Goal: Task Accomplishment & Management: Complete application form

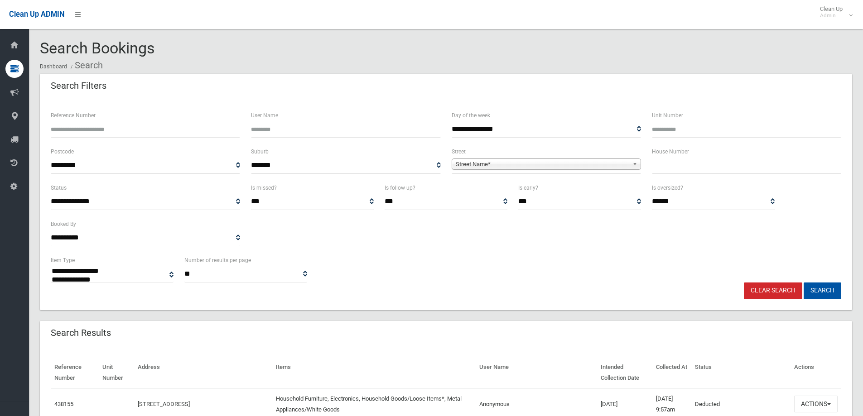
select select
click at [664, 166] on input "text" at bounding box center [746, 165] width 189 height 17
type input "**"
click at [478, 163] on span "Street Name*" at bounding box center [542, 164] width 173 height 11
type input "******"
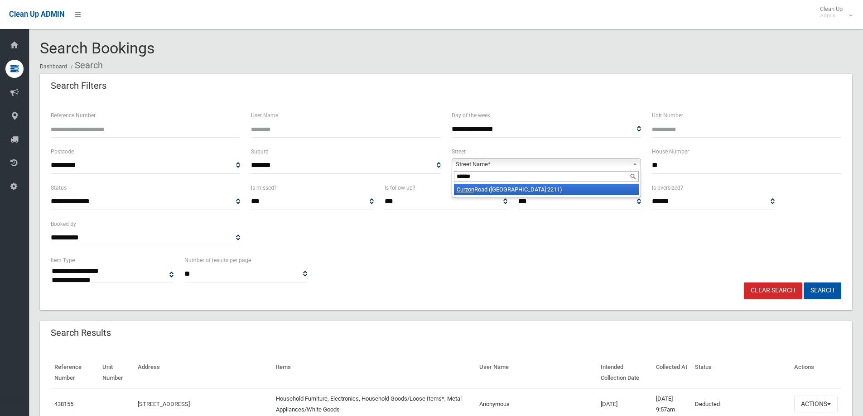
click at [526, 192] on li "[STREET_ADDRESS])" at bounding box center [546, 189] width 185 height 11
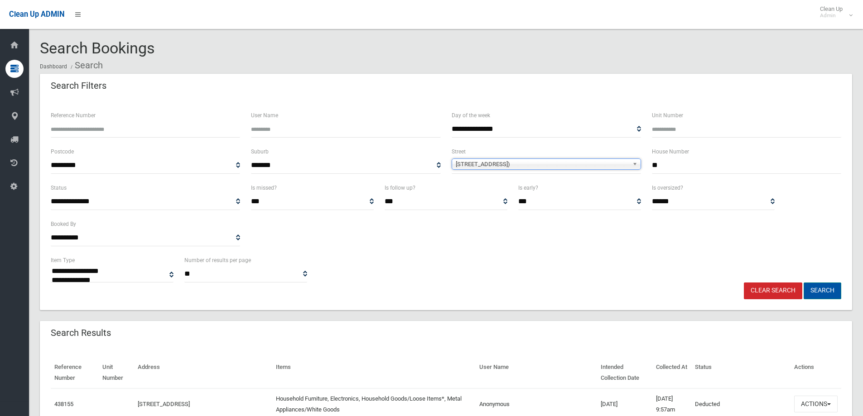
click at [818, 291] on button "Search" at bounding box center [823, 291] width 38 height 17
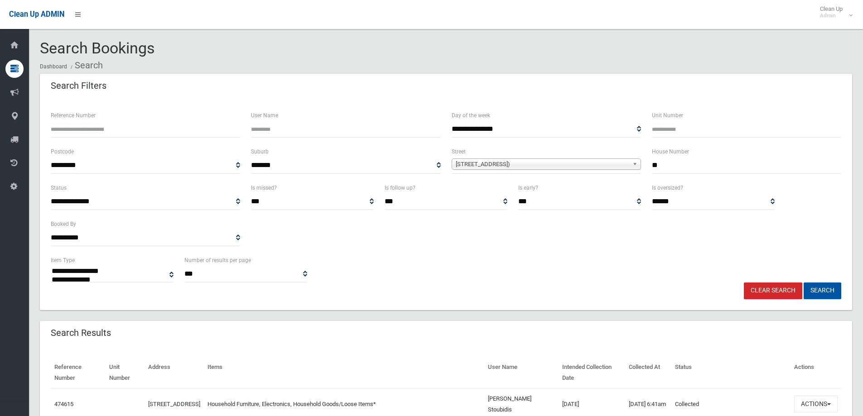
select select
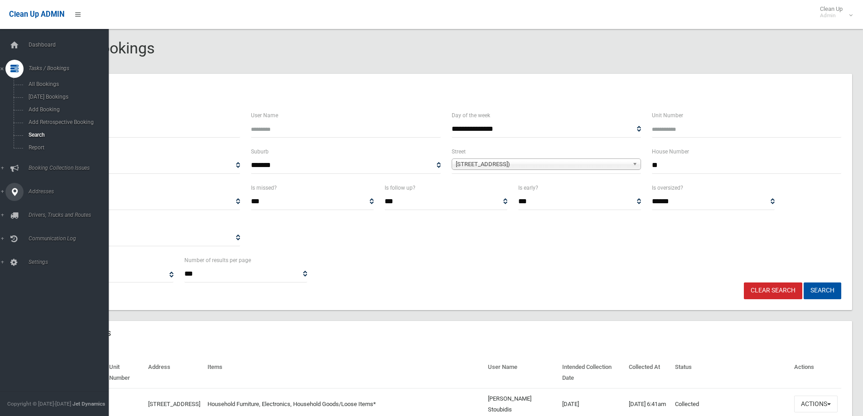
click at [34, 193] on span "Addresses" at bounding box center [71, 191] width 90 height 6
click at [42, 131] on span "All Addresses" at bounding box center [67, 131] width 82 height 6
click at [35, 131] on span "All Addresses" at bounding box center [67, 131] width 82 height 6
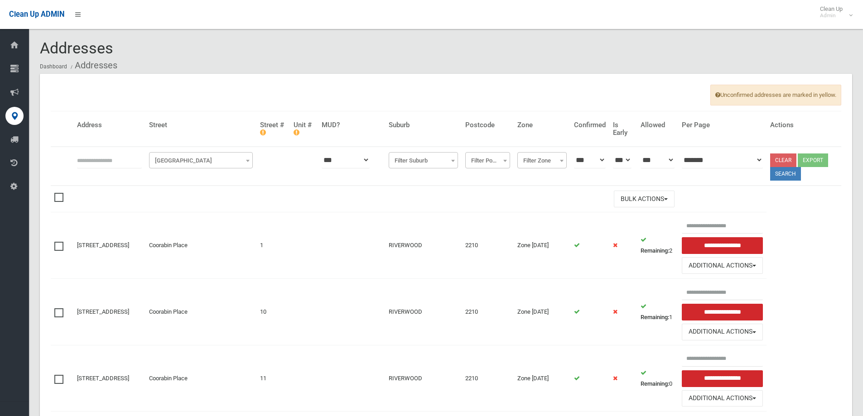
click at [73, 158] on tr "**********" at bounding box center [446, 166] width 791 height 39
click at [77, 165] on input "text" at bounding box center [109, 160] width 65 height 17
type input "**"
click at [188, 159] on span "Filter Street" at bounding box center [200, 160] width 99 height 13
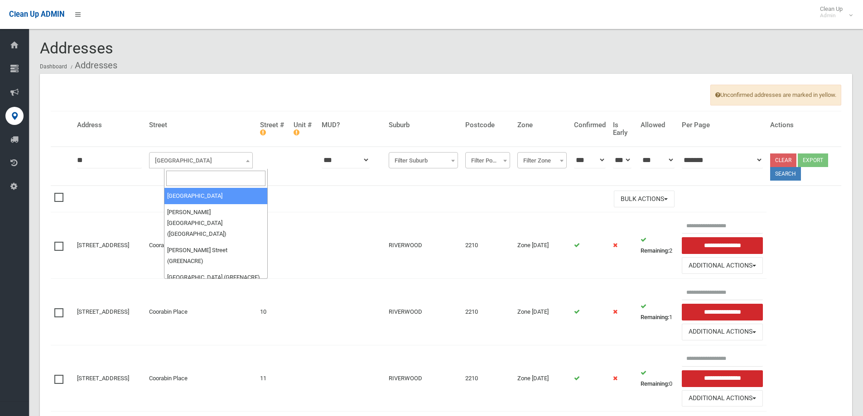
click at [172, 180] on input "search" at bounding box center [215, 178] width 99 height 15
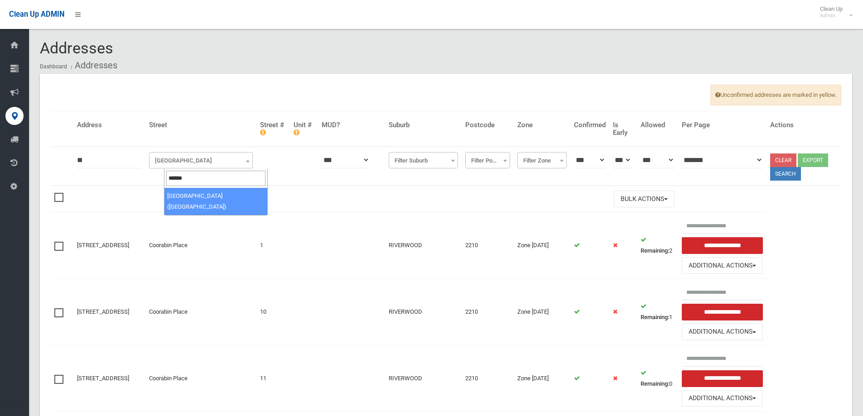
type input "******"
select select "****"
click at [788, 174] on button "Search" at bounding box center [785, 174] width 31 height 14
click at [789, 174] on button "Search" at bounding box center [785, 174] width 31 height 14
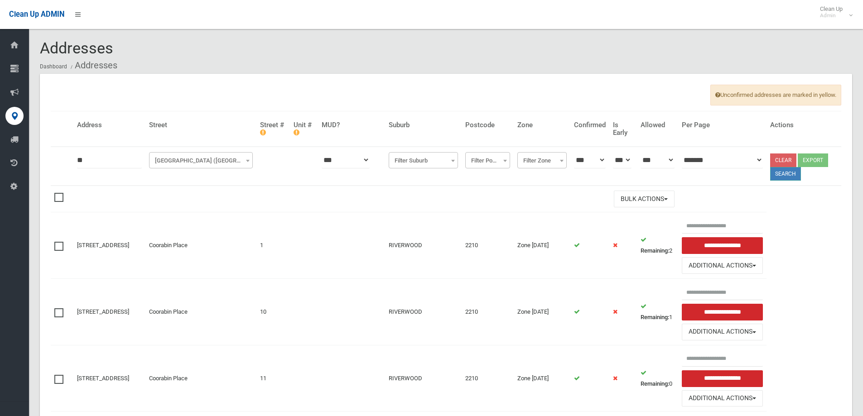
click at [789, 174] on button "Search" at bounding box center [785, 174] width 31 height 14
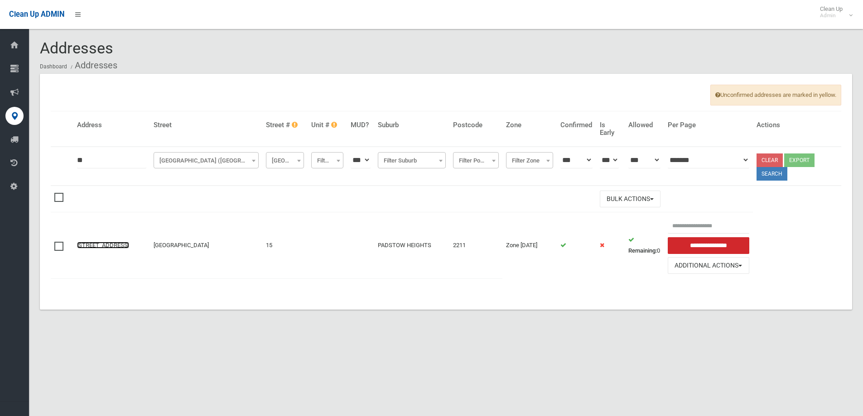
click at [93, 242] on link "[STREET_ADDRESS]" at bounding box center [103, 245] width 52 height 7
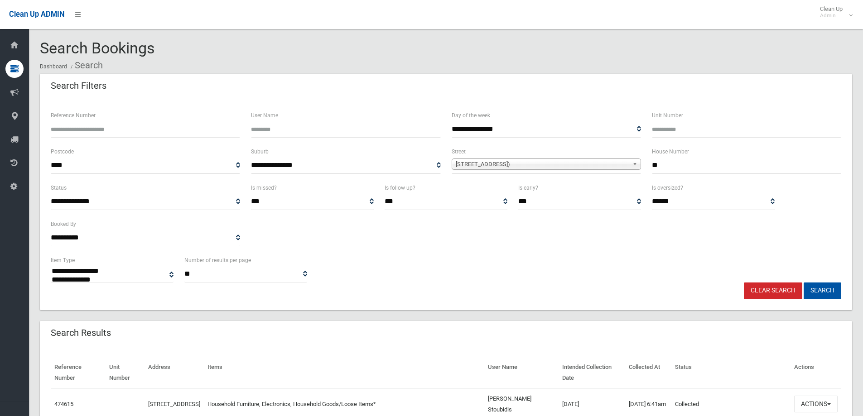
select select
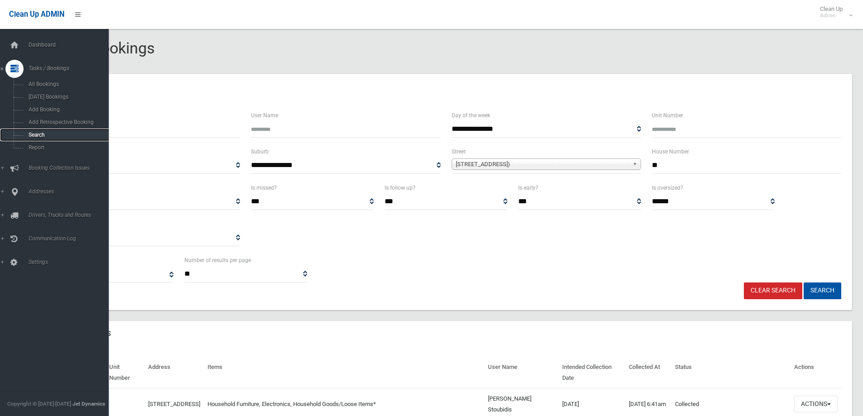
click at [36, 136] on span "Search" at bounding box center [67, 135] width 82 height 6
click at [36, 135] on span "Search" at bounding box center [67, 135] width 82 height 6
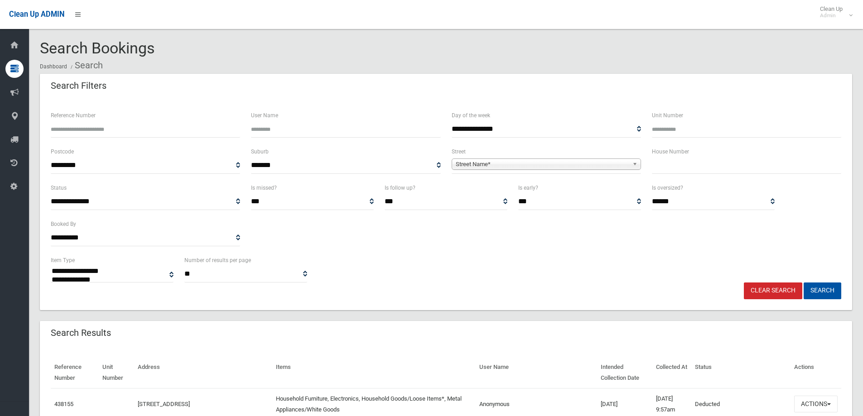
select select
click at [669, 168] on input "text" at bounding box center [746, 165] width 189 height 17
type input "**"
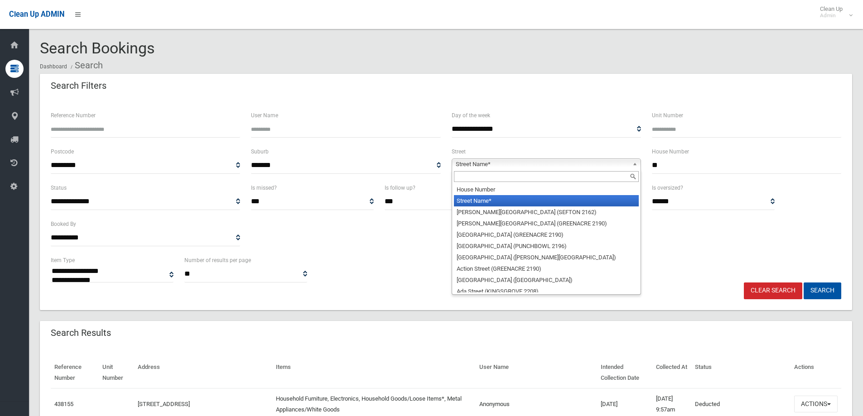
click at [488, 163] on span "Street Name*" at bounding box center [542, 164] width 173 height 11
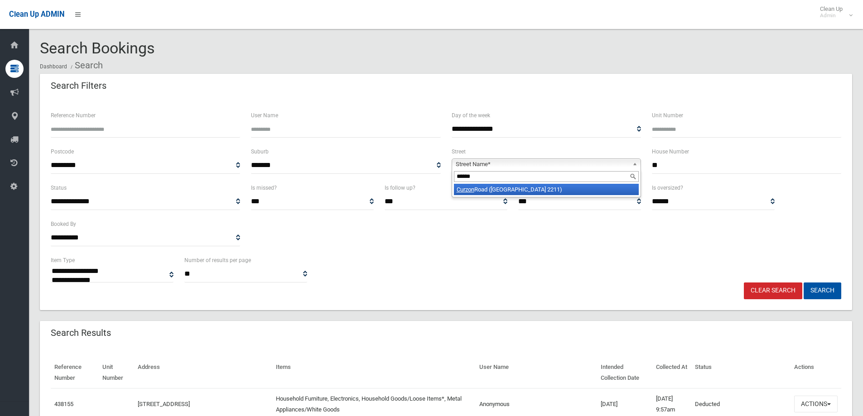
type input "******"
click at [506, 187] on li "Curzon Road (PADSTOW HEIGHTS 2211)" at bounding box center [546, 189] width 185 height 11
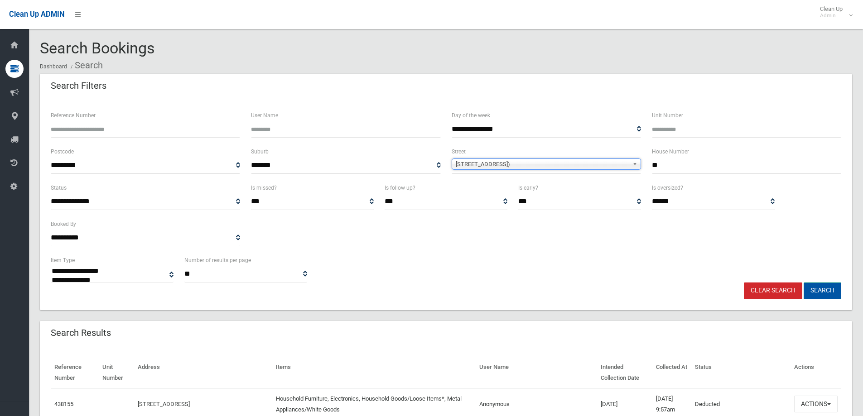
click at [817, 290] on button "Search" at bounding box center [823, 291] width 38 height 17
click at [822, 291] on button "Search" at bounding box center [823, 291] width 38 height 17
click at [819, 289] on button "Search" at bounding box center [823, 291] width 38 height 17
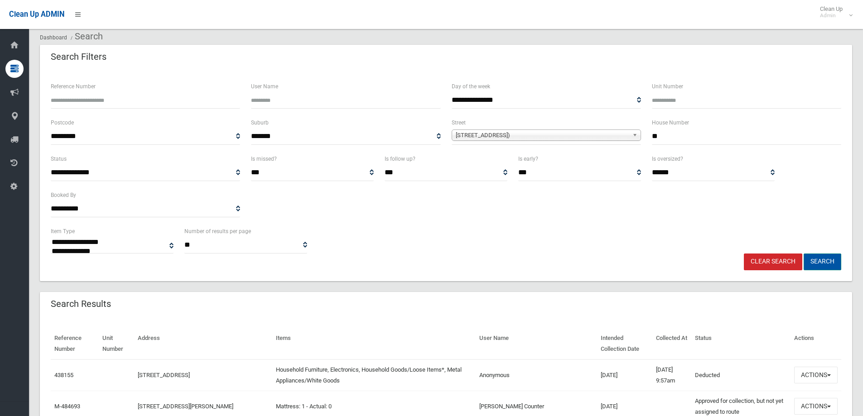
scroll to position [45, 0]
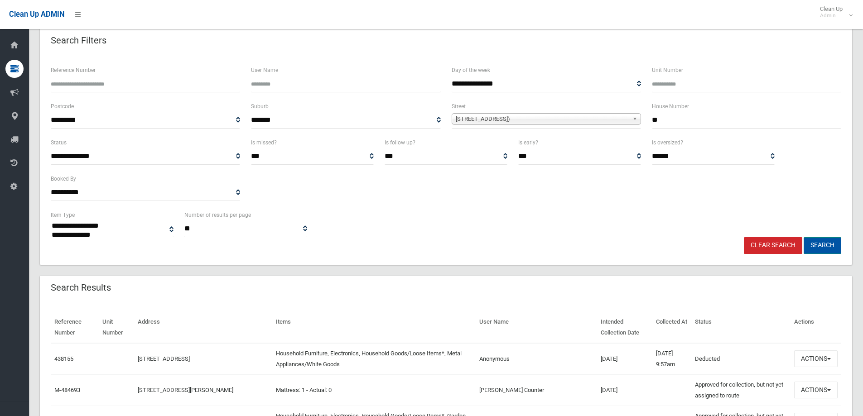
click at [826, 244] on button "Search" at bounding box center [823, 245] width 38 height 17
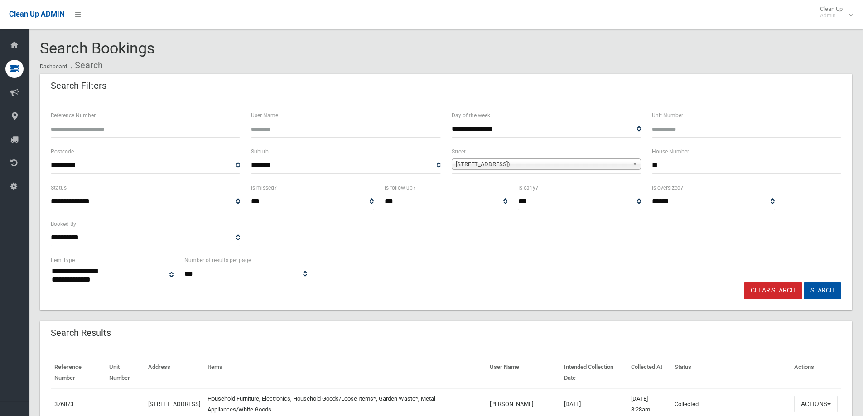
select select
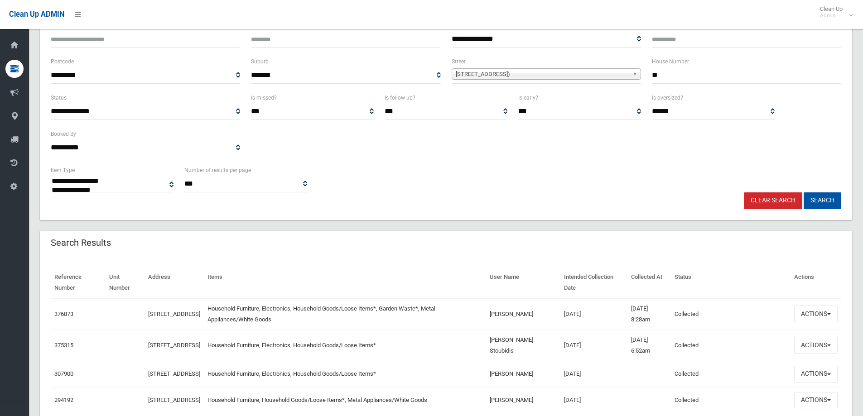
scroll to position [91, 0]
click at [814, 315] on button "Actions" at bounding box center [815, 313] width 43 height 17
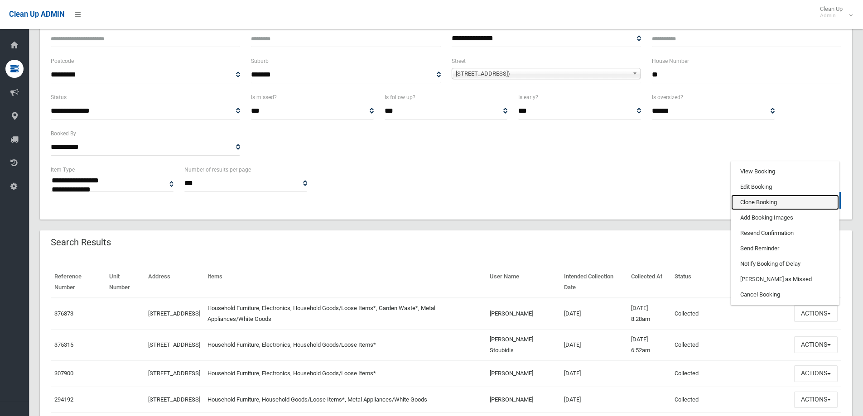
click at [746, 204] on link "Clone Booking" at bounding box center [785, 202] width 108 height 15
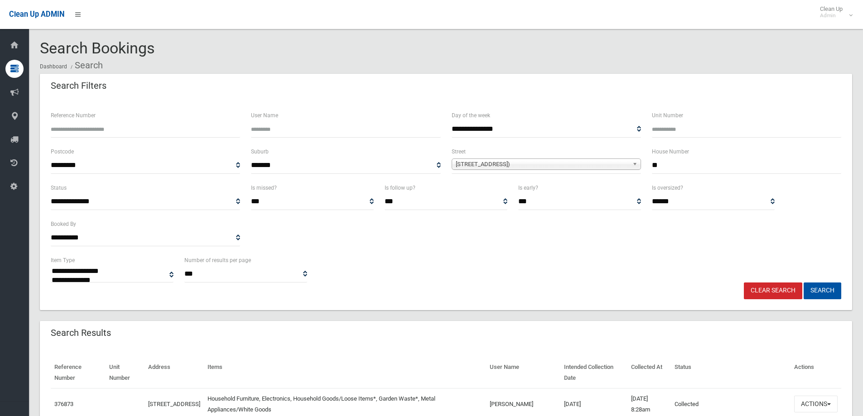
scroll to position [136, 0]
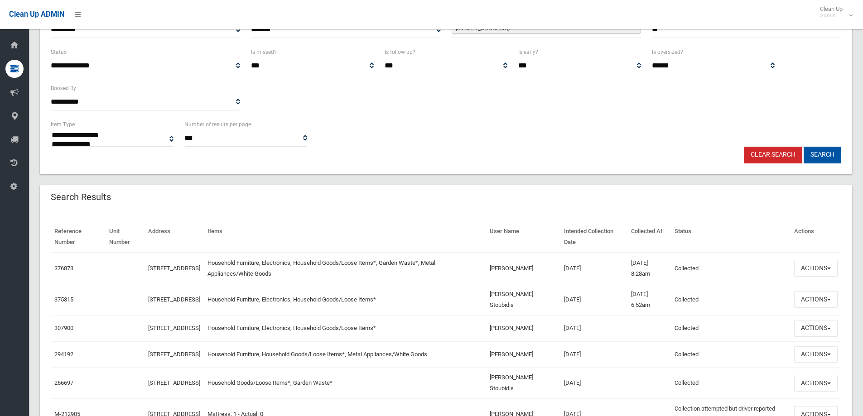
click at [295, 305] on td "Household Furniture, Electronics, Household Goods/Loose Items*" at bounding box center [345, 299] width 282 height 31
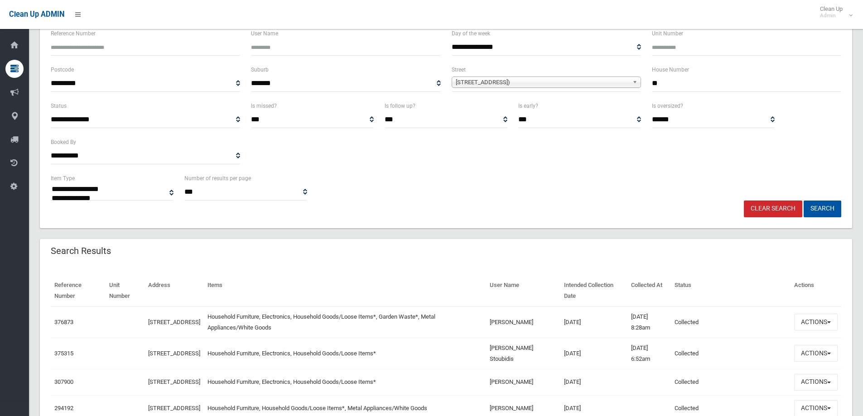
scroll to position [0, 0]
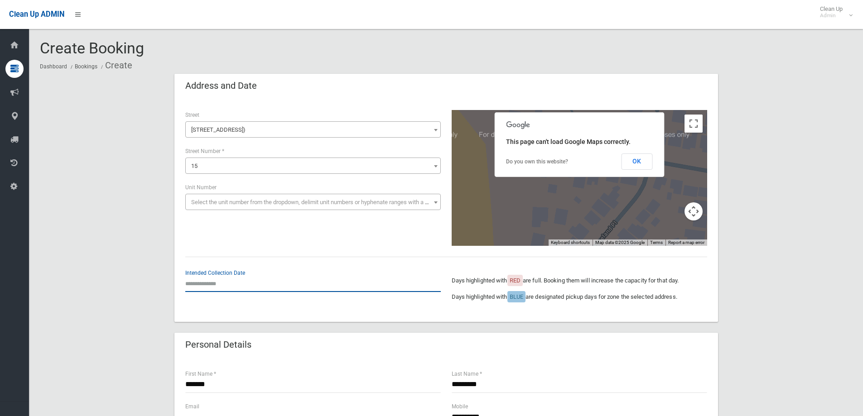
click at [204, 285] on input "text" at bounding box center [313, 283] width 256 height 17
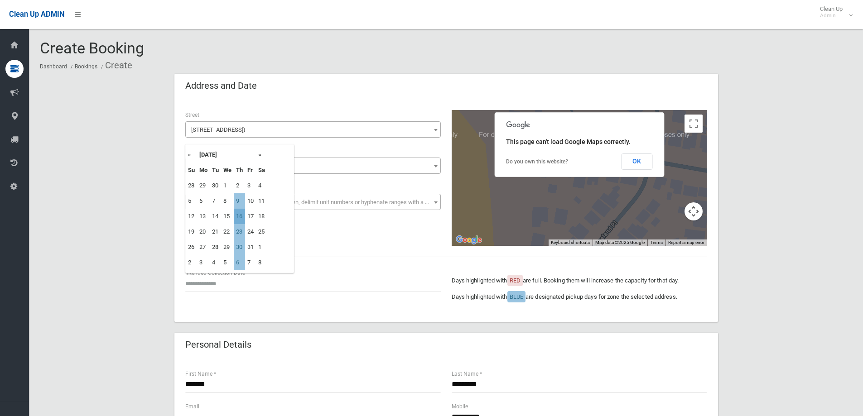
click at [240, 214] on td "16" at bounding box center [239, 216] width 11 height 15
type input "**********"
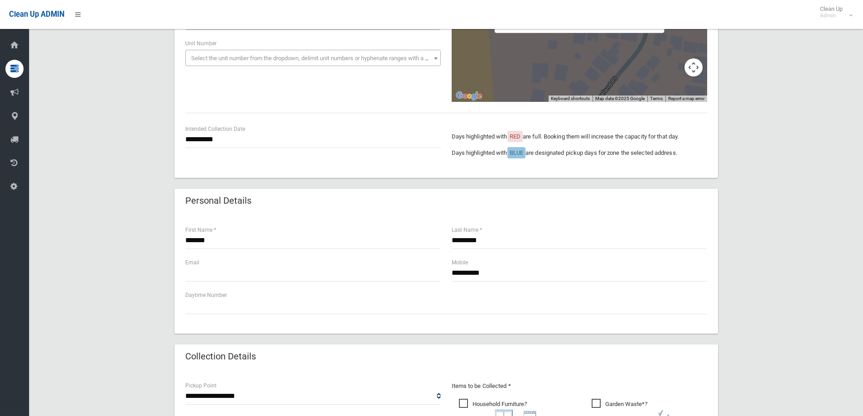
scroll to position [181, 0]
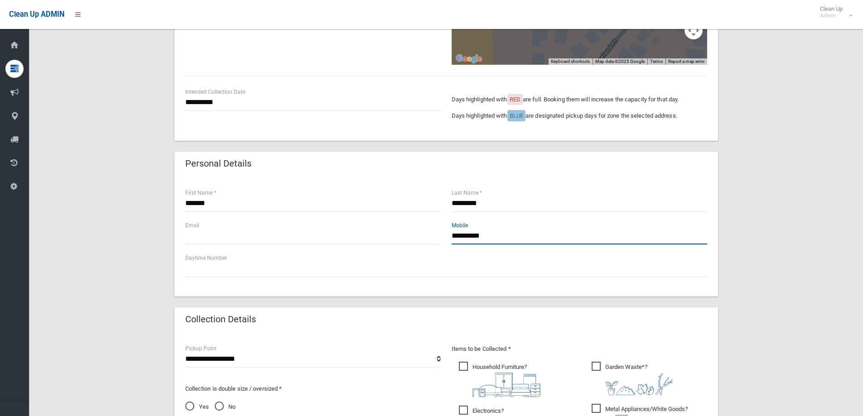
click at [508, 236] on input "**********" at bounding box center [580, 236] width 256 height 17
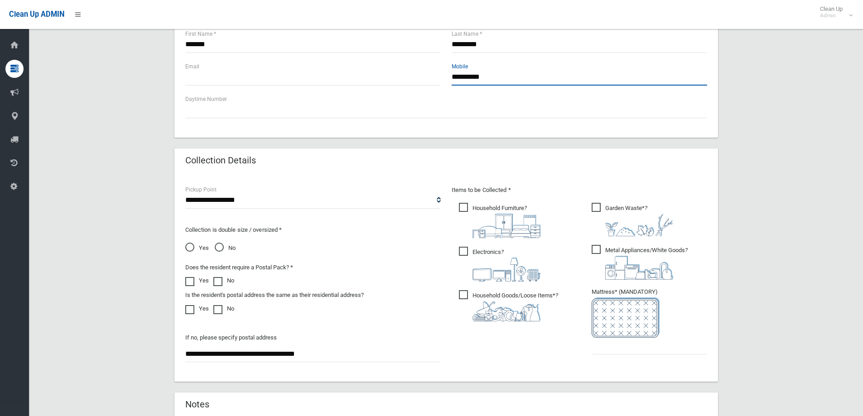
scroll to position [362, 0]
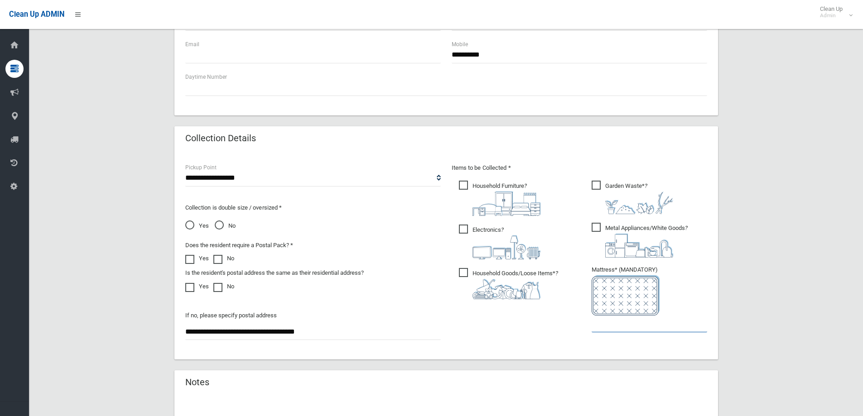
click at [615, 326] on input "text" at bounding box center [650, 324] width 116 height 17
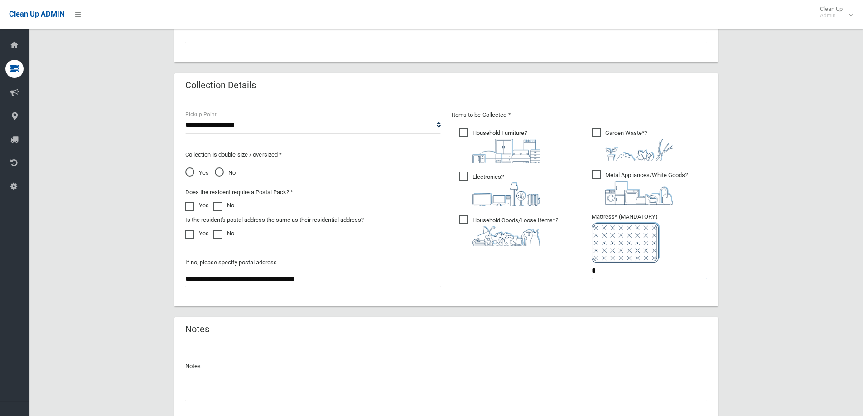
scroll to position [480, 0]
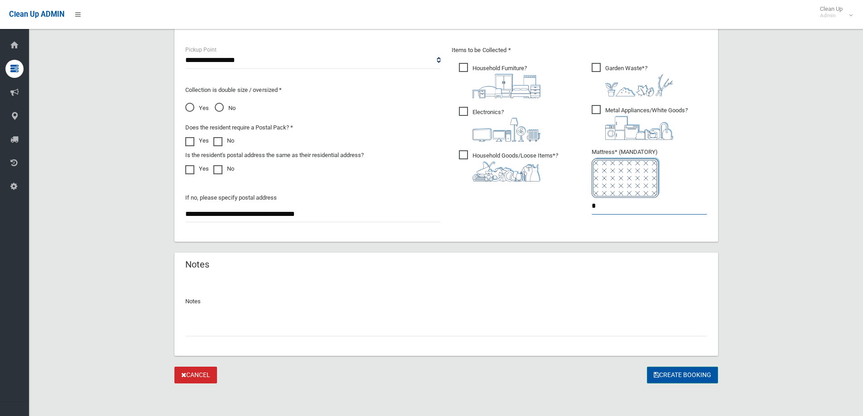
type input "*"
click at [674, 377] on button "Create Booking" at bounding box center [682, 375] width 71 height 17
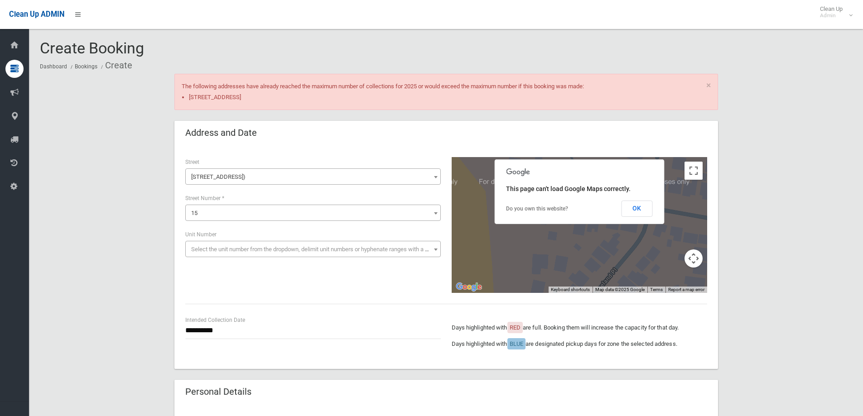
click at [210, 248] on span "Select the unit number from the dropdown, delimit unit numbers or hyphenate ran…" at bounding box center [317, 249] width 253 height 7
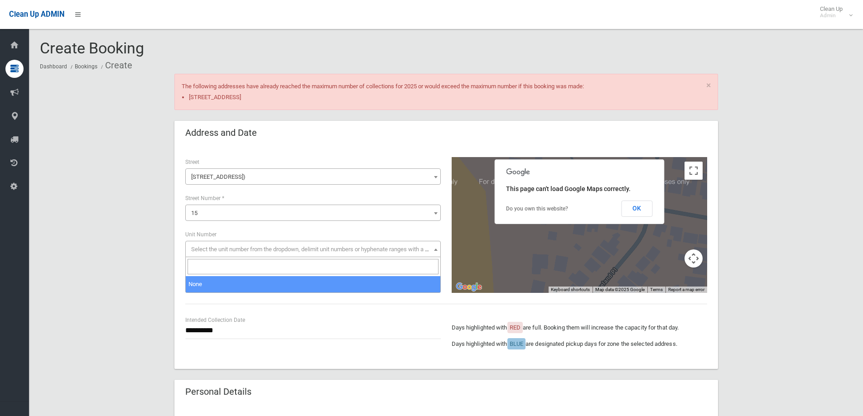
click at [292, 356] on div "**********" at bounding box center [446, 336] width 533 height 43
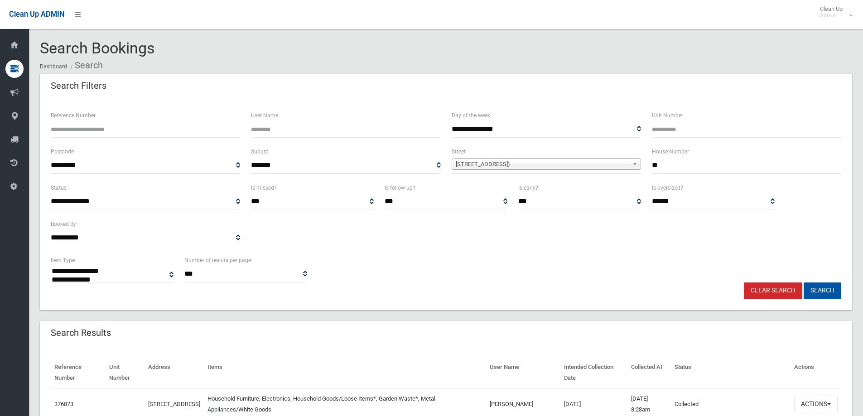
select select
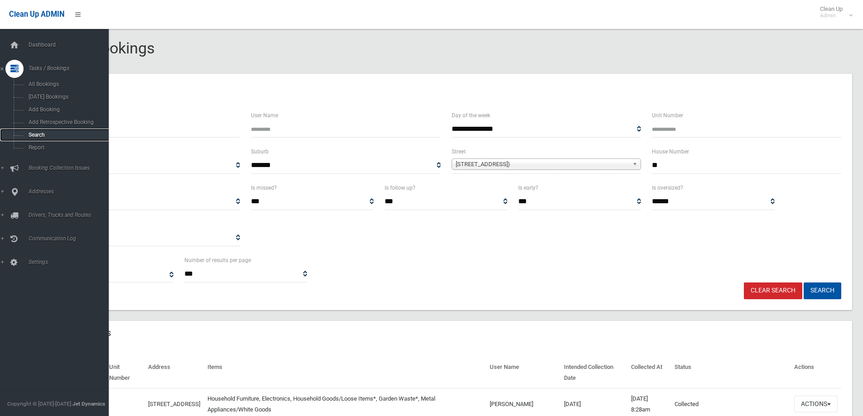
click at [32, 134] on span "Search" at bounding box center [67, 135] width 82 height 6
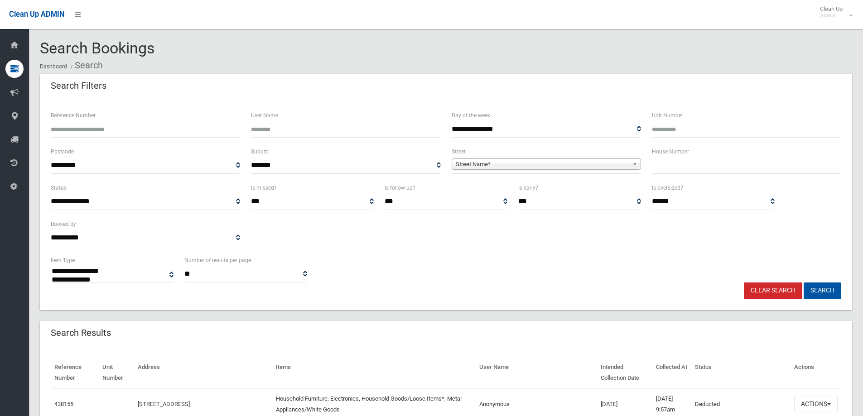
select select
drag, startPoint x: 664, startPoint y: 164, endPoint x: 637, endPoint y: 179, distance: 31.4
click at [664, 165] on input "text" at bounding box center [746, 165] width 189 height 17
type input "**"
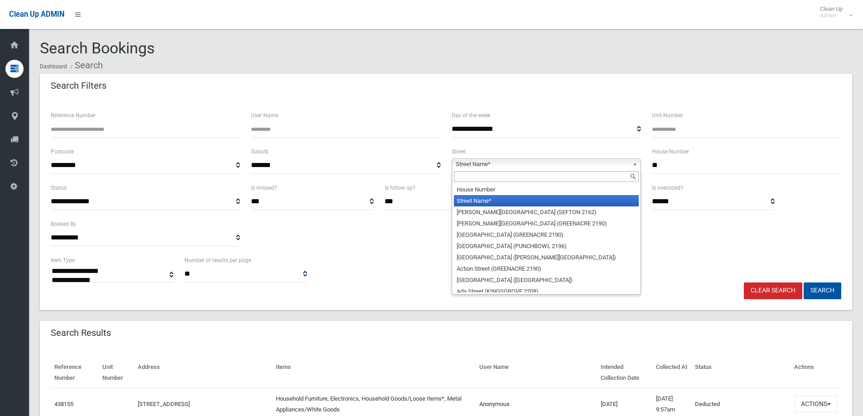
click at [502, 164] on span "Street Name*" at bounding box center [542, 164] width 173 height 11
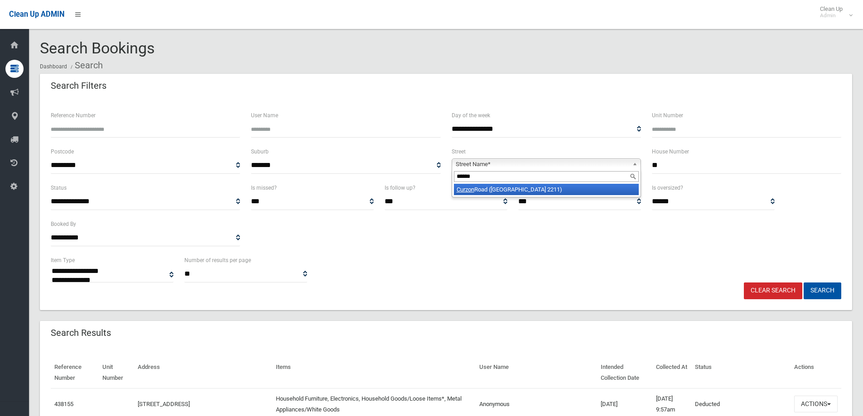
type input "******"
click at [505, 190] on li "[STREET_ADDRESS])" at bounding box center [546, 189] width 185 height 11
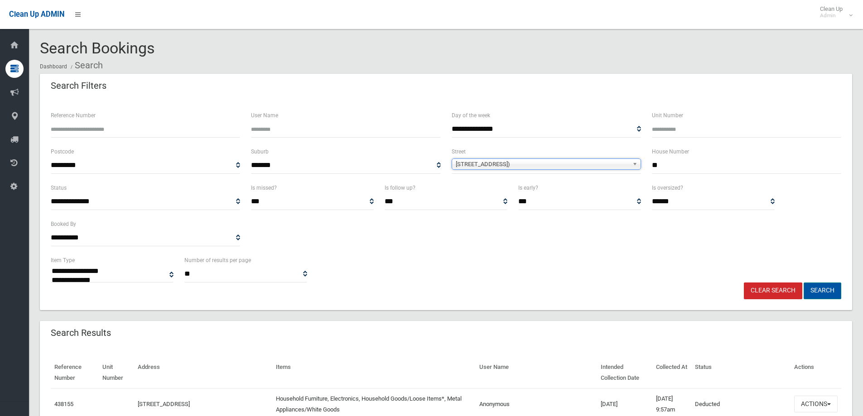
click at [817, 286] on button "Search" at bounding box center [823, 291] width 38 height 17
click at [821, 289] on button "Search" at bounding box center [823, 291] width 38 height 17
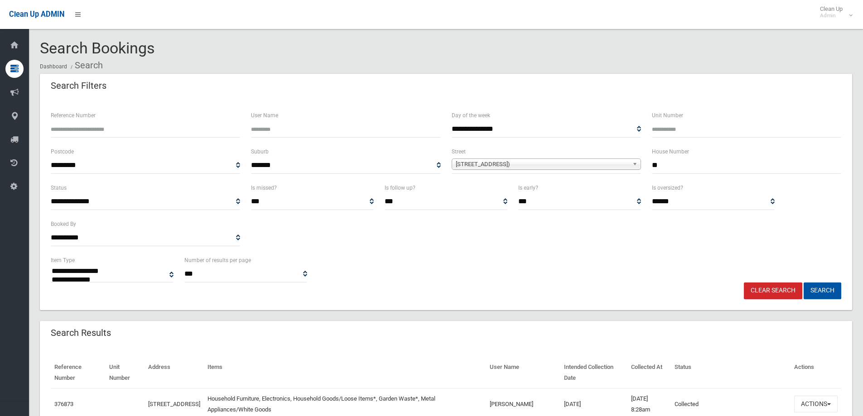
select select
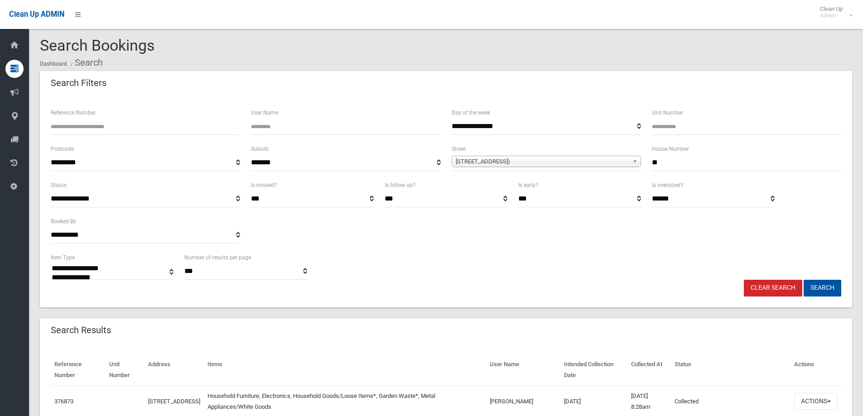
scroll to position [136, 0]
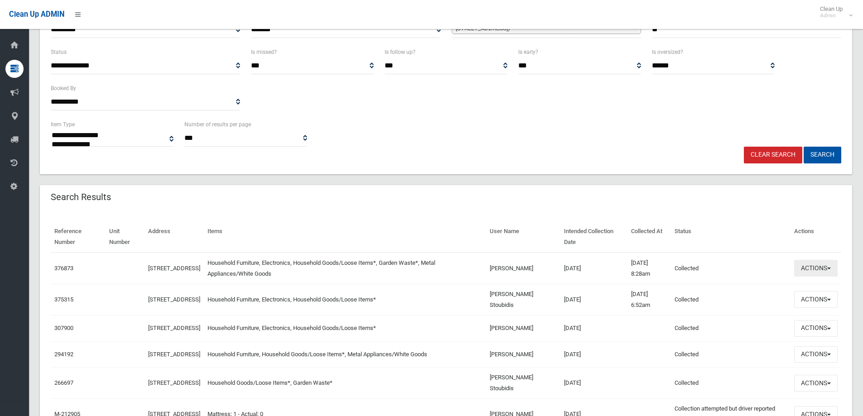
click at [817, 270] on button "Actions" at bounding box center [815, 268] width 43 height 17
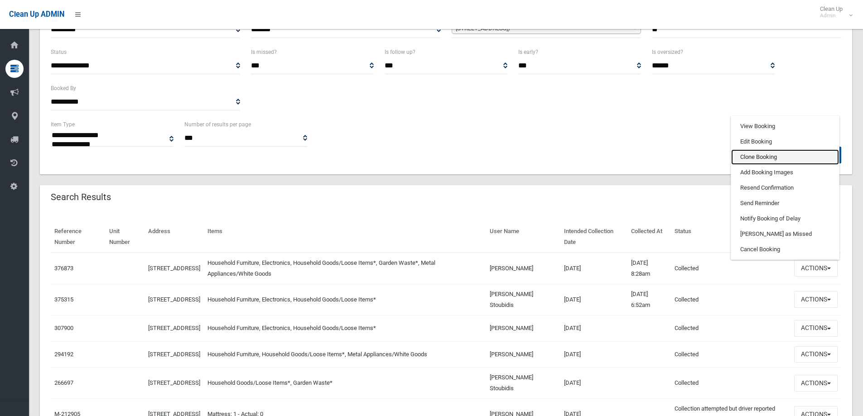
click at [751, 158] on link "Clone Booking" at bounding box center [785, 157] width 108 height 15
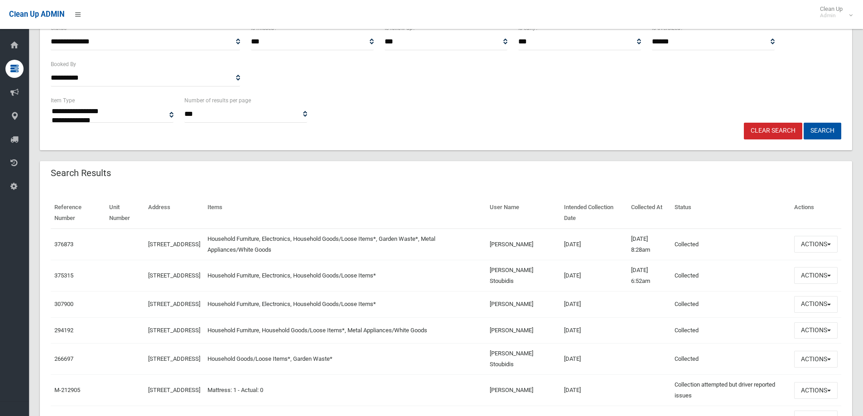
scroll to position [181, 0]
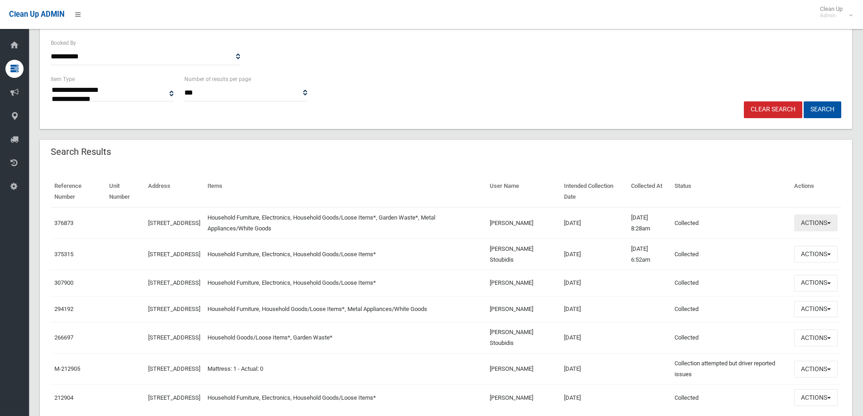
click at [812, 224] on button "Actions" at bounding box center [815, 223] width 43 height 17
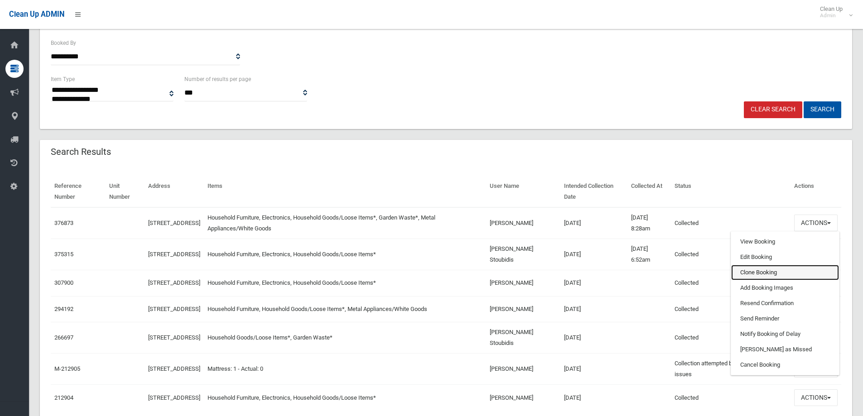
click at [743, 274] on link "Clone Booking" at bounding box center [785, 272] width 108 height 15
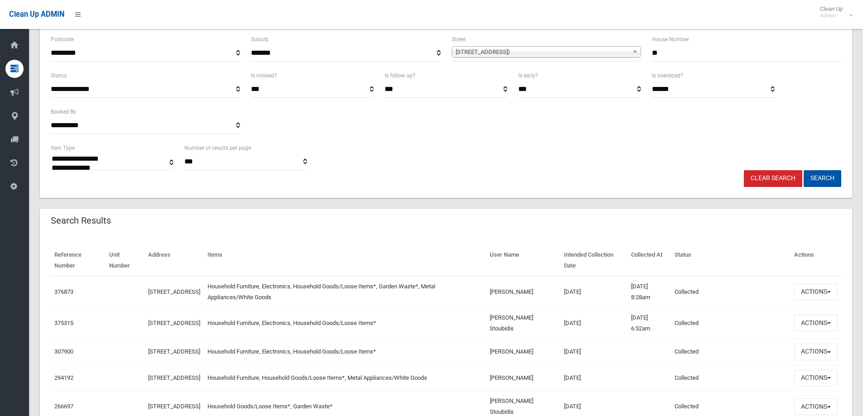
scroll to position [0, 0]
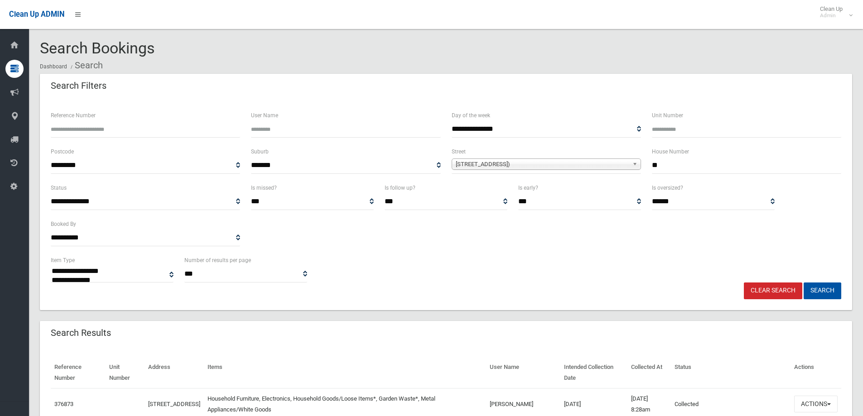
click at [667, 166] on input "**" at bounding box center [746, 165] width 189 height 17
click at [822, 291] on button "Search" at bounding box center [823, 291] width 38 height 17
click at [668, 167] on input "***" at bounding box center [746, 165] width 189 height 17
type input "**"
drag, startPoint x: 396, startPoint y: 253, endPoint x: 379, endPoint y: 248, distance: 17.6
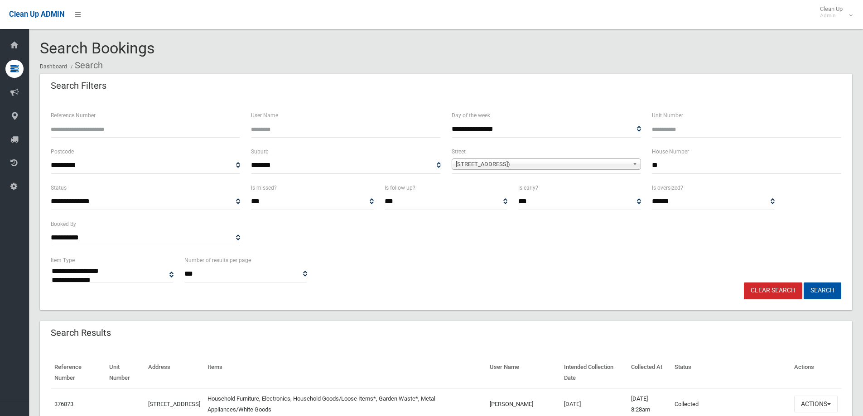
click at [396, 253] on div "**********" at bounding box center [445, 219] width 801 height 72
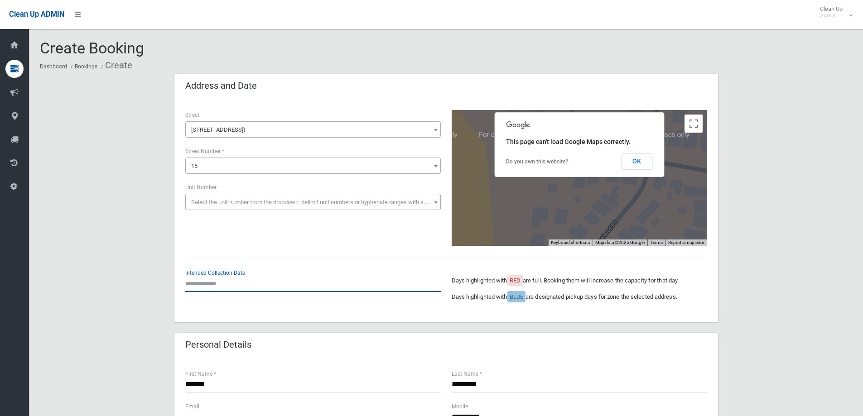
click at [198, 284] on input "text" at bounding box center [313, 283] width 256 height 17
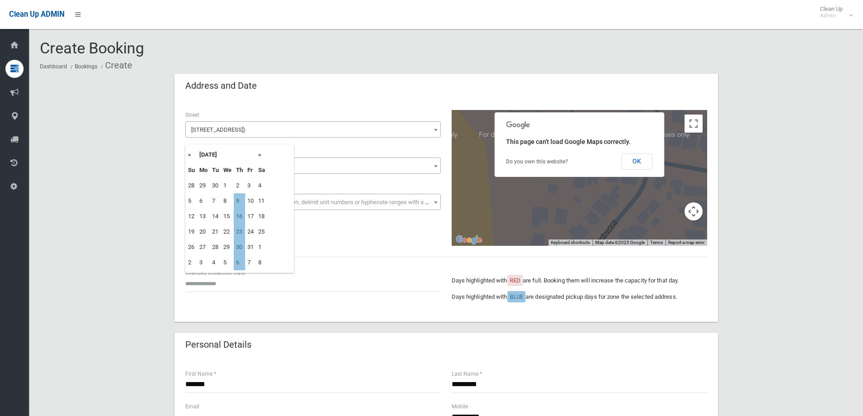
click at [241, 213] on td "16" at bounding box center [239, 216] width 11 height 15
type input "**********"
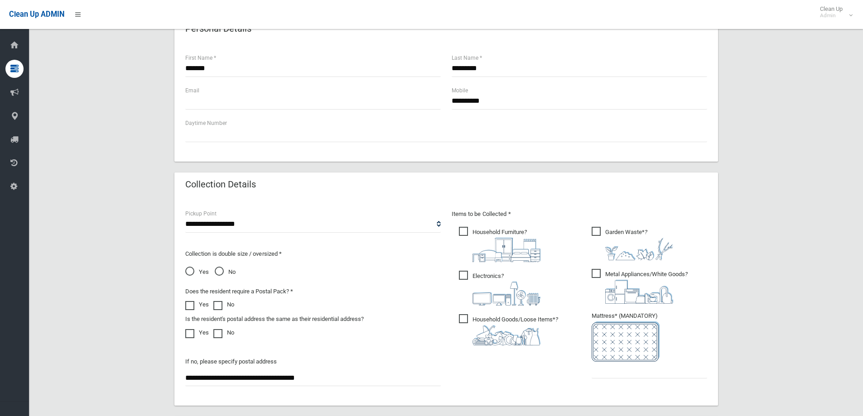
scroll to position [362, 0]
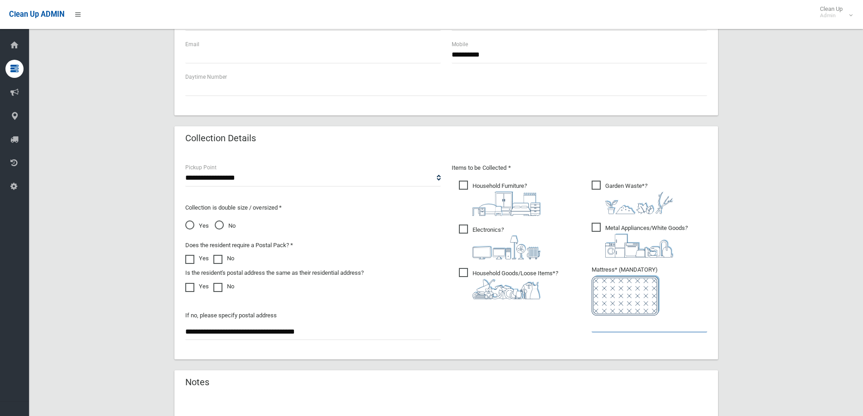
drag, startPoint x: 633, startPoint y: 328, endPoint x: 631, endPoint y: 342, distance: 13.8
click at [634, 331] on input "text" at bounding box center [650, 324] width 116 height 17
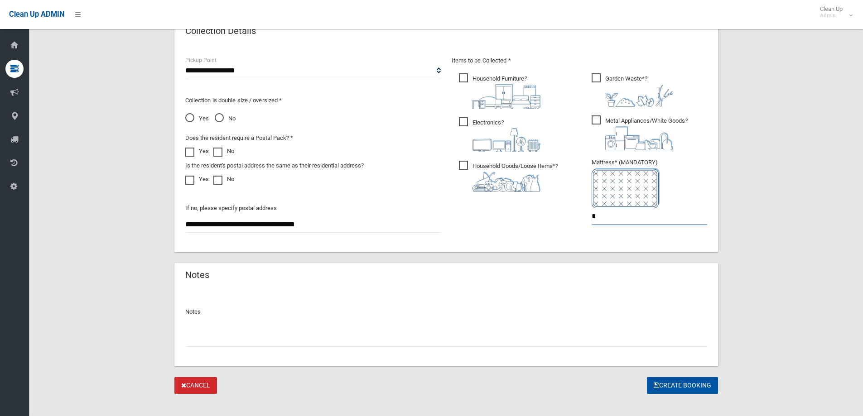
scroll to position [480, 0]
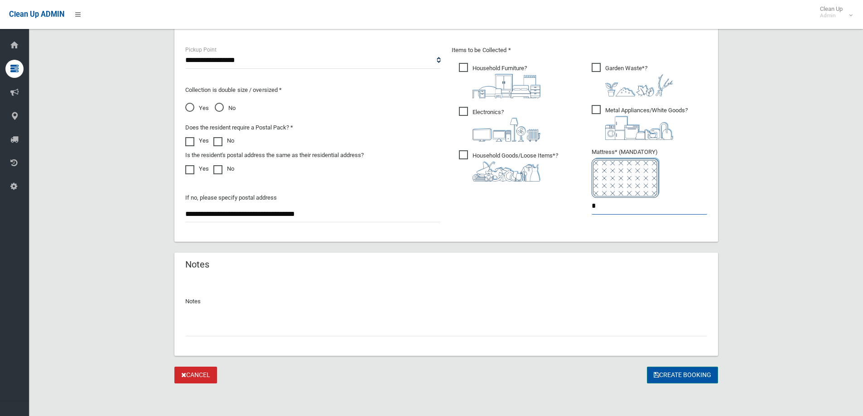
type input "*"
click at [681, 372] on button "Create Booking" at bounding box center [682, 375] width 71 height 17
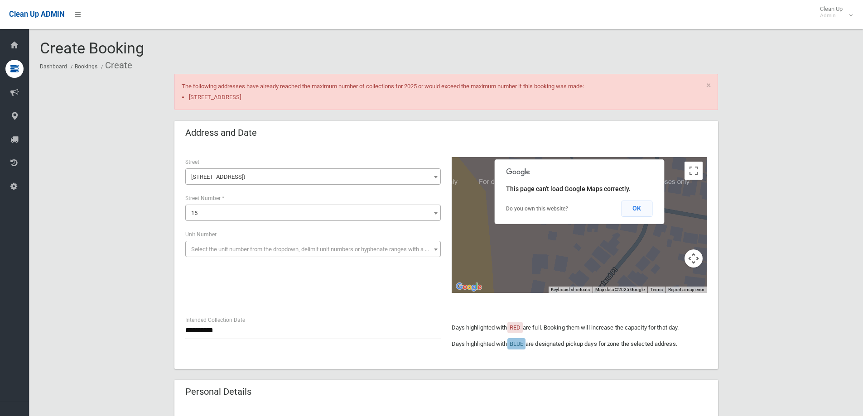
click at [637, 206] on button "OK" at bounding box center [636, 209] width 31 height 16
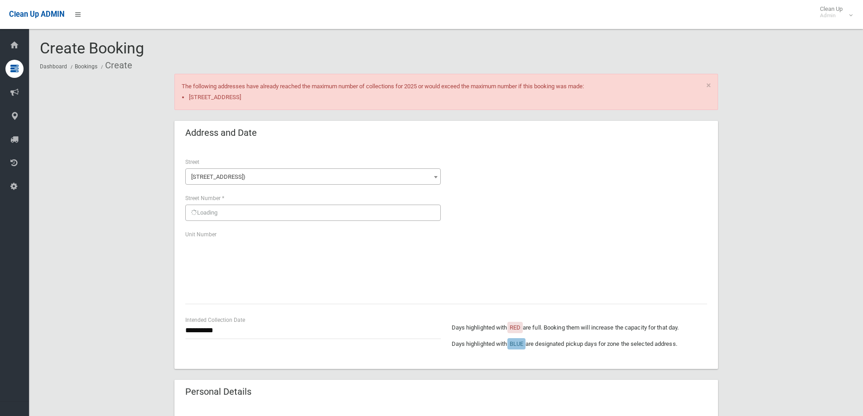
scroll to position [480, 0]
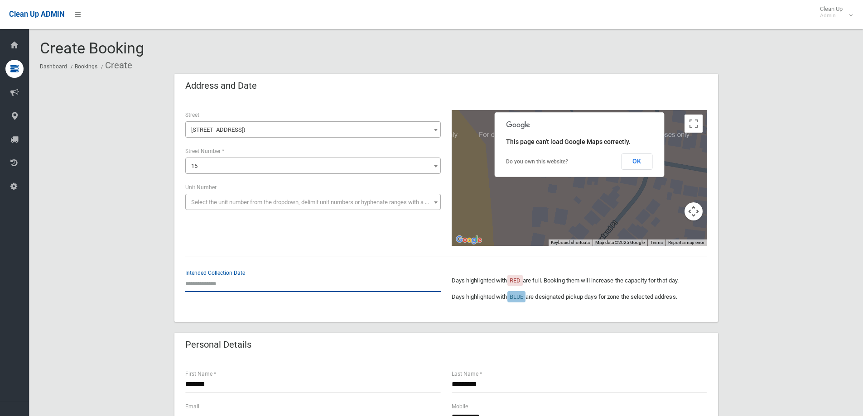
click at [205, 278] on input "text" at bounding box center [313, 283] width 256 height 17
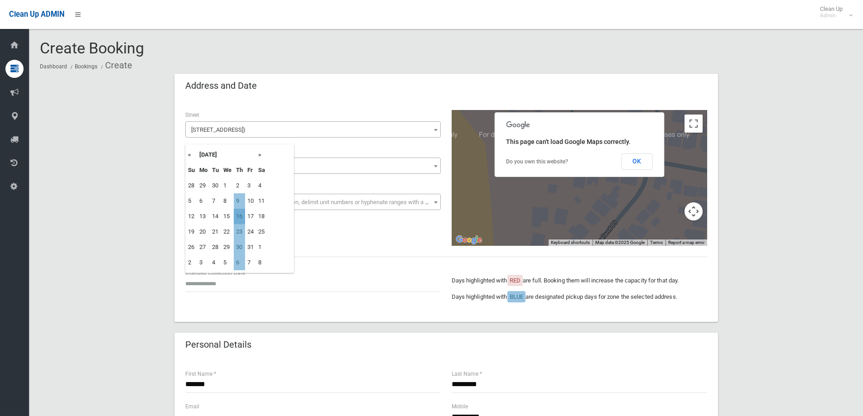
click at [239, 214] on td "16" at bounding box center [239, 216] width 11 height 15
type input "**********"
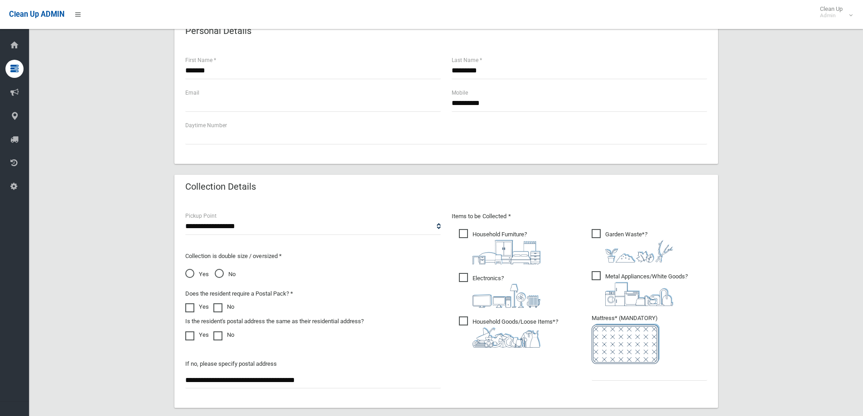
scroll to position [317, 0]
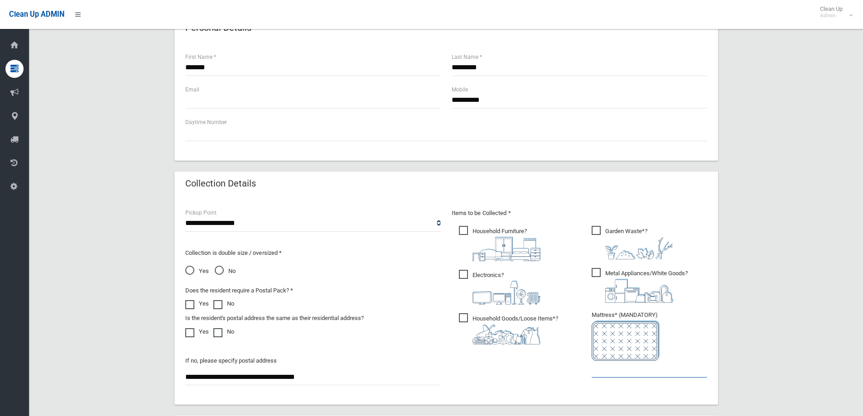
click at [607, 374] on input "text" at bounding box center [650, 369] width 116 height 17
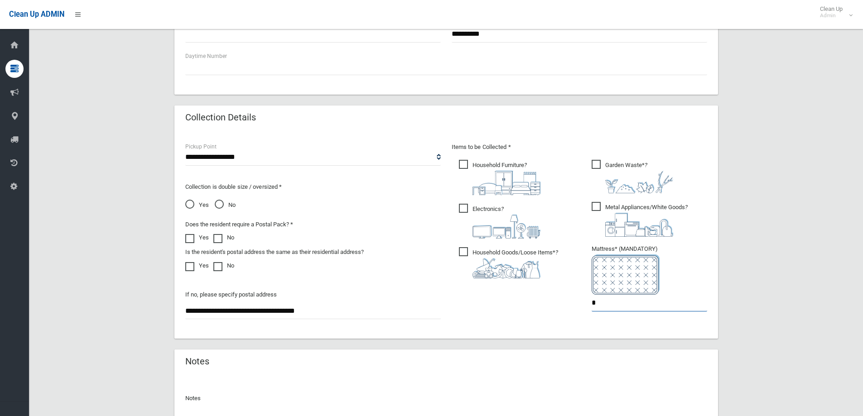
scroll to position [480, 0]
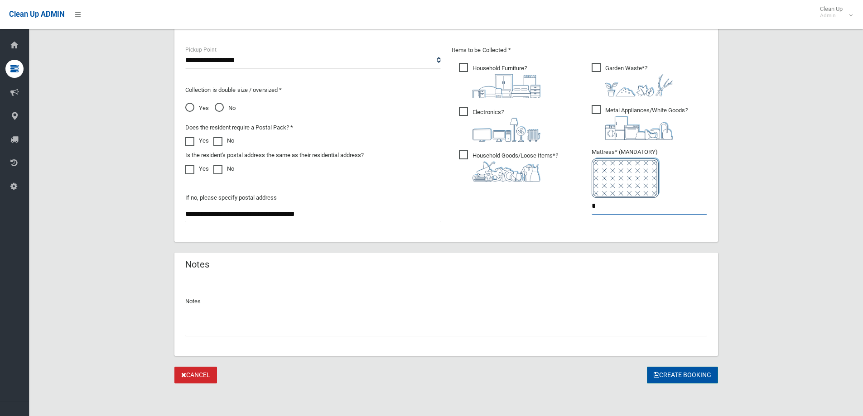
type input "*"
click at [681, 374] on button "Create Booking" at bounding box center [682, 375] width 71 height 17
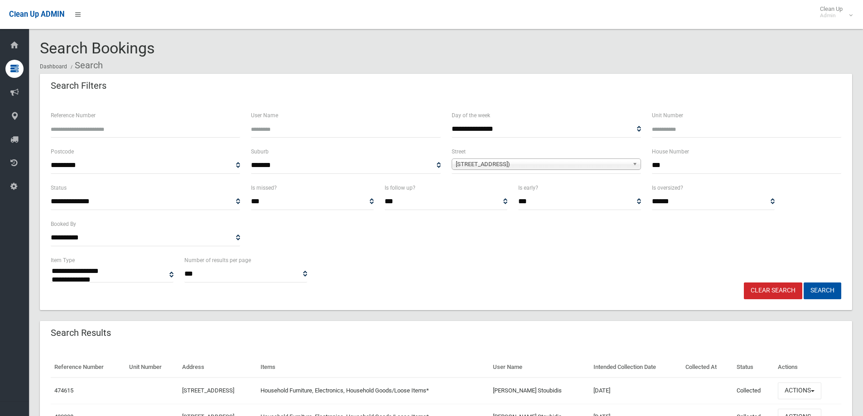
select select
click at [670, 164] on input "***" at bounding box center [746, 165] width 189 height 17
type input "**"
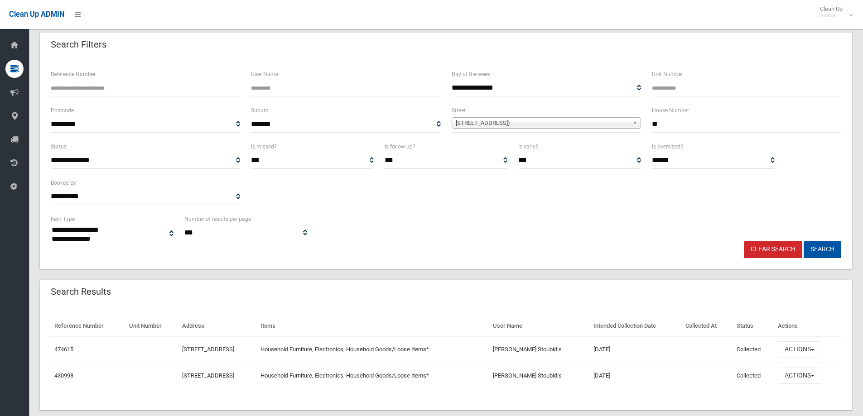
scroll to position [57, 0]
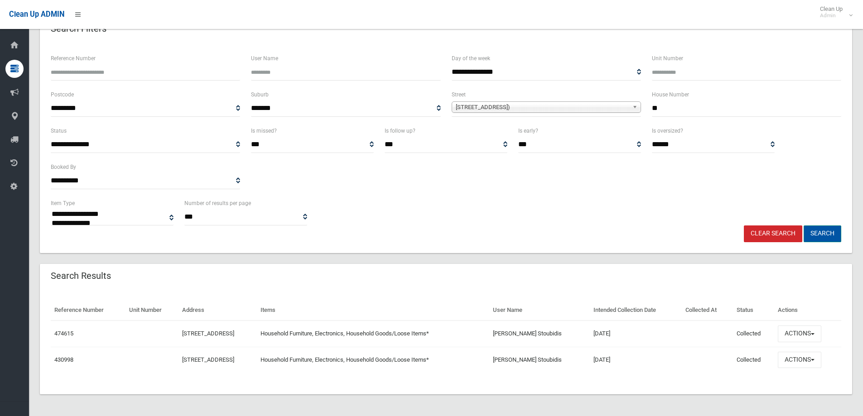
click at [829, 233] on button "Search" at bounding box center [823, 234] width 38 height 17
click at [823, 235] on button "Search" at bounding box center [823, 234] width 38 height 17
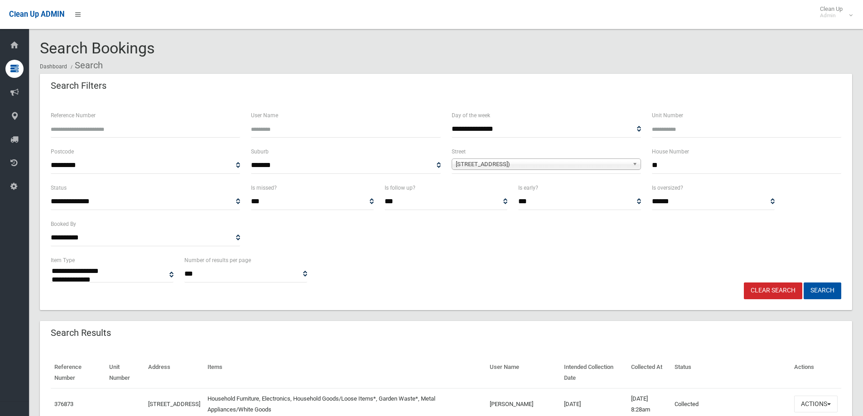
select select
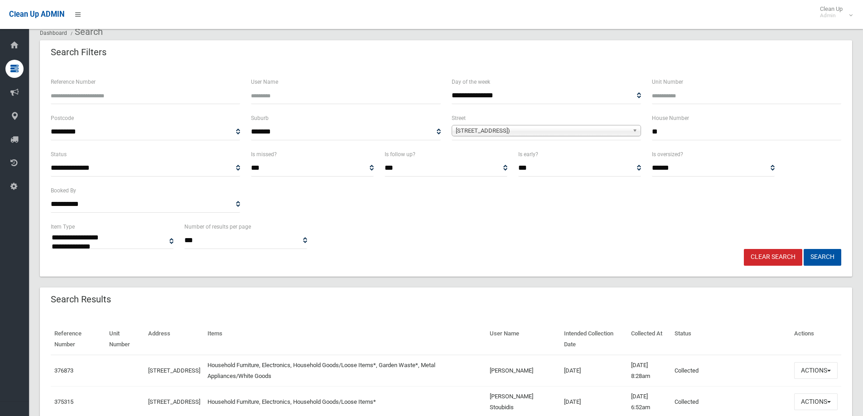
scroll to position [136, 0]
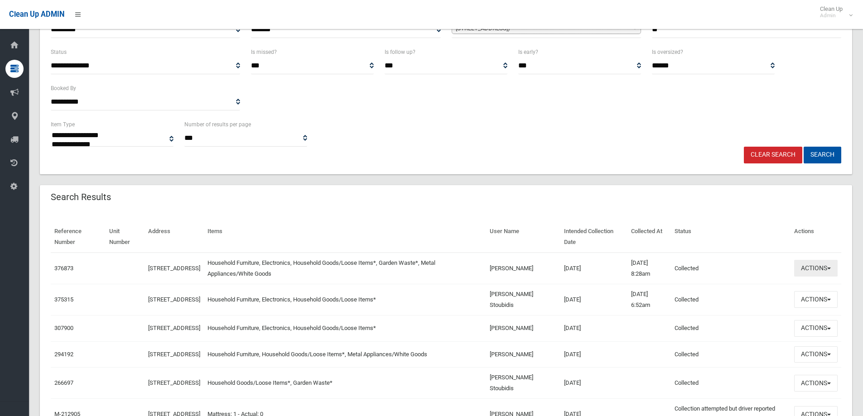
click at [817, 270] on button "Actions" at bounding box center [815, 268] width 43 height 17
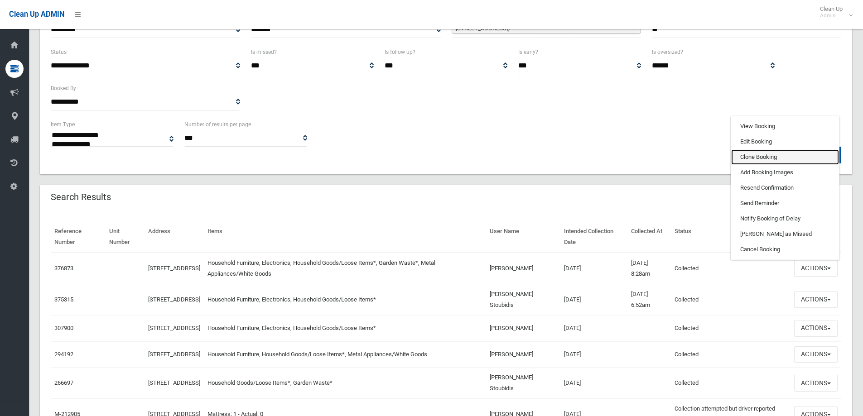
click at [750, 156] on link "Clone Booking" at bounding box center [785, 157] width 108 height 15
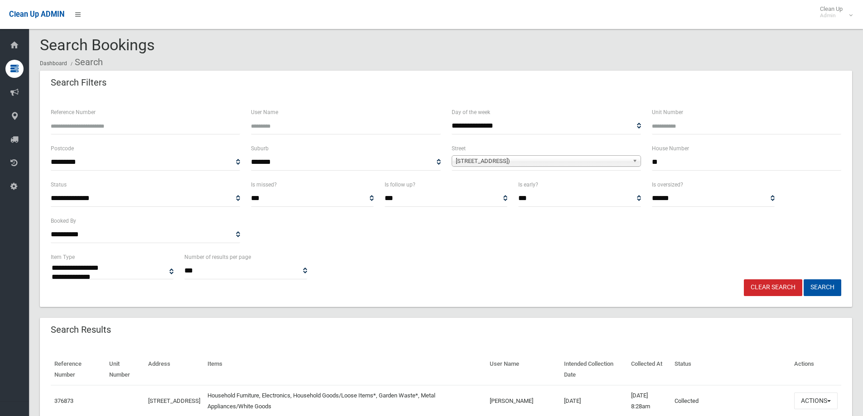
scroll to position [0, 0]
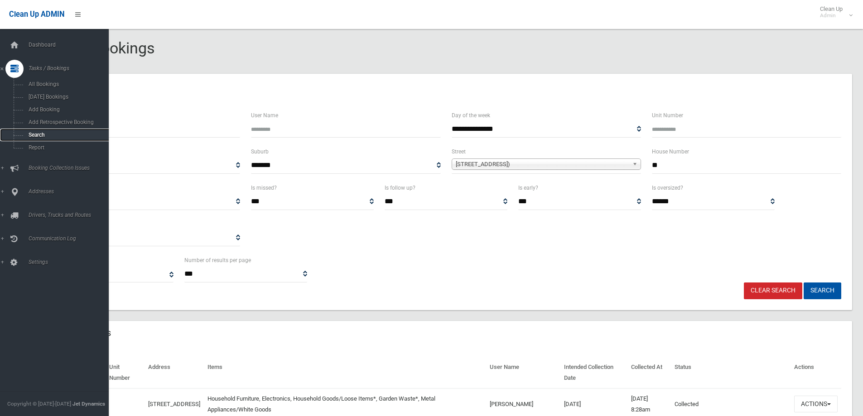
click at [31, 135] on span "Search" at bounding box center [67, 135] width 82 height 6
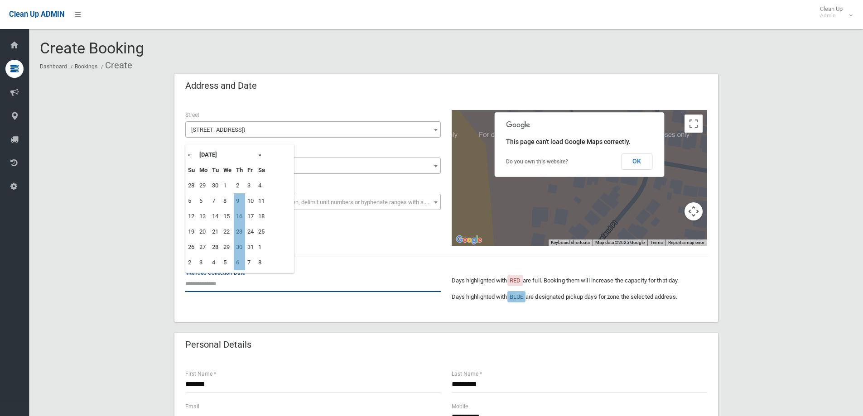
drag, startPoint x: 214, startPoint y: 280, endPoint x: 213, endPoint y: 269, distance: 10.9
click at [214, 279] on input "text" at bounding box center [313, 283] width 256 height 17
click at [239, 220] on td "16" at bounding box center [239, 216] width 11 height 15
type input "**********"
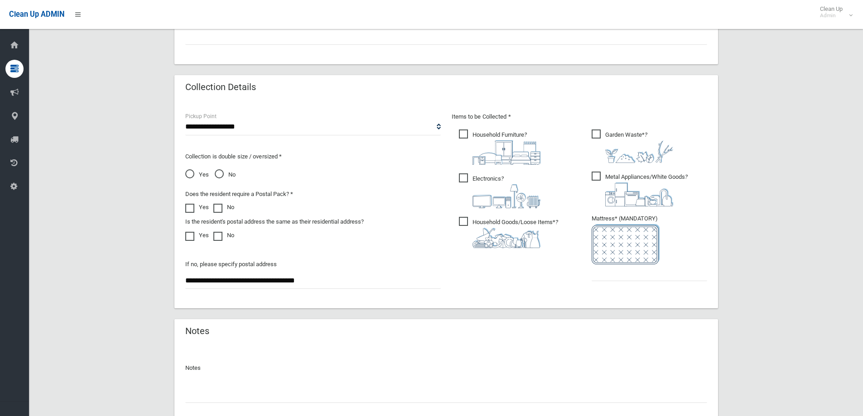
scroll to position [480, 0]
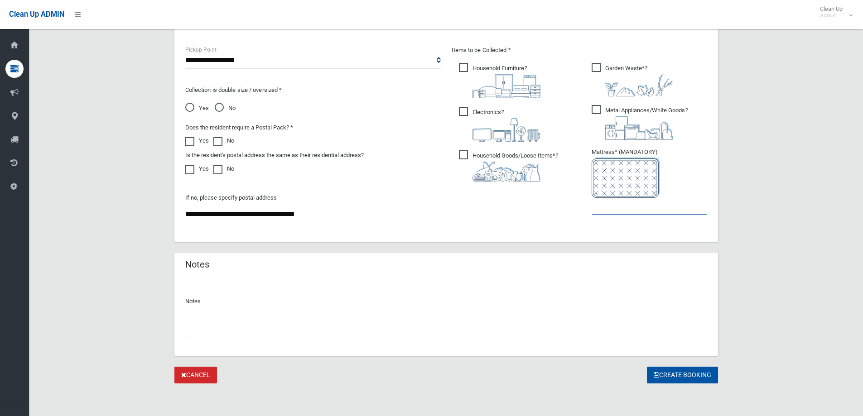
click at [613, 206] on input "text" at bounding box center [650, 206] width 116 height 17
type input "*"
click at [683, 372] on button "Create Booking" at bounding box center [682, 375] width 71 height 17
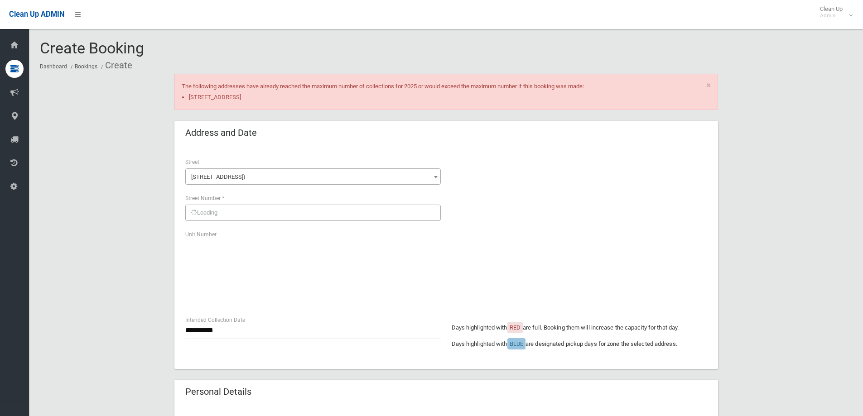
scroll to position [480, 0]
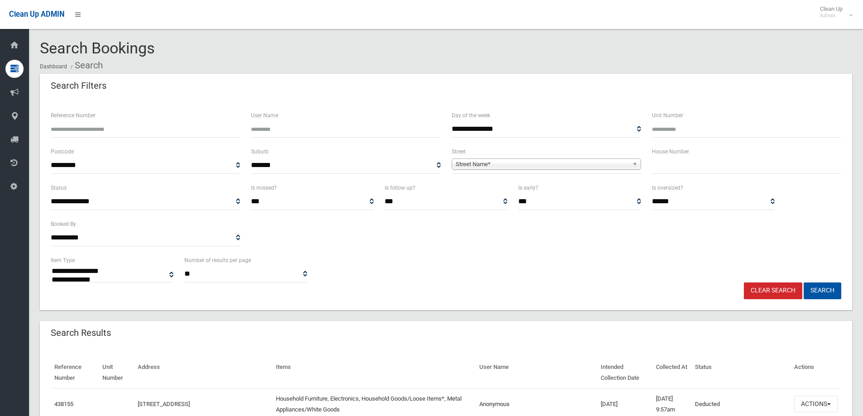
select select
click at [669, 166] on input "text" at bounding box center [746, 165] width 189 height 17
type input "**"
click at [483, 162] on span "Street Name*" at bounding box center [542, 164] width 173 height 11
type input "******"
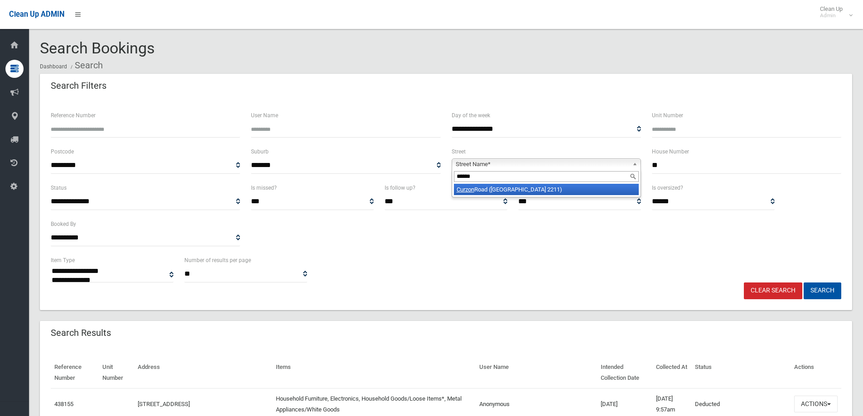
click at [508, 188] on li "Curzon Road (PADSTOW HEIGHTS 2211)" at bounding box center [546, 189] width 185 height 11
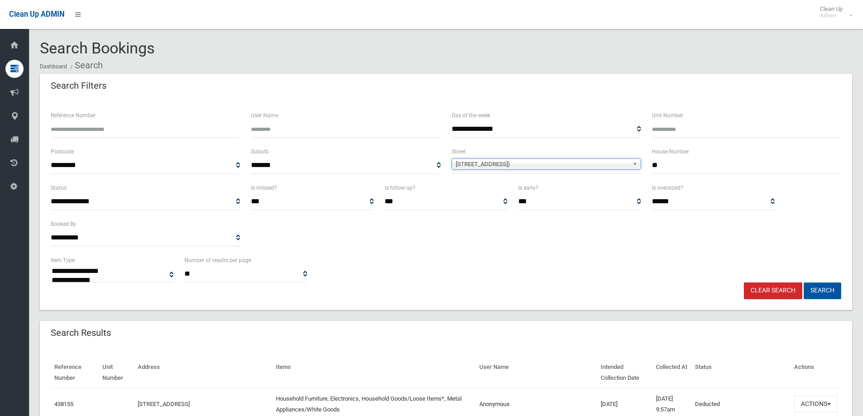
click at [824, 290] on button "Search" at bounding box center [823, 291] width 38 height 17
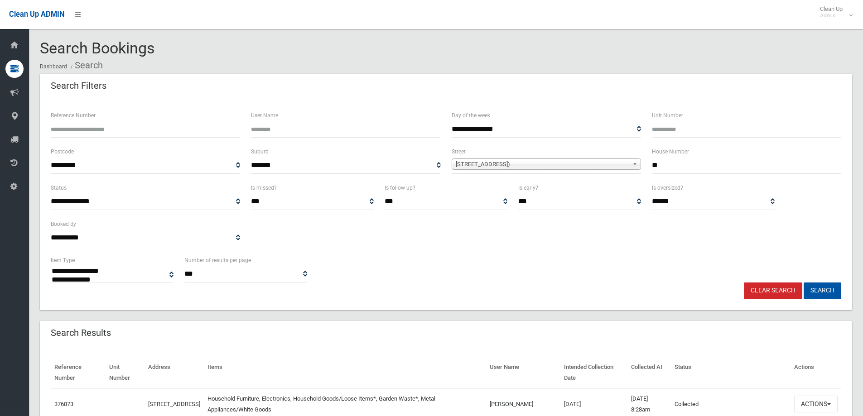
select select
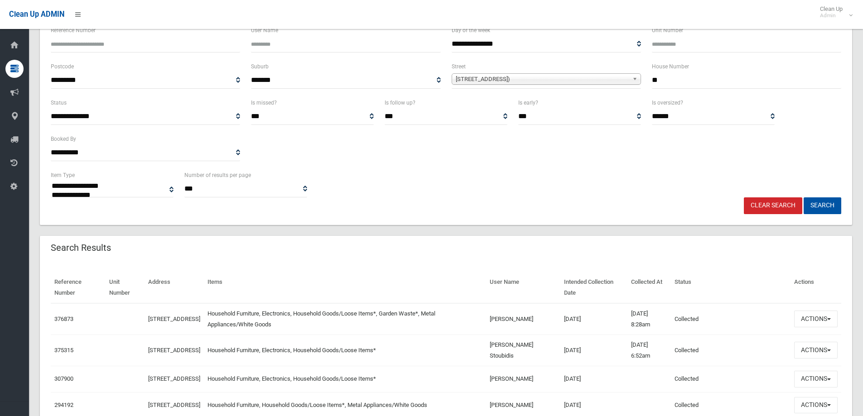
scroll to position [91, 0]
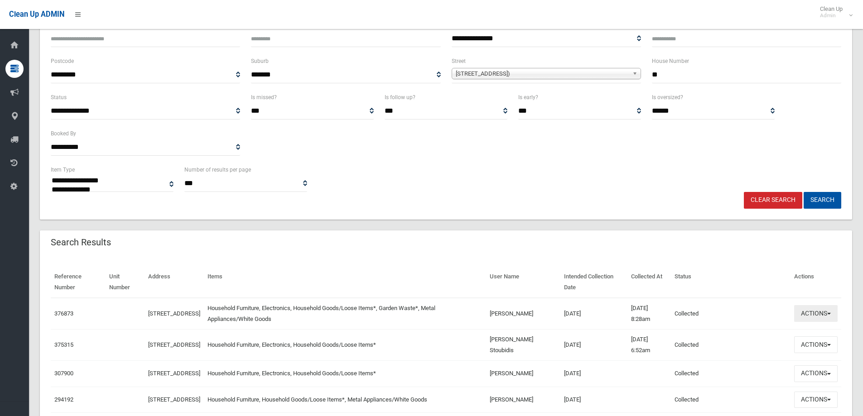
click at [818, 316] on button "Actions" at bounding box center [815, 313] width 43 height 17
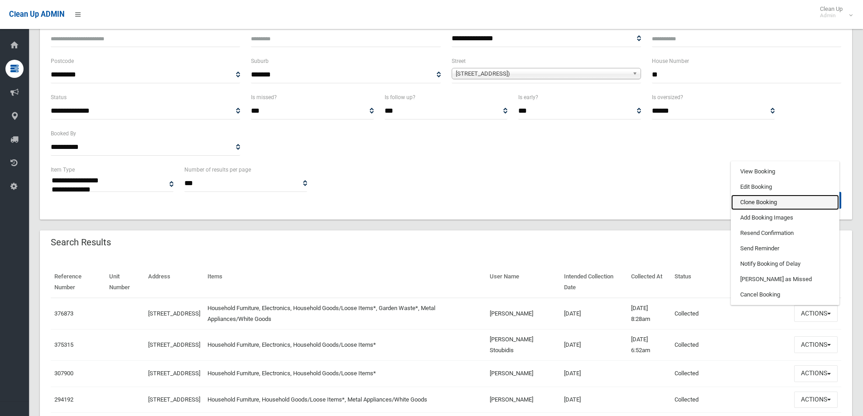
click at [755, 202] on link "Clone Booking" at bounding box center [785, 202] width 108 height 15
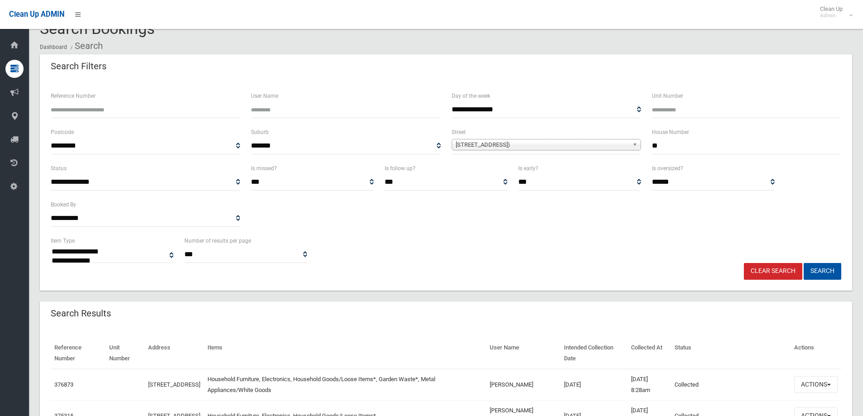
scroll to position [0, 0]
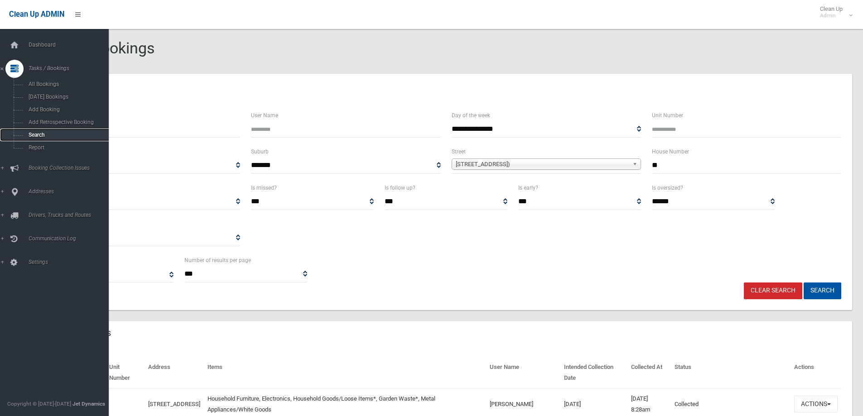
click at [37, 134] on span "Search" at bounding box center [67, 135] width 82 height 6
click at [38, 134] on span "Search" at bounding box center [67, 135] width 82 height 6
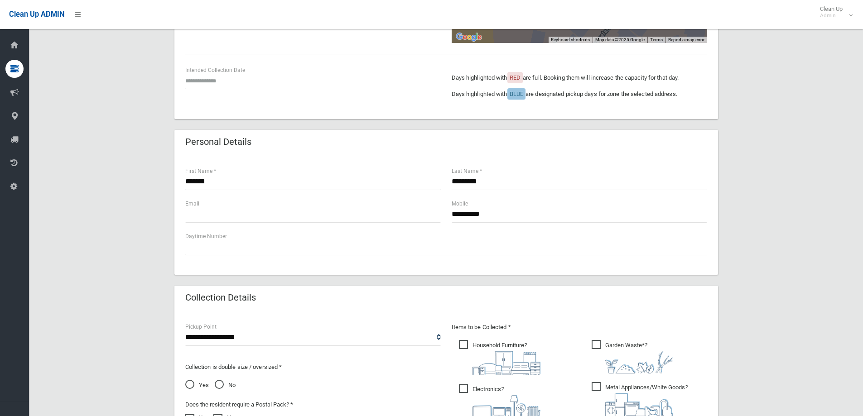
scroll to position [91, 0]
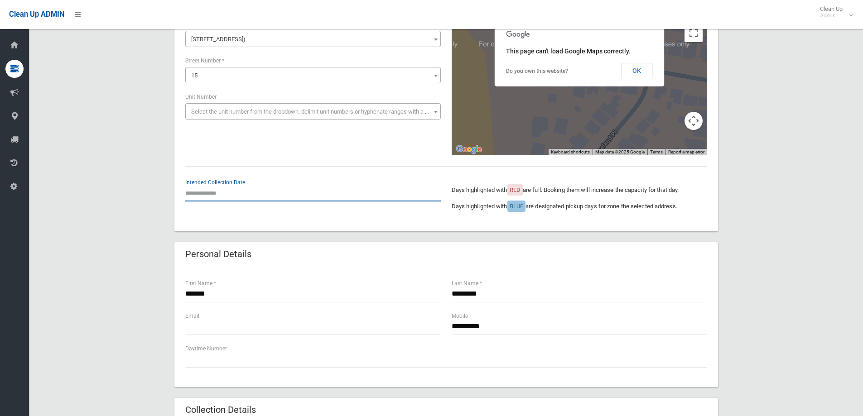
click at [212, 189] on input "text" at bounding box center [313, 193] width 256 height 17
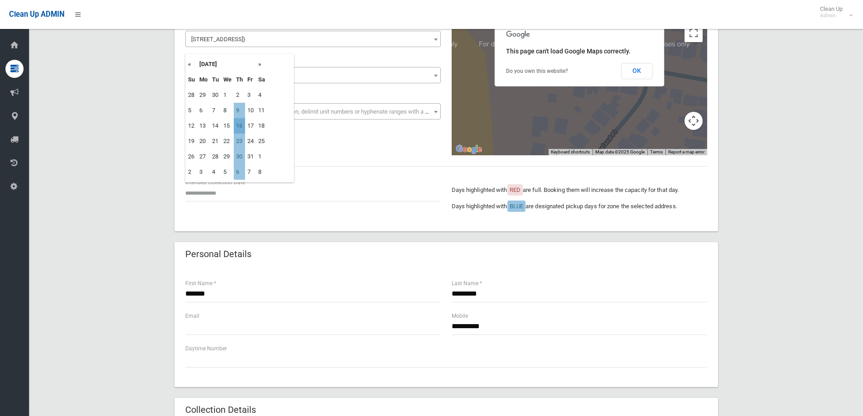
click at [238, 126] on td "16" at bounding box center [239, 125] width 11 height 15
type input "**********"
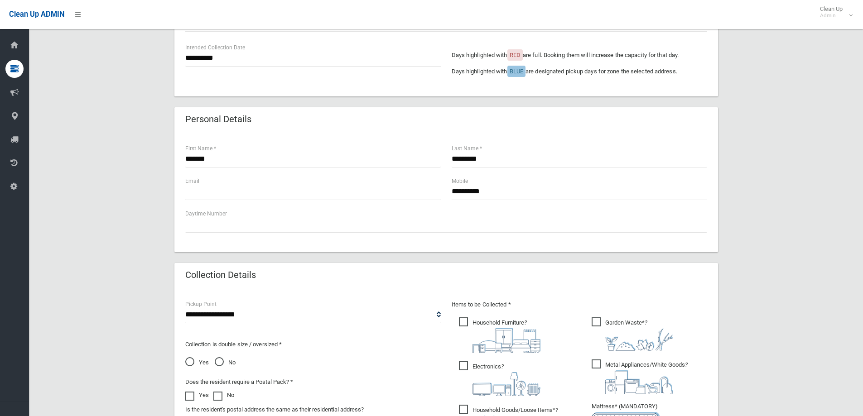
scroll to position [408, 0]
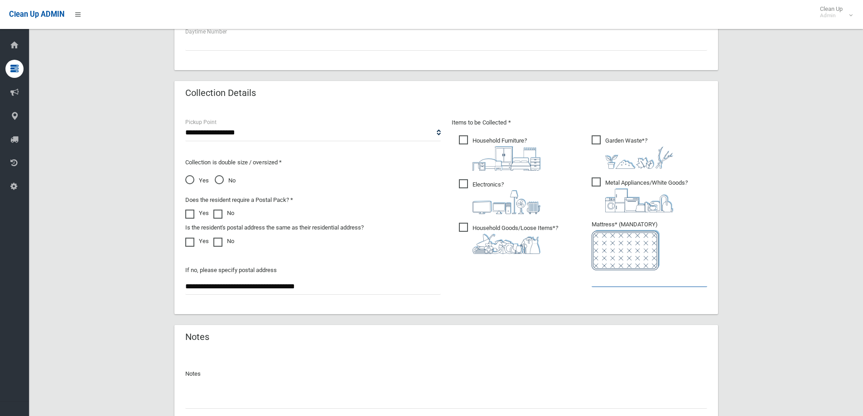
click at [606, 278] on input "text" at bounding box center [650, 278] width 116 height 17
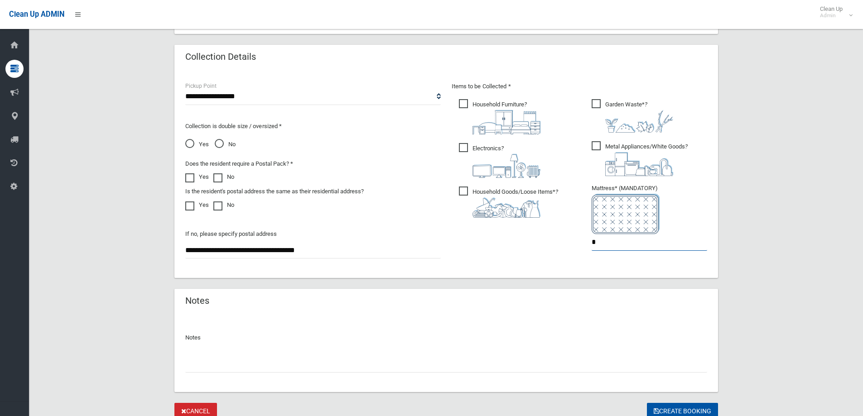
scroll to position [480, 0]
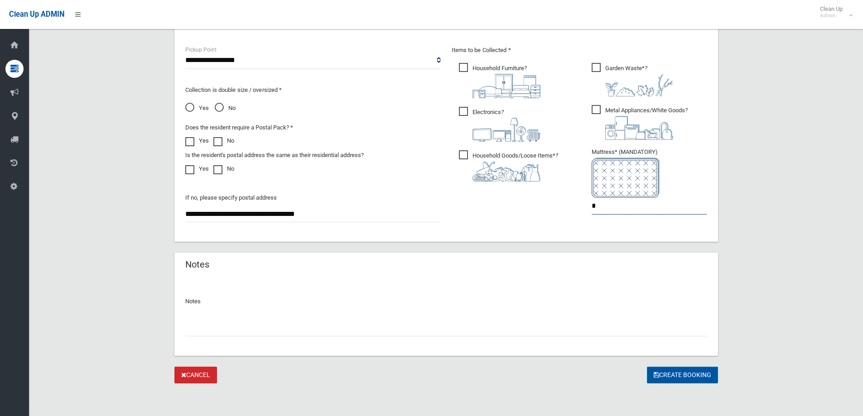
type input "*"
click at [689, 372] on button "Create Booking" at bounding box center [682, 375] width 71 height 17
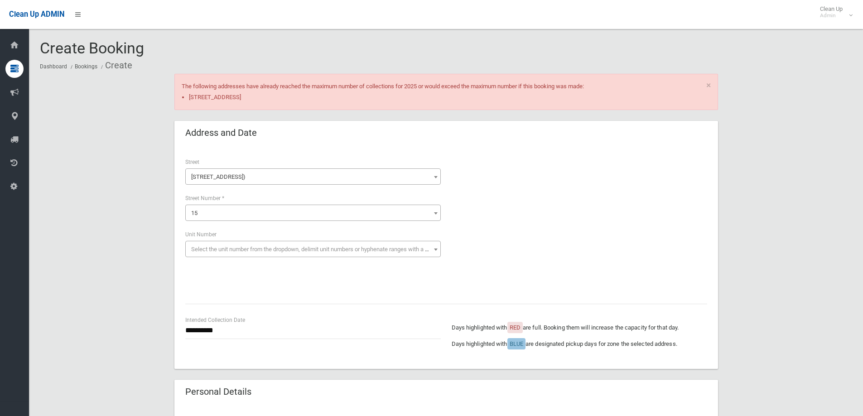
scroll to position [480, 0]
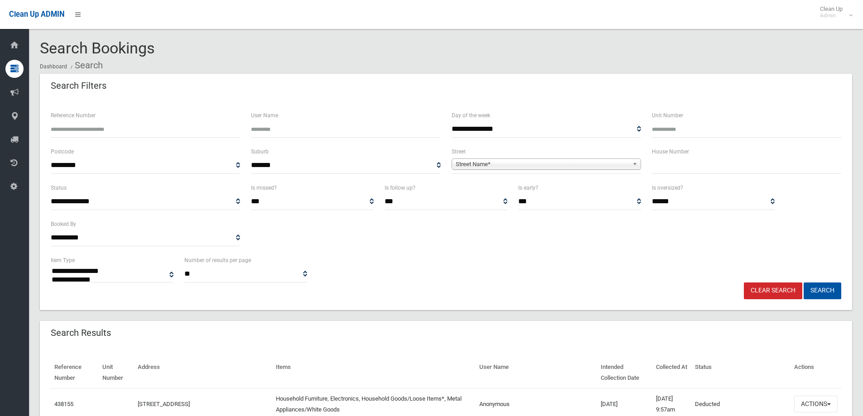
select select
click at [661, 164] on input "text" at bounding box center [746, 165] width 189 height 17
type input "**"
click at [478, 162] on span "Street Name*" at bounding box center [542, 164] width 173 height 11
type input "*****"
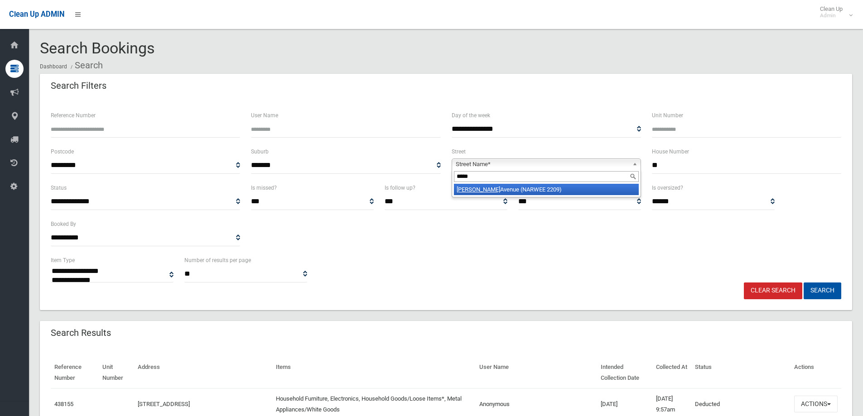
click at [471, 190] on li "Parry Avenue (NARWEE 2209)" at bounding box center [546, 189] width 185 height 11
click at [822, 291] on button "Search" at bounding box center [823, 291] width 38 height 17
click at [822, 289] on button "Search" at bounding box center [823, 291] width 38 height 17
click at [819, 291] on button "Search" at bounding box center [823, 291] width 38 height 17
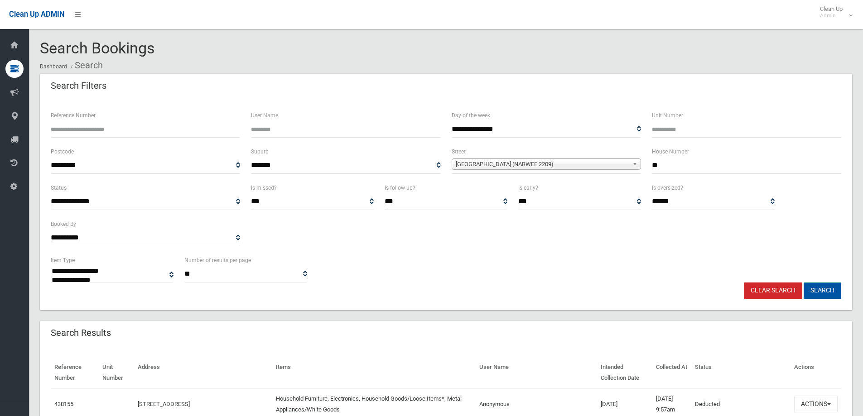
click at [819, 291] on button "Search" at bounding box center [823, 291] width 38 height 17
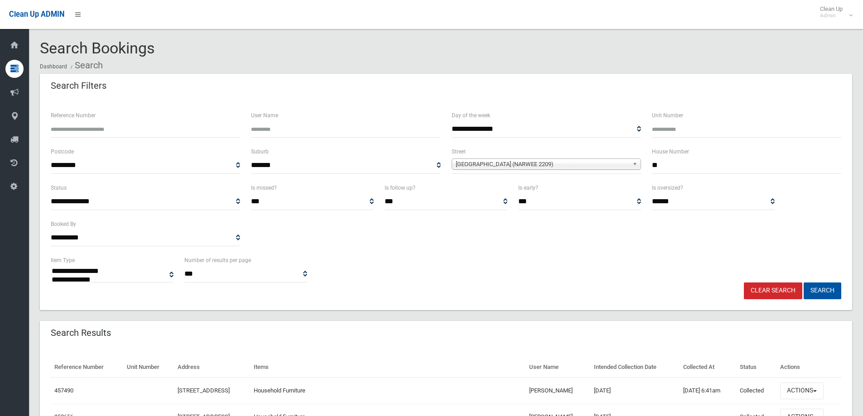
select select
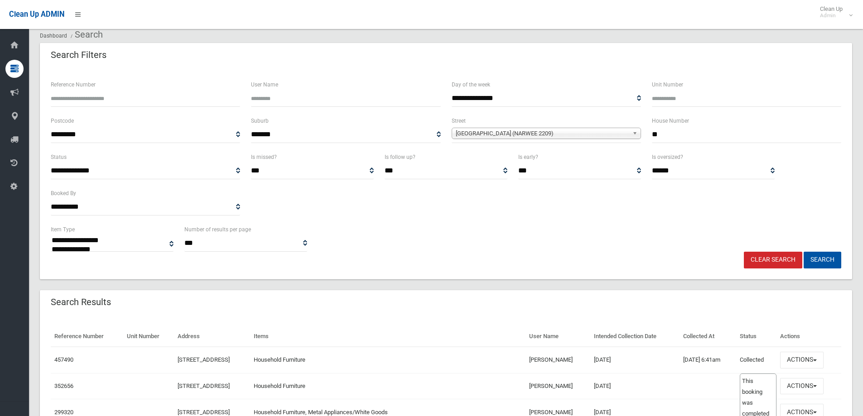
scroll to position [136, 0]
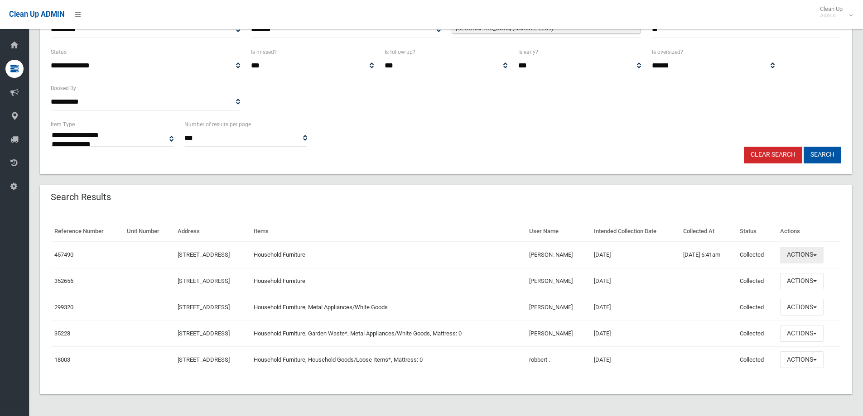
click at [813, 255] on button "Actions" at bounding box center [801, 255] width 43 height 17
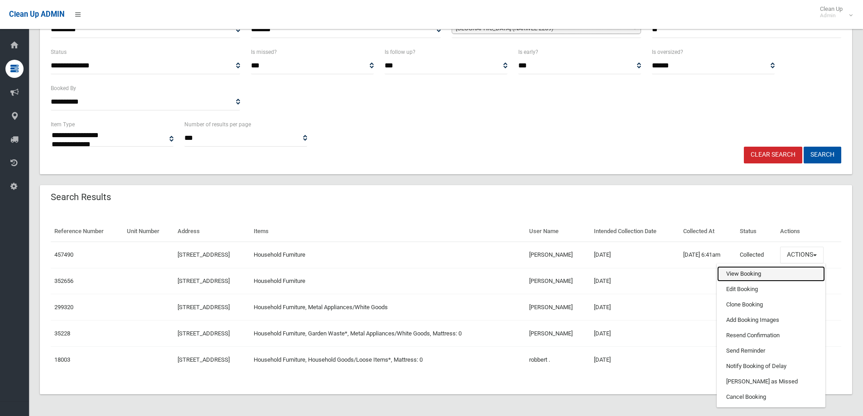
click at [742, 274] on link "View Booking" at bounding box center [771, 273] width 108 height 15
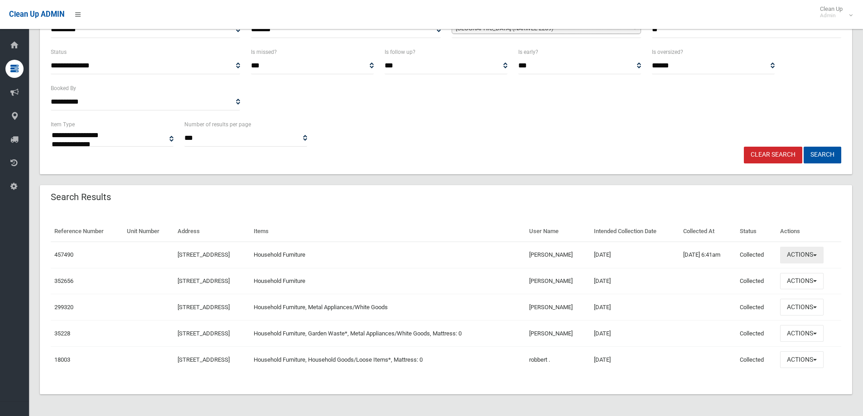
click at [809, 256] on button "Actions" at bounding box center [801, 255] width 43 height 17
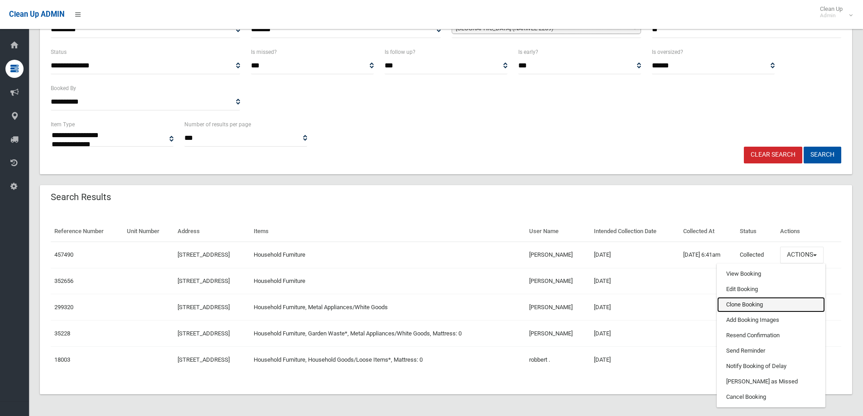
click at [739, 307] on link "Clone Booking" at bounding box center [771, 304] width 108 height 15
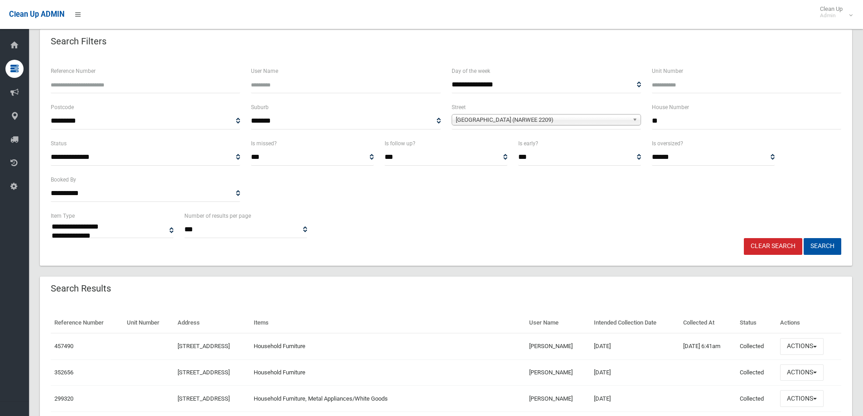
scroll to position [0, 0]
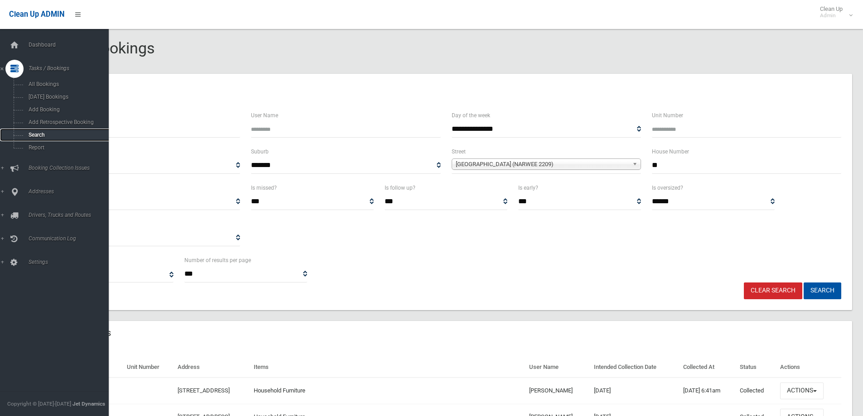
click at [34, 136] on span "Search" at bounding box center [67, 135] width 82 height 6
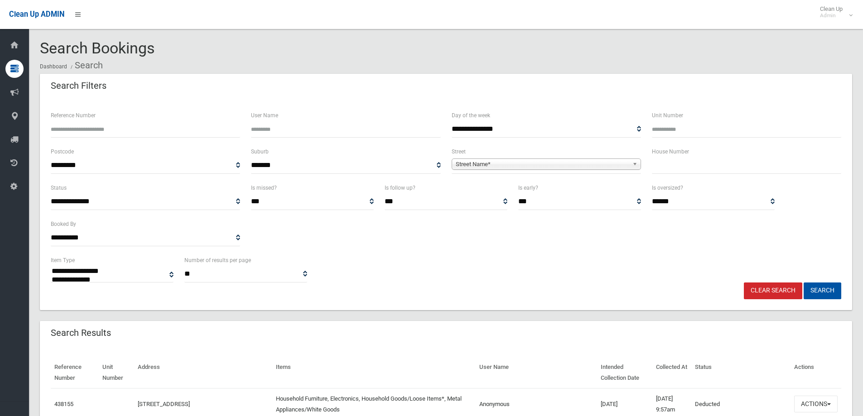
select select
click at [666, 169] on input "text" at bounding box center [746, 165] width 189 height 17
type input "**"
click at [471, 167] on span "Street Name*" at bounding box center [542, 164] width 173 height 11
type input "********"
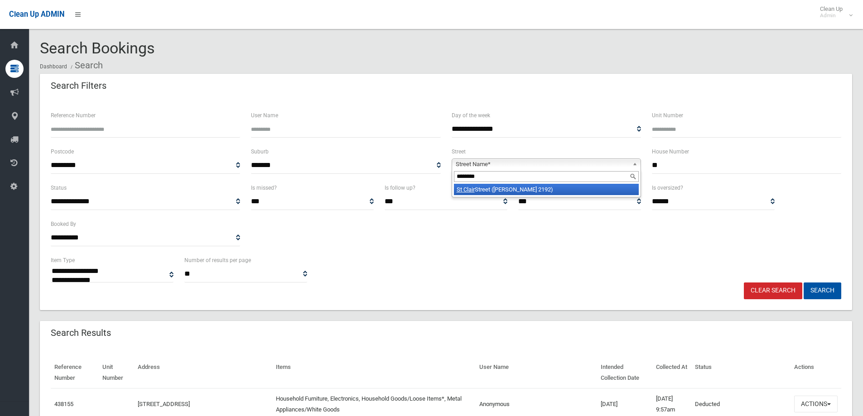
click at [487, 190] on li "St Clair Street (BELMORE 2192)" at bounding box center [546, 189] width 185 height 11
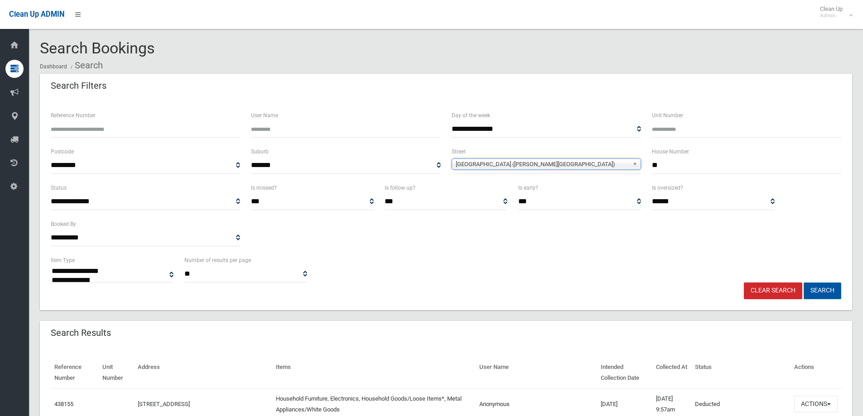
click at [821, 289] on button "Search" at bounding box center [823, 291] width 38 height 17
click at [822, 289] on button "Search" at bounding box center [823, 291] width 38 height 17
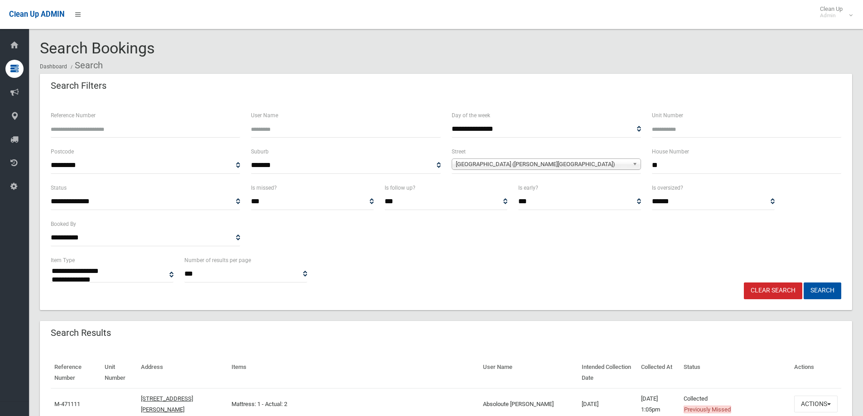
select select
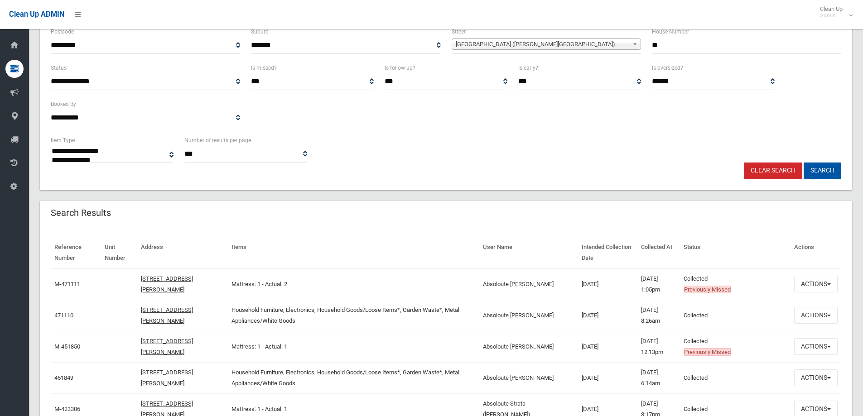
scroll to position [136, 0]
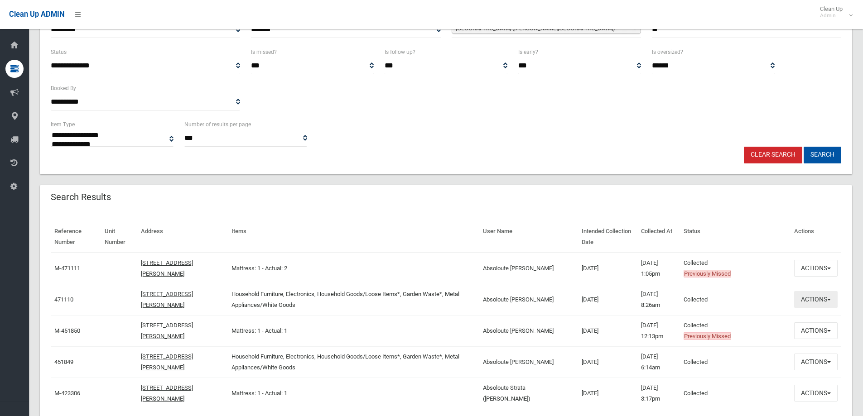
click at [815, 302] on button "Actions" at bounding box center [815, 299] width 43 height 17
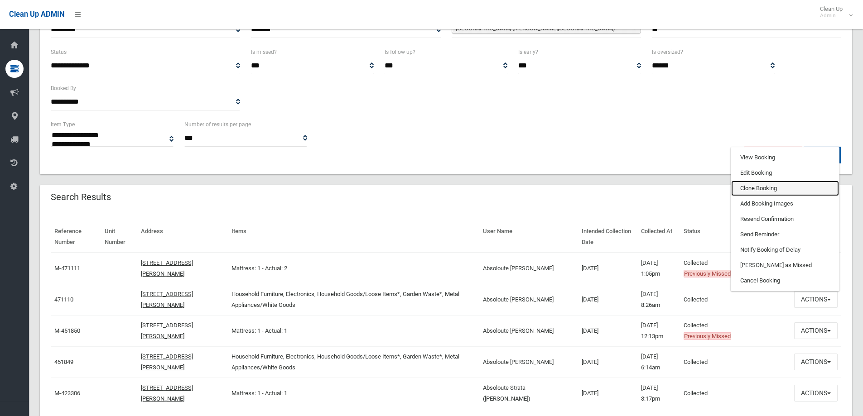
click at [745, 187] on link "Clone Booking" at bounding box center [785, 188] width 108 height 15
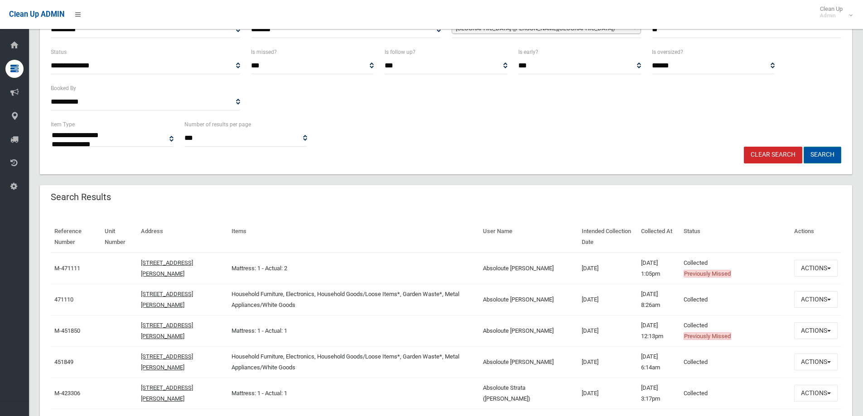
click at [818, 155] on button "Search" at bounding box center [823, 155] width 38 height 17
click at [819, 155] on button "Search" at bounding box center [823, 155] width 38 height 17
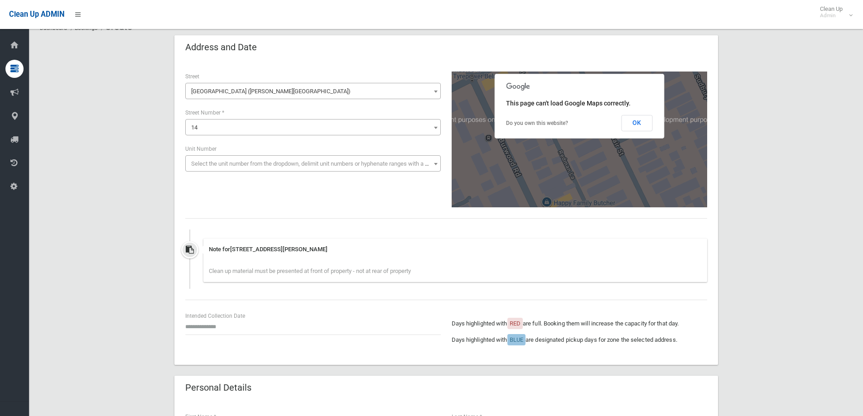
scroll to position [91, 0]
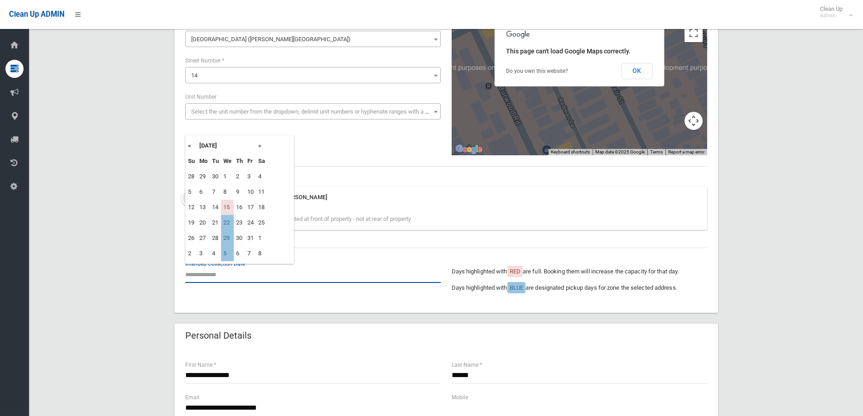
drag, startPoint x: 209, startPoint y: 270, endPoint x: 208, endPoint y: 260, distance: 10.5
click at [207, 270] on input "text" at bounding box center [313, 274] width 256 height 17
click at [227, 238] on td "29" at bounding box center [227, 238] width 13 height 15
type input "**********"
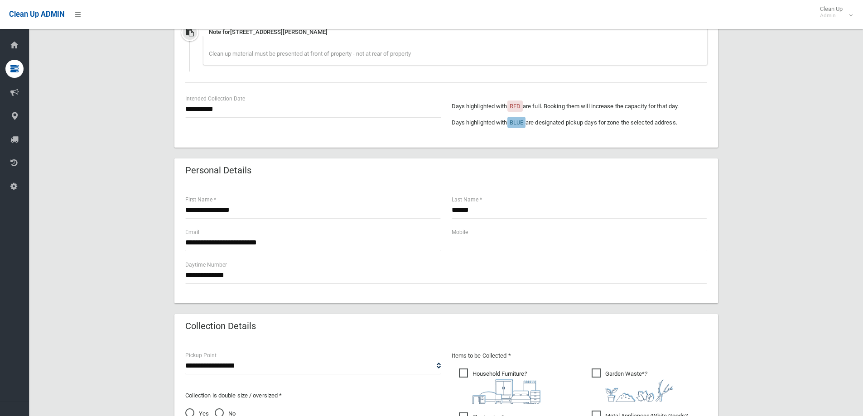
scroll to position [272, 0]
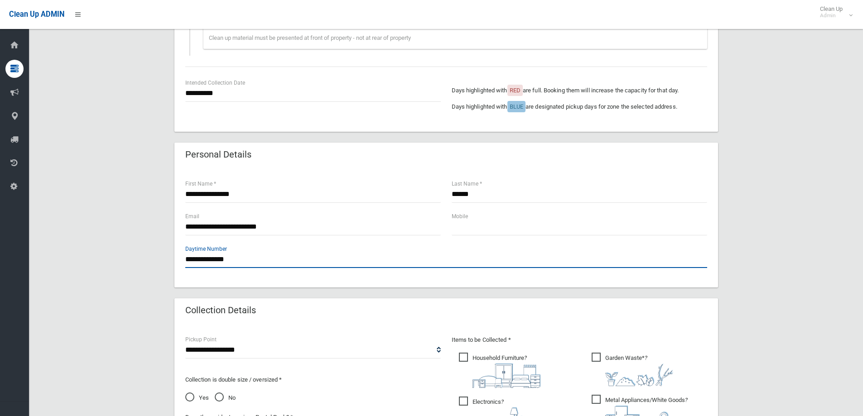
click at [238, 260] on input "**********" at bounding box center [446, 259] width 522 height 17
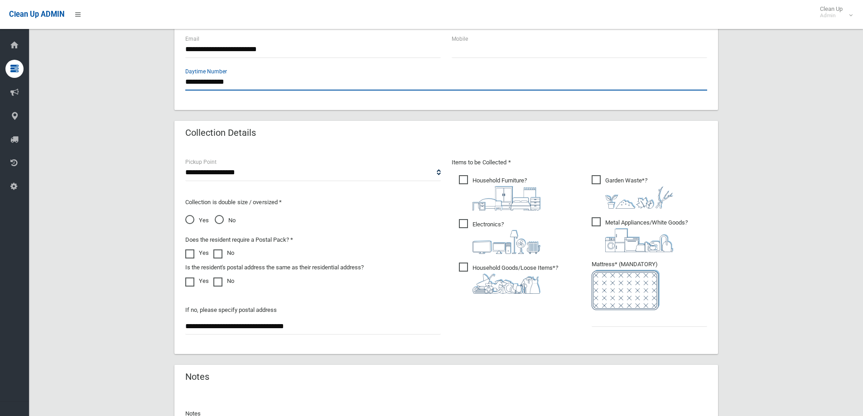
scroll to position [544, 0]
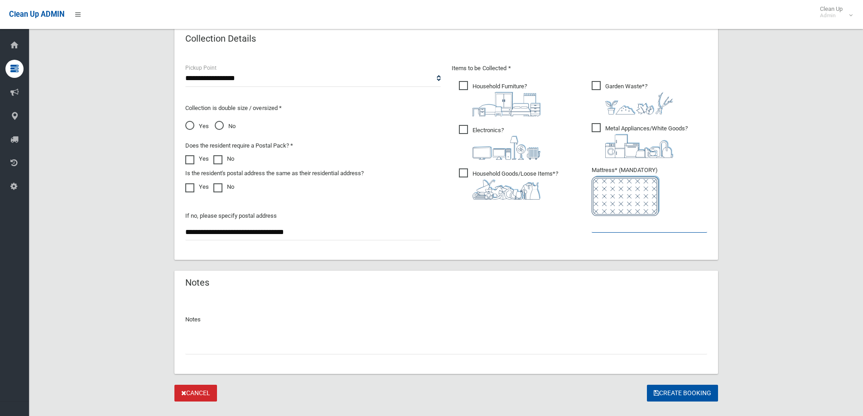
drag, startPoint x: 622, startPoint y: 227, endPoint x: 631, endPoint y: 232, distance: 10.6
click at [622, 227] on input "text" at bounding box center [650, 224] width 116 height 17
type input "*"
click at [197, 352] on input "text" at bounding box center [446, 346] width 522 height 17
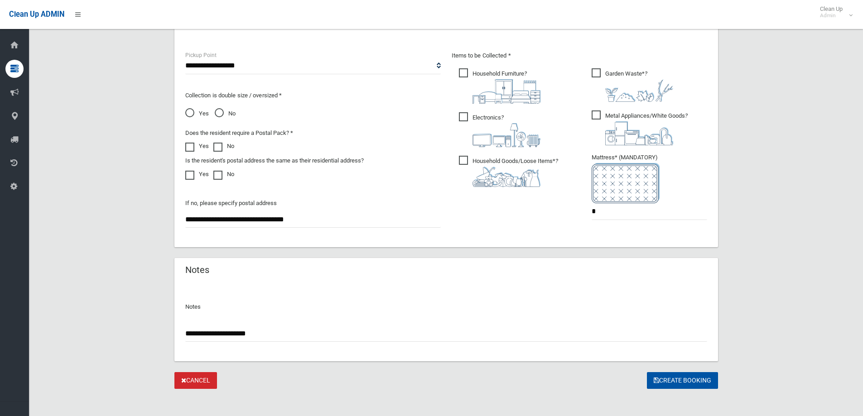
scroll to position [562, 0]
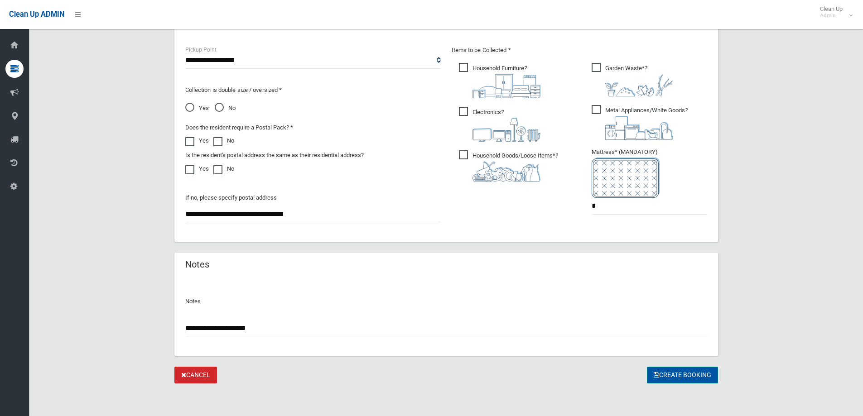
type input "**********"
click at [672, 378] on button "Create Booking" at bounding box center [682, 375] width 71 height 17
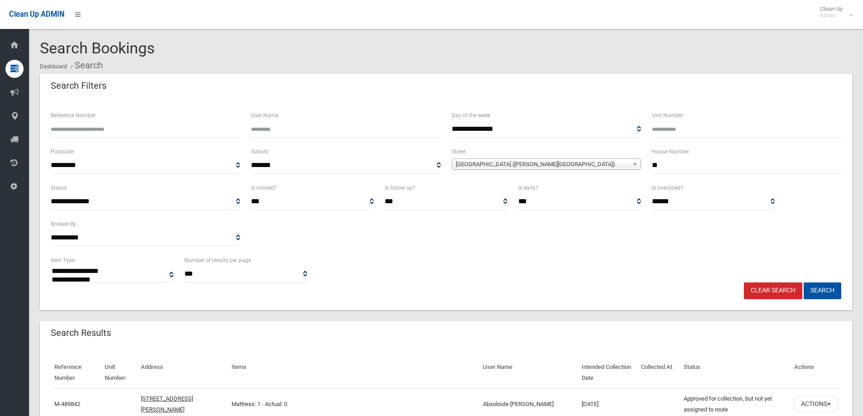
select select
click at [667, 166] on input "**" at bounding box center [746, 165] width 189 height 17
select select
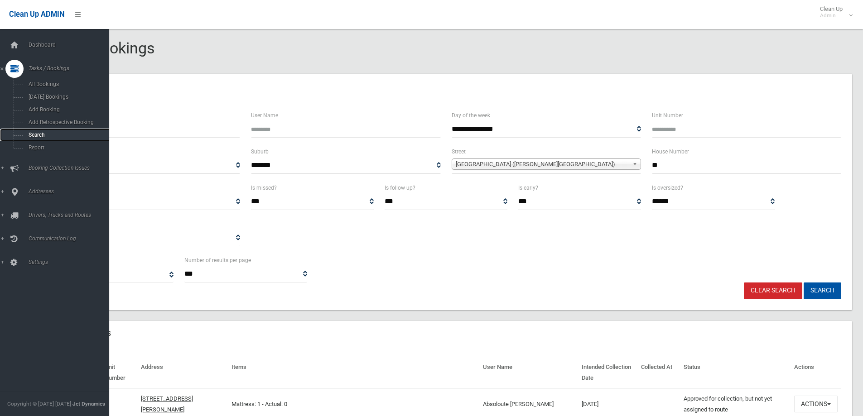
click at [35, 135] on span "Search" at bounding box center [67, 135] width 82 height 6
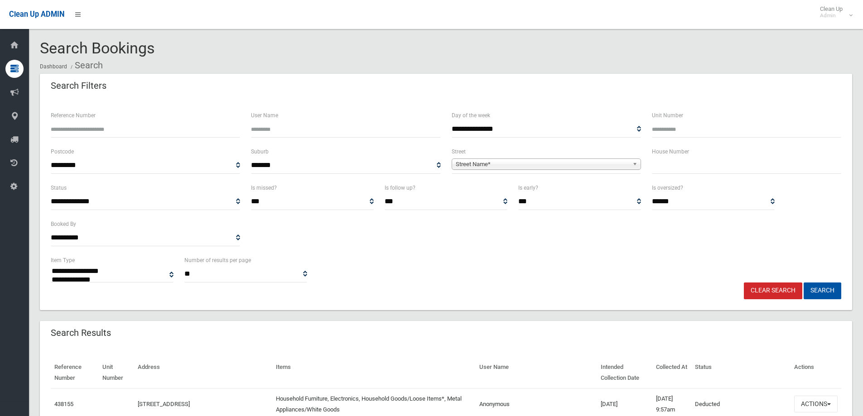
select select
click at [662, 169] on input "text" at bounding box center [746, 165] width 189 height 17
type input "**"
click at [471, 165] on span "Street Name*" at bounding box center [542, 164] width 173 height 11
type input "******"
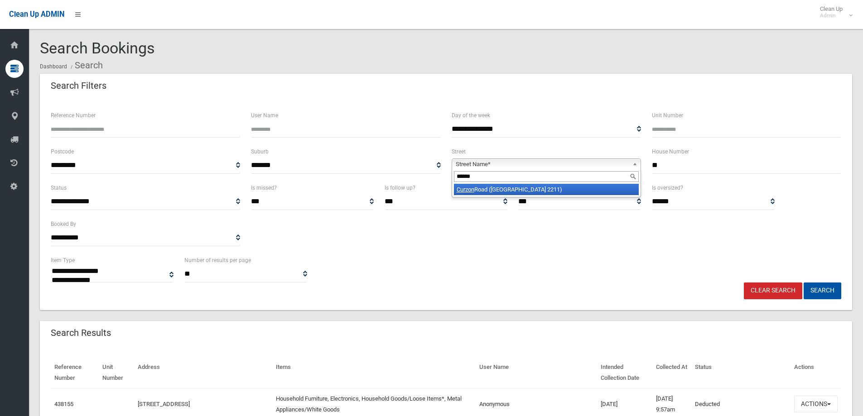
click at [482, 188] on li "Curzon Road (PADSTOW HEIGHTS 2211)" at bounding box center [546, 189] width 185 height 11
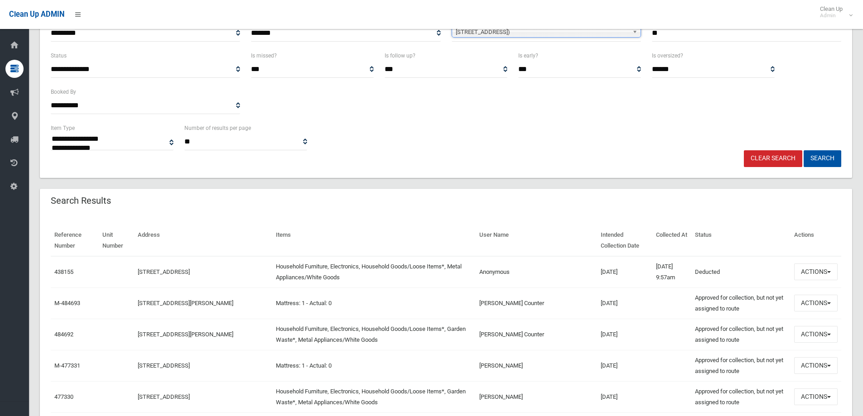
scroll to position [136, 0]
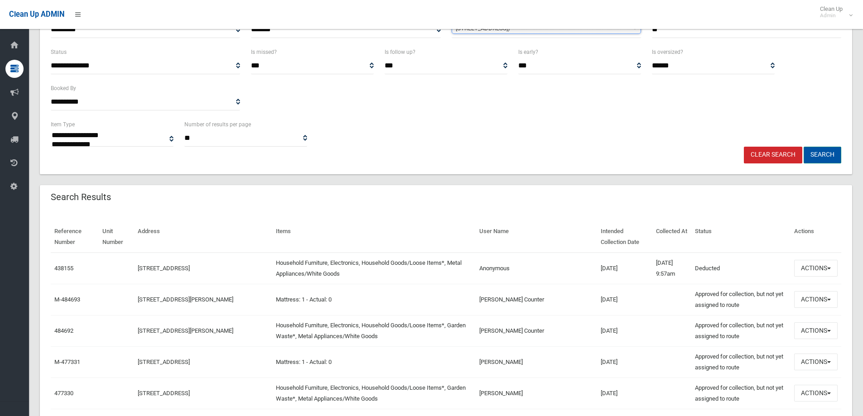
click at [817, 155] on button "Search" at bounding box center [823, 155] width 38 height 17
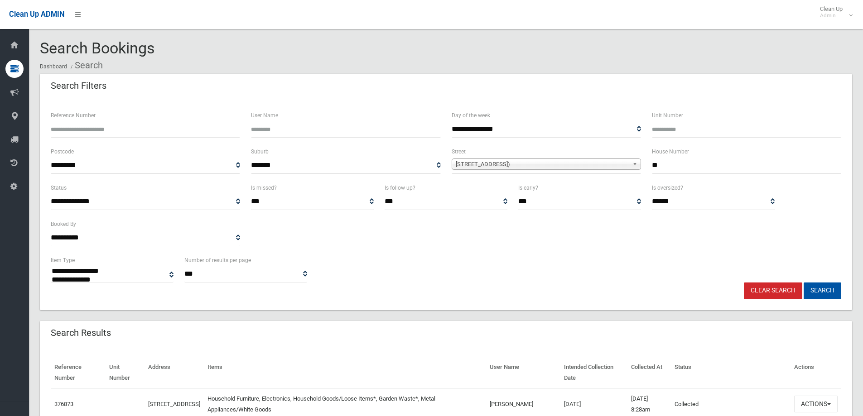
select select
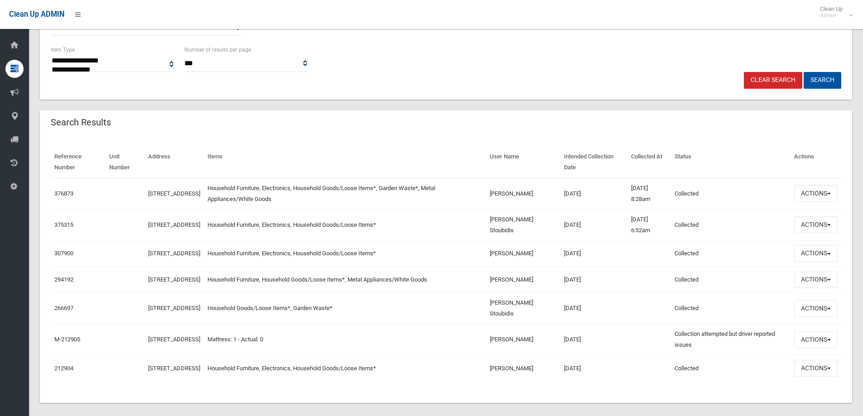
scroll to position [227, 0]
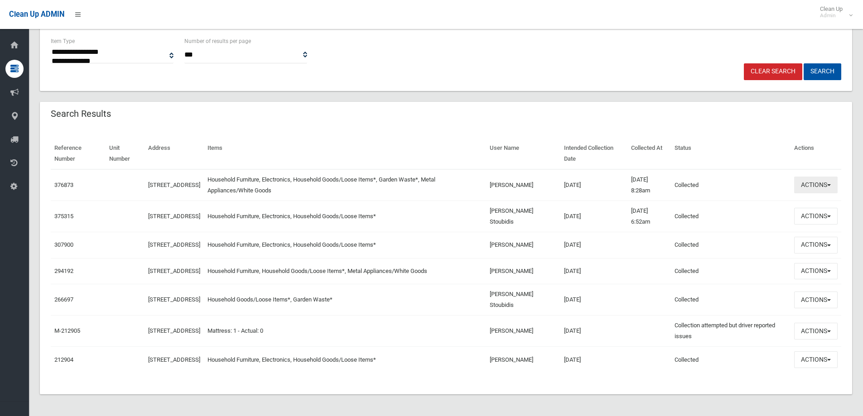
click at [811, 182] on button "Actions" at bounding box center [815, 185] width 43 height 17
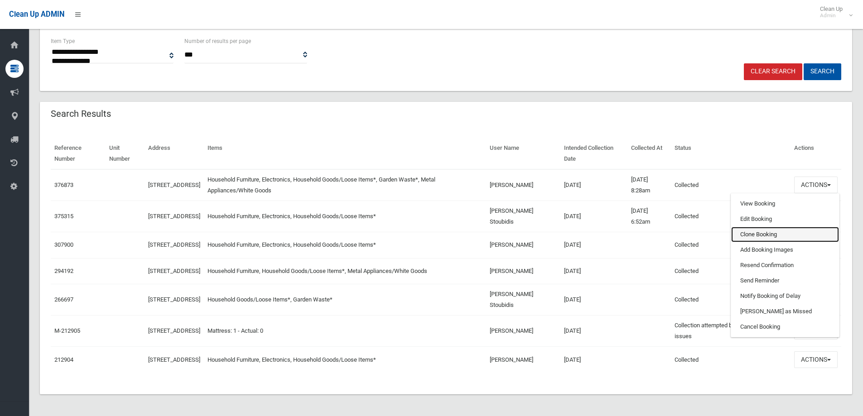
click at [747, 227] on link "Clone Booking" at bounding box center [785, 234] width 108 height 15
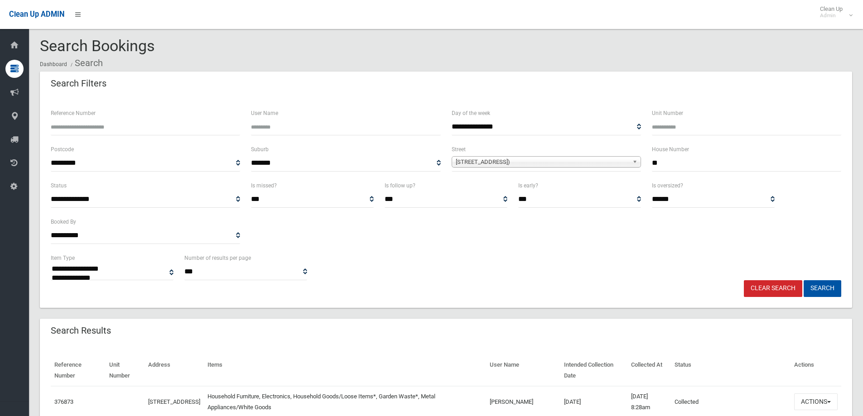
scroll to position [0, 0]
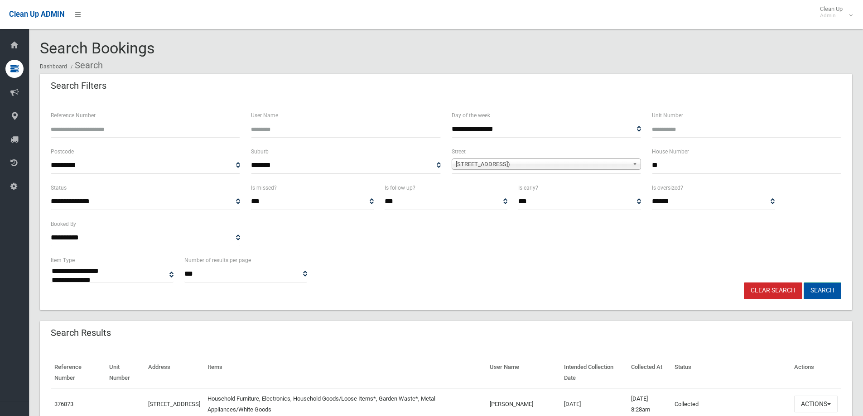
click at [824, 288] on button "Search" at bounding box center [823, 291] width 38 height 17
click at [821, 291] on button "Search" at bounding box center [823, 291] width 38 height 17
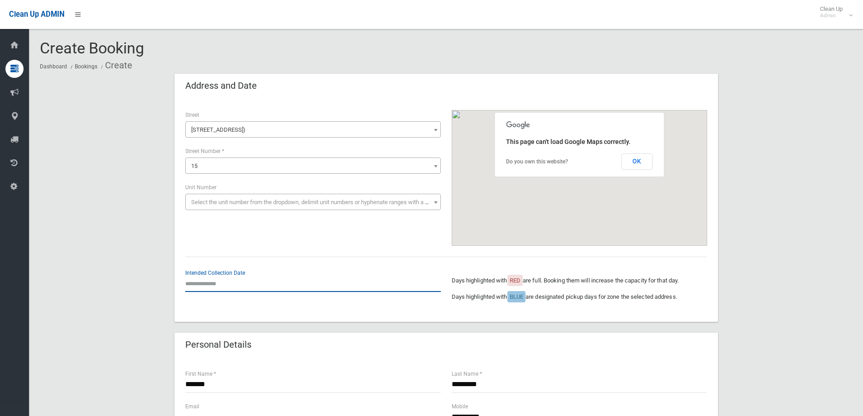
click at [215, 284] on input "text" at bounding box center [313, 283] width 256 height 17
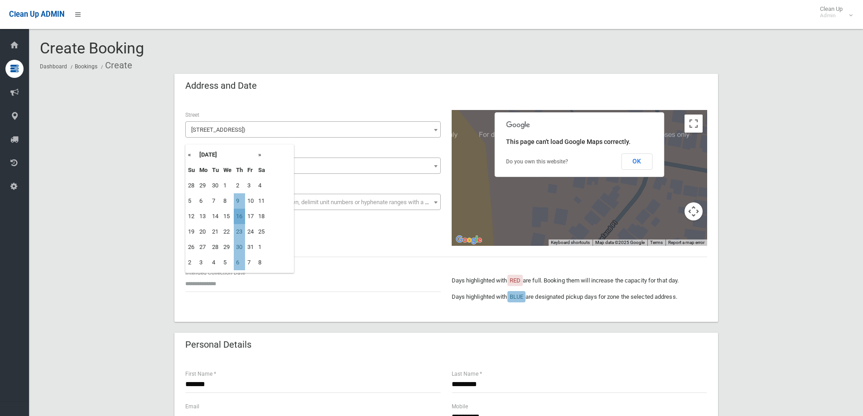
click at [241, 216] on td "16" at bounding box center [239, 216] width 11 height 15
type input "**********"
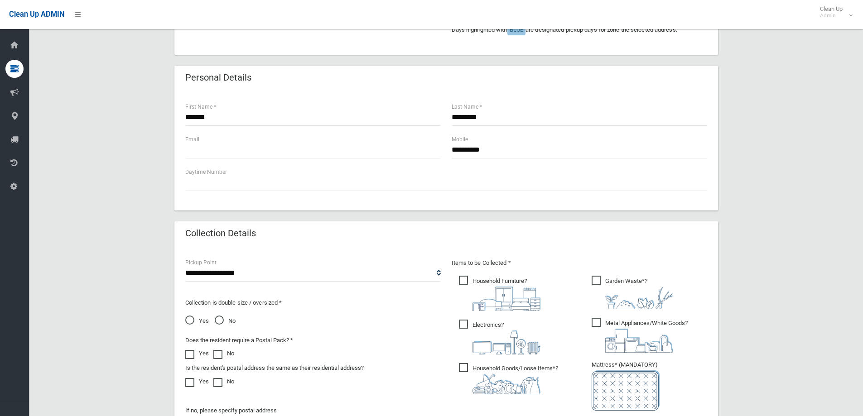
scroll to position [453, 0]
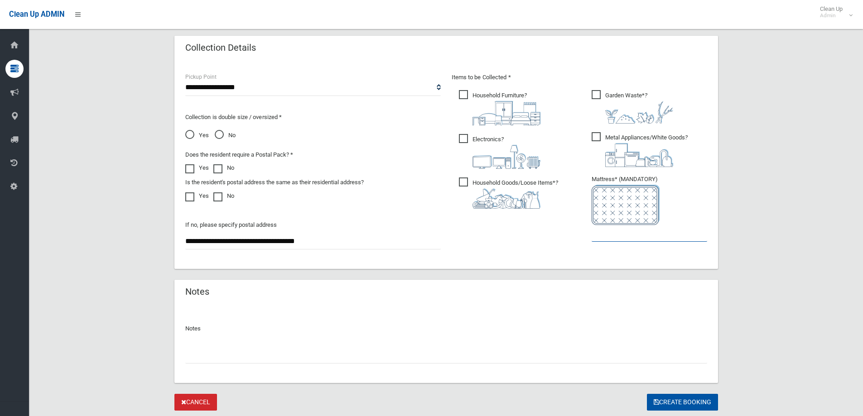
click at [614, 238] on input "text" at bounding box center [650, 233] width 116 height 17
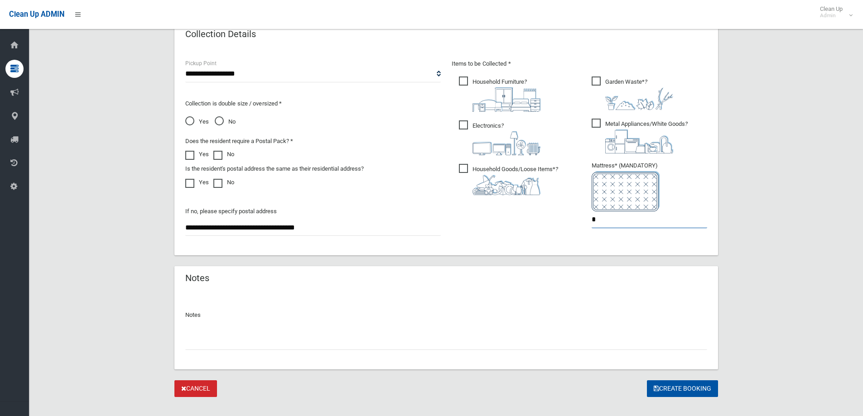
scroll to position [480, 0]
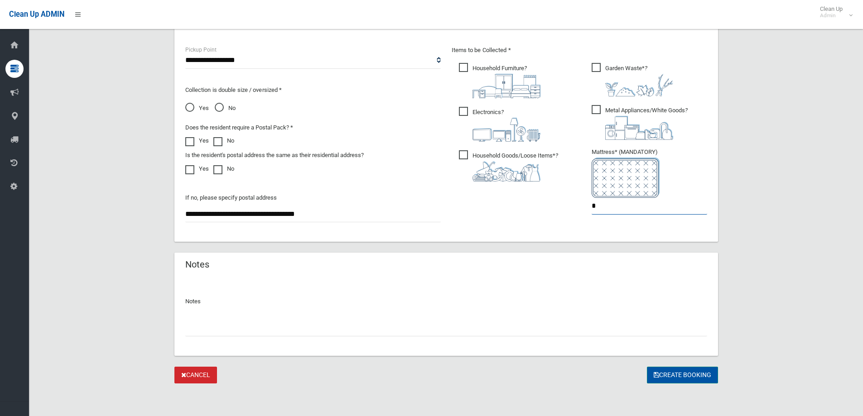
type input "*"
click at [676, 373] on button "Create Booking" at bounding box center [682, 375] width 71 height 17
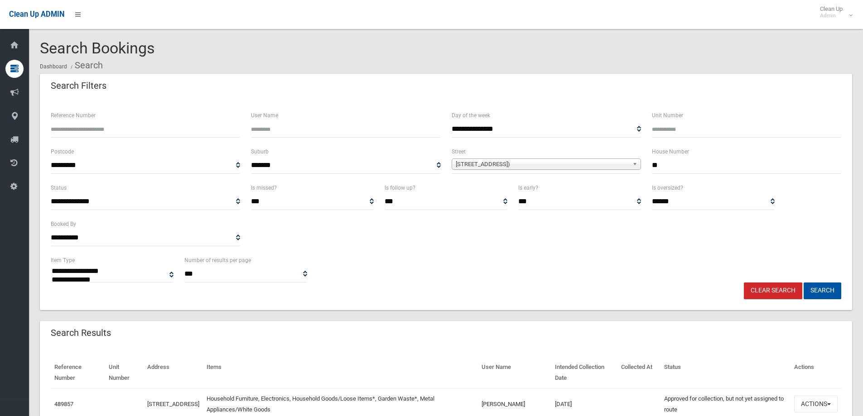
select select
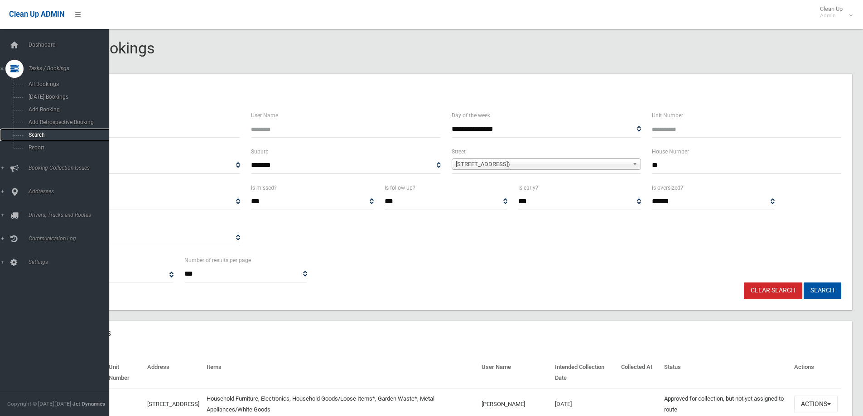
click at [34, 132] on span "Search" at bounding box center [67, 135] width 82 height 6
click at [34, 135] on span "Search" at bounding box center [67, 135] width 82 height 6
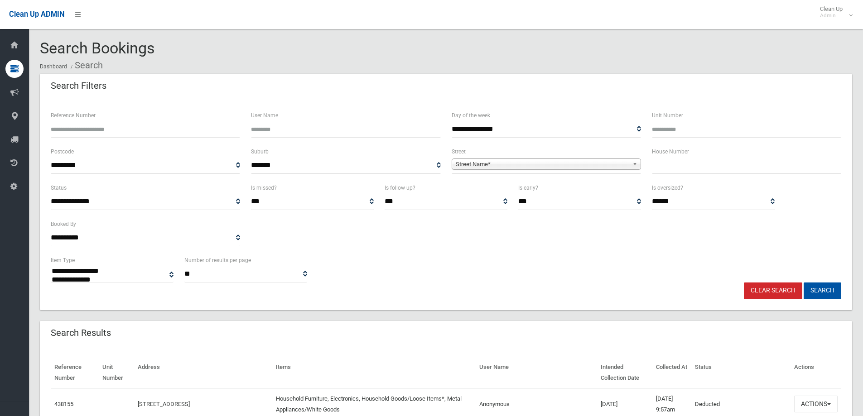
select select
click at [674, 167] on input "text" at bounding box center [746, 165] width 189 height 17
type input "**"
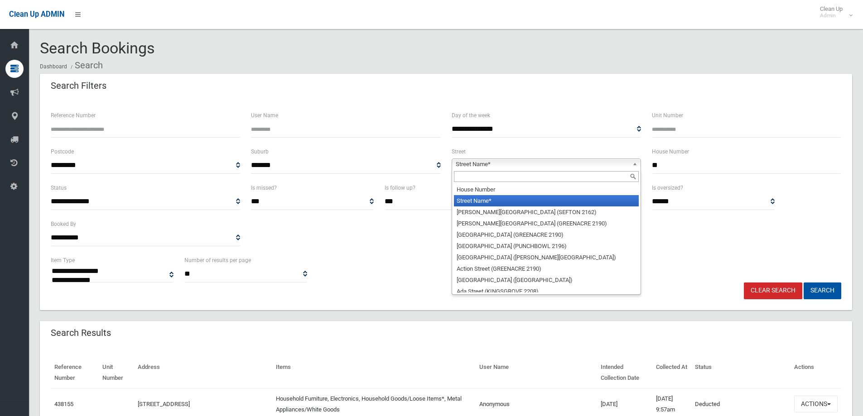
click at [488, 161] on span "Street Name*" at bounding box center [542, 164] width 173 height 11
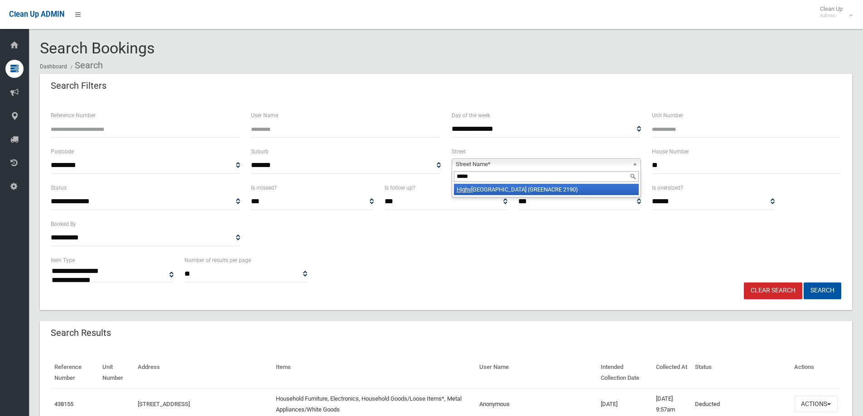
type input "*****"
click at [490, 189] on li "Highv iew Avenue (GREENACRE 2190)" at bounding box center [546, 189] width 185 height 11
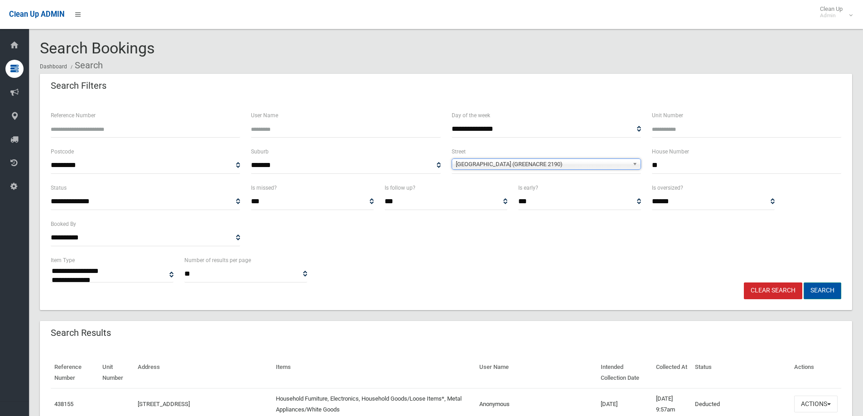
click at [827, 290] on button "Search" at bounding box center [823, 291] width 38 height 17
click at [817, 289] on button "Search" at bounding box center [823, 291] width 38 height 17
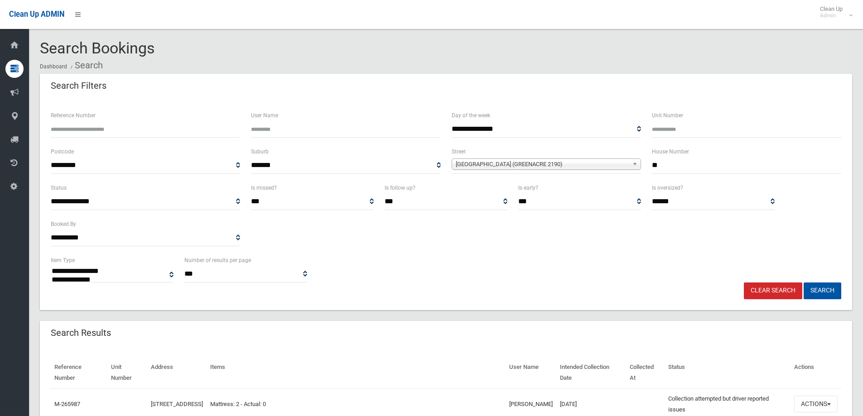
select select
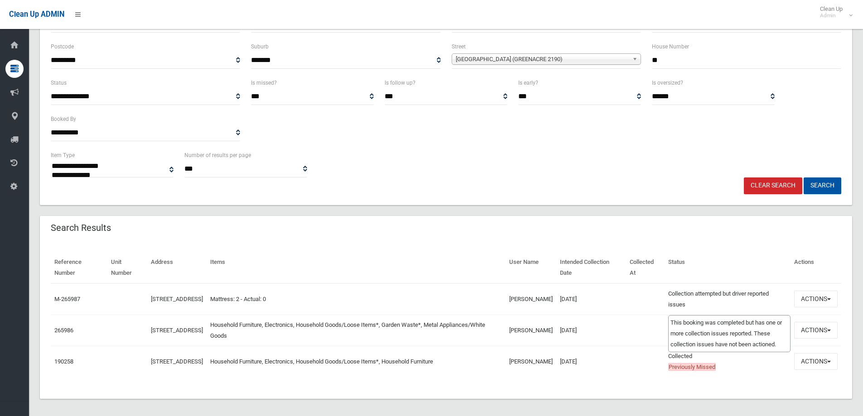
scroll to position [110, 0]
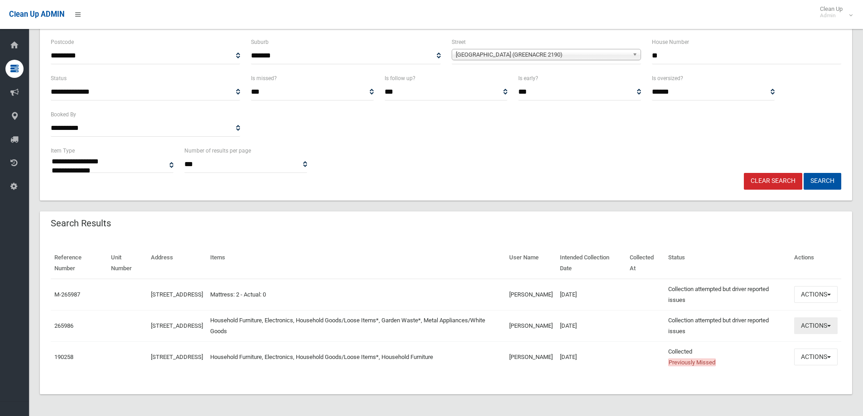
click at [819, 324] on button "Actions" at bounding box center [815, 326] width 43 height 17
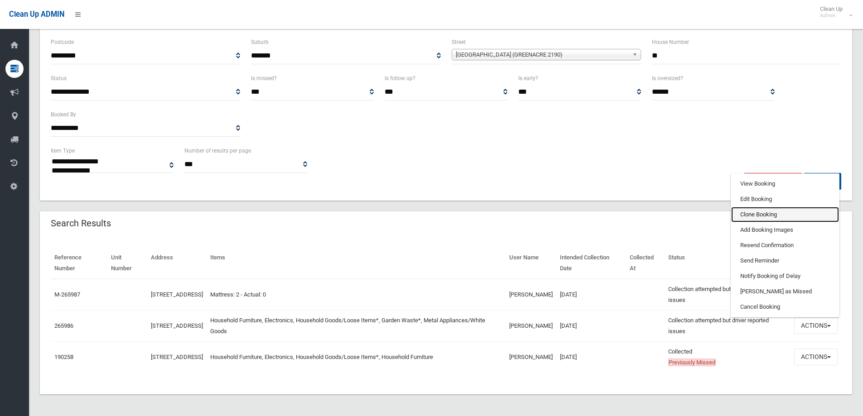
click at [749, 215] on link "Clone Booking" at bounding box center [785, 214] width 108 height 15
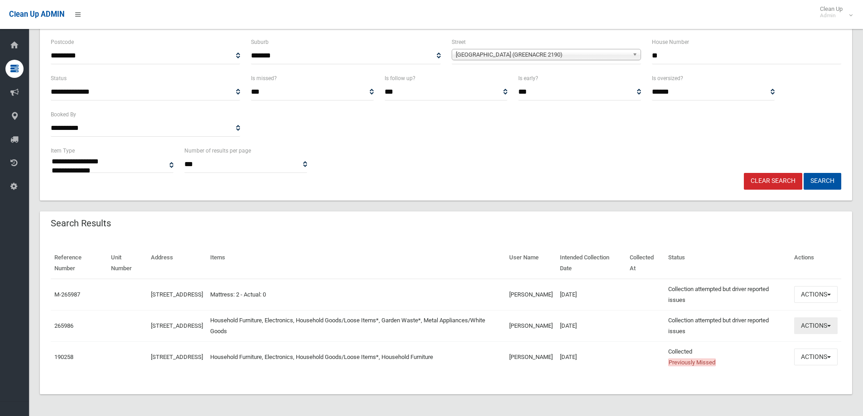
click at [811, 328] on button "Actions" at bounding box center [815, 326] width 43 height 17
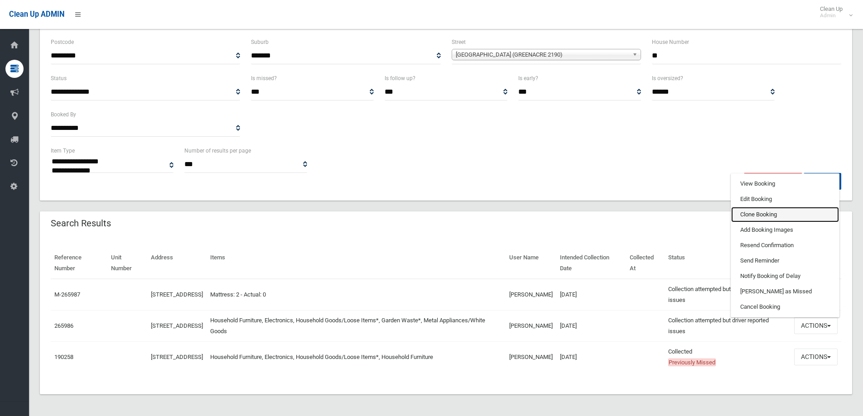
click at [746, 214] on link "Clone Booking" at bounding box center [785, 214] width 108 height 15
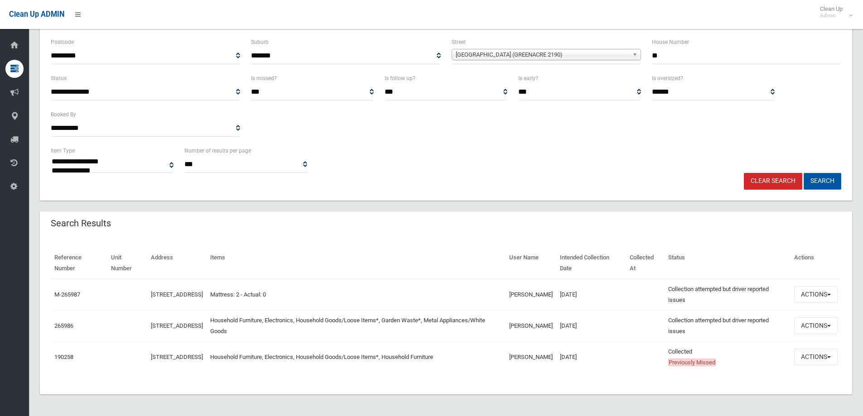
click at [818, 178] on button "Search" at bounding box center [823, 181] width 38 height 17
click at [817, 178] on button "Search" at bounding box center [823, 181] width 38 height 17
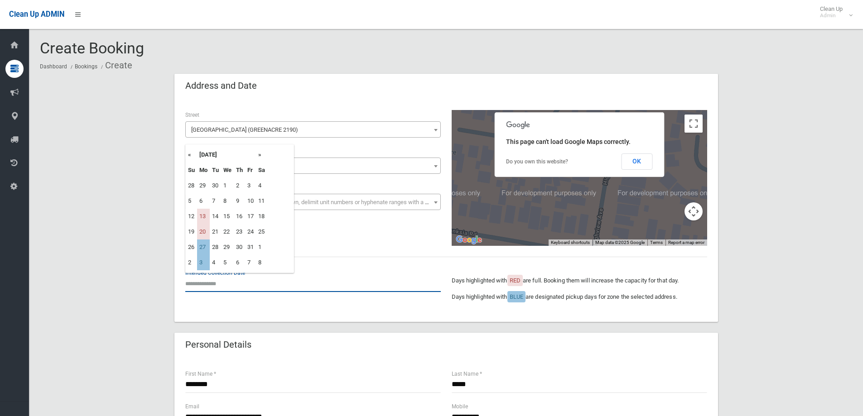
click at [203, 284] on input "text" at bounding box center [313, 283] width 256 height 17
click at [201, 246] on td "27" at bounding box center [203, 247] width 13 height 15
type input "**********"
click at [213, 283] on input "**********" at bounding box center [313, 283] width 256 height 17
click at [203, 247] on td "27" at bounding box center [203, 247] width 13 height 15
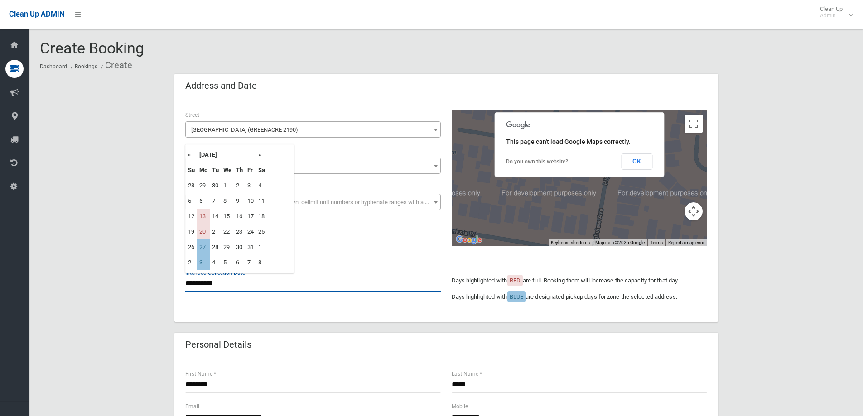
click at [207, 283] on input "**********" at bounding box center [313, 283] width 256 height 17
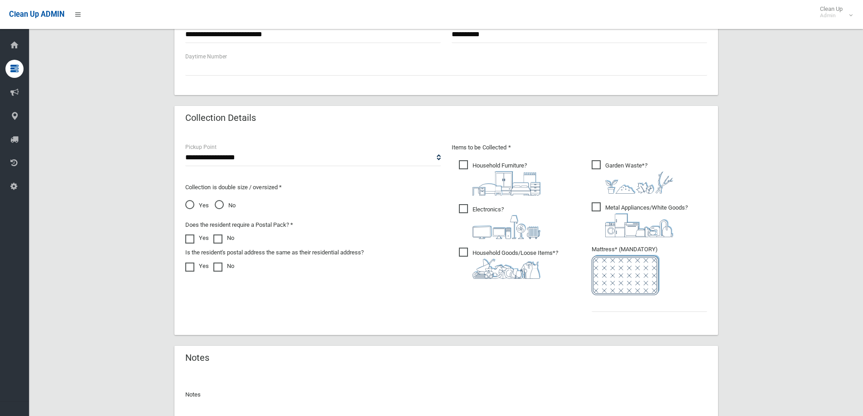
scroll to position [294, 0]
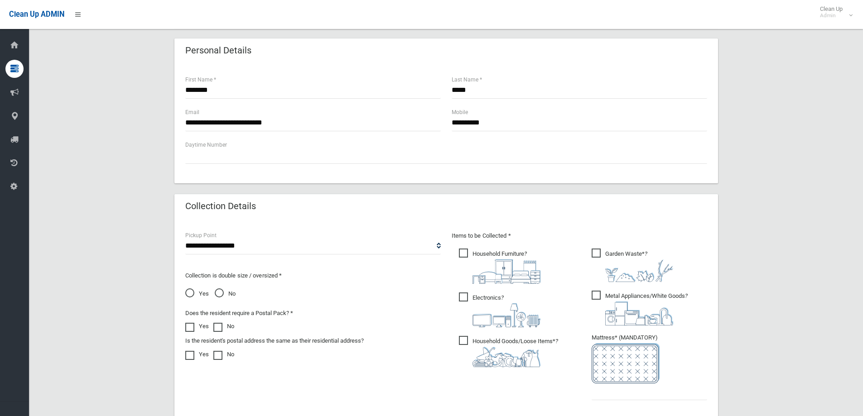
click at [600, 297] on span "Metal Appliances/White Goods ?" at bounding box center [640, 308] width 96 height 35
click at [598, 251] on span "Garden Waste* ?" at bounding box center [633, 266] width 82 height 34
click at [469, 251] on span "Household Furniture ?" at bounding box center [500, 266] width 82 height 35
click at [465, 297] on span "Electronics ?" at bounding box center [500, 310] width 82 height 35
click at [463, 341] on span "Household Goods/Loose Items* ?" at bounding box center [508, 351] width 99 height 31
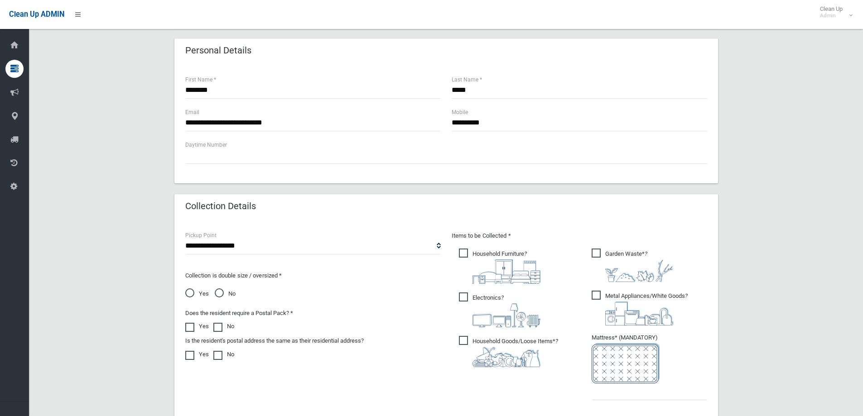
click at [613, 383] on img at bounding box center [626, 363] width 68 height 40
drag, startPoint x: 601, startPoint y: 391, endPoint x: 598, endPoint y: 386, distance: 5.9
click at [600, 388] on input "text" at bounding box center [650, 392] width 116 height 17
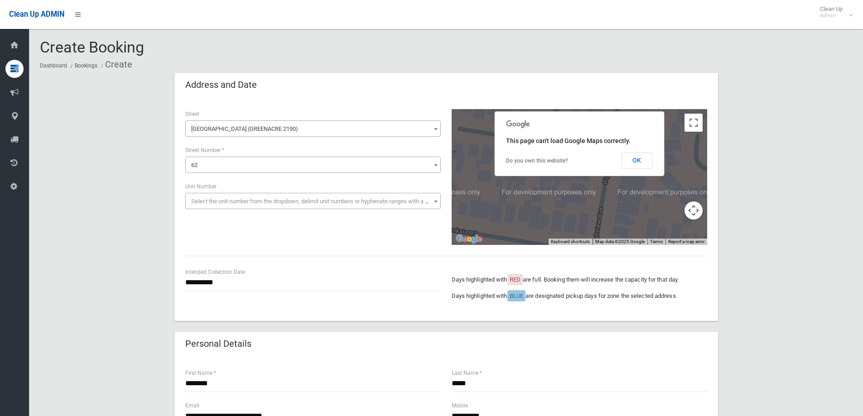
scroll to position [0, 0]
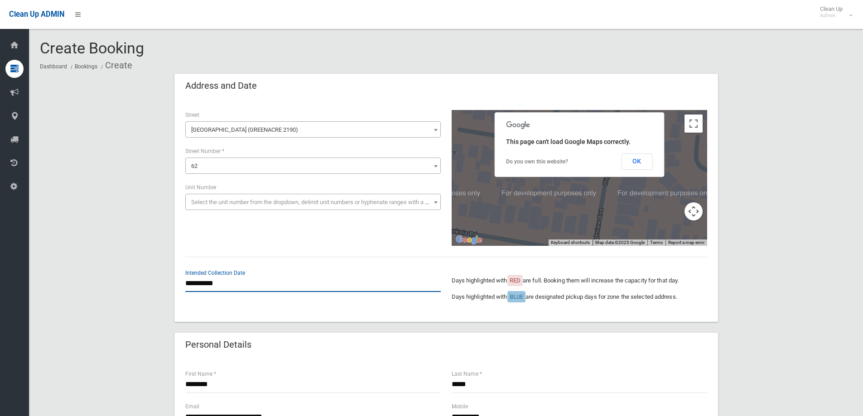
click at [207, 284] on input "**********" at bounding box center [313, 283] width 256 height 17
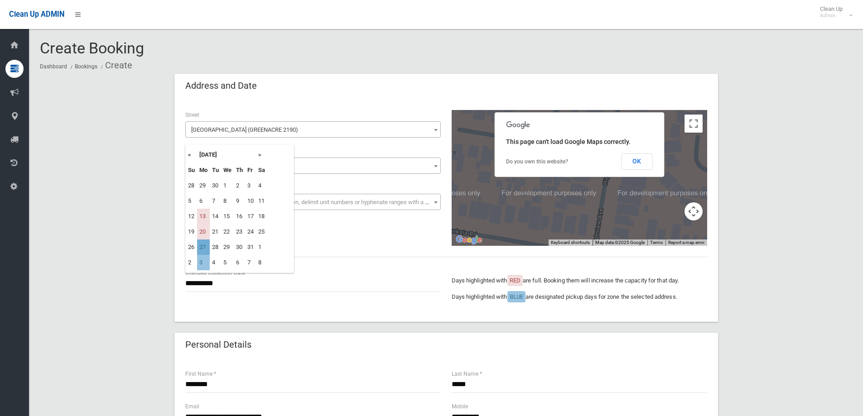
click at [207, 246] on td "27" at bounding box center [203, 247] width 13 height 15
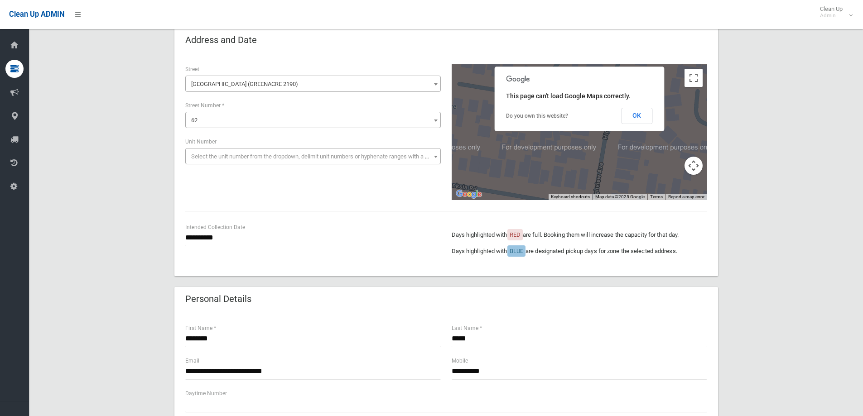
scroll to position [181, 0]
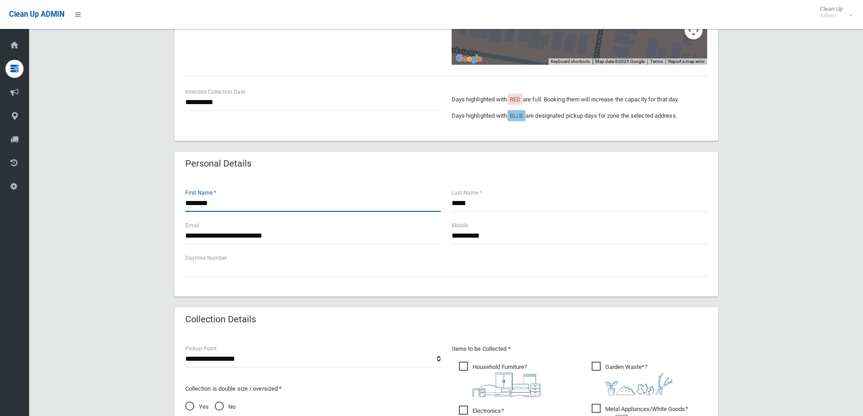
click at [234, 202] on input "********" at bounding box center [313, 203] width 256 height 17
type input "*"
type input "*****"
drag, startPoint x: 462, startPoint y: 204, endPoint x: 463, endPoint y: 198, distance: 6.5
click at [463, 201] on input "*****" at bounding box center [580, 203] width 256 height 17
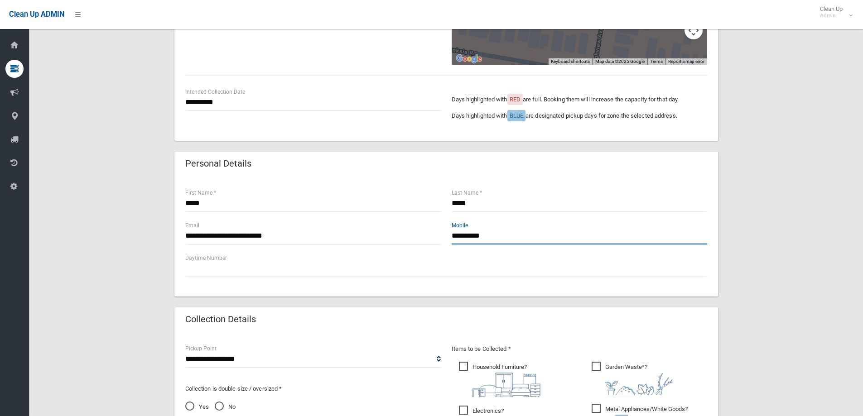
click at [498, 236] on input "**********" at bounding box center [580, 236] width 256 height 17
click at [297, 238] on input "**********" at bounding box center [313, 236] width 256 height 17
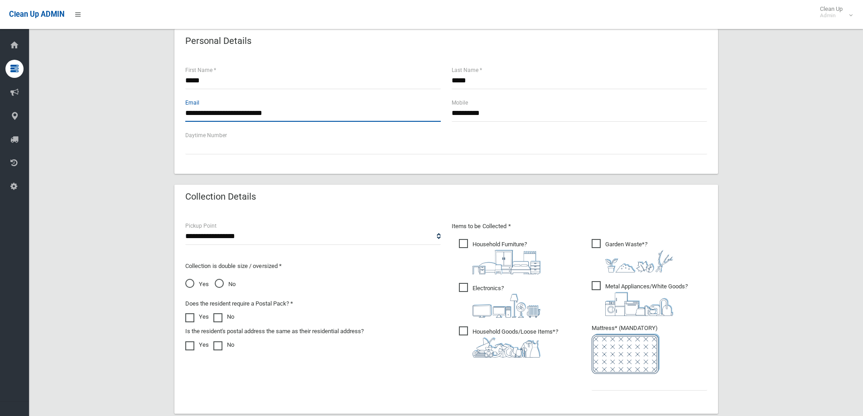
scroll to position [317, 0]
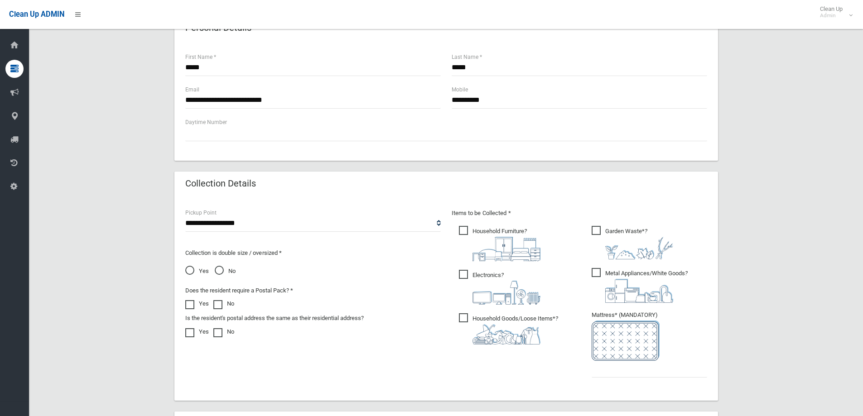
click at [463, 229] on span "Household Furniture ?" at bounding box center [500, 243] width 82 height 35
click at [595, 231] on span "Garden Waste* ?" at bounding box center [633, 243] width 82 height 34
click at [598, 270] on span "Metal Appliances/White Goods ?" at bounding box center [640, 285] width 96 height 35
drag, startPoint x: 462, startPoint y: 272, endPoint x: 458, endPoint y: 286, distance: 14.5
click at [462, 271] on span "Electronics ?" at bounding box center [500, 287] width 82 height 35
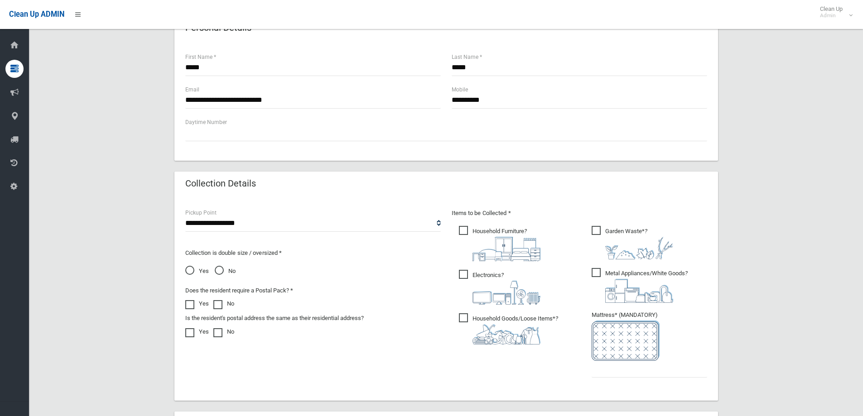
drag, startPoint x: 465, startPoint y: 320, endPoint x: 473, endPoint y: 327, distance: 10.6
click at [466, 320] on span "Household Goods/Loose Items* ?" at bounding box center [508, 329] width 99 height 31
click at [623, 376] on input "text" at bounding box center [650, 369] width 116 height 17
type input "*"
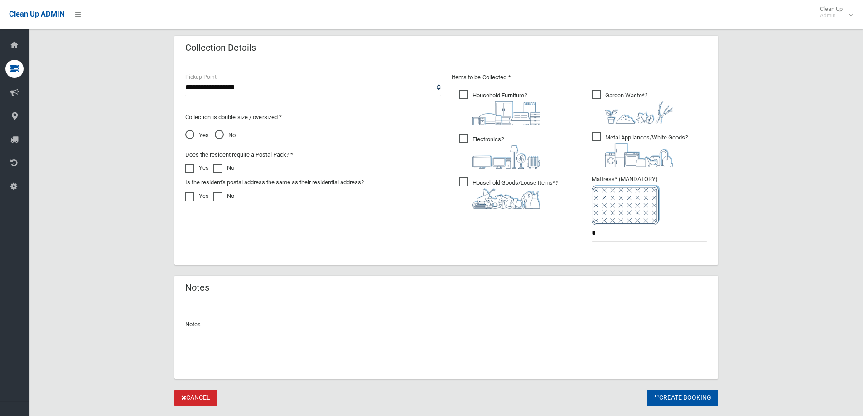
scroll to position [91, 0]
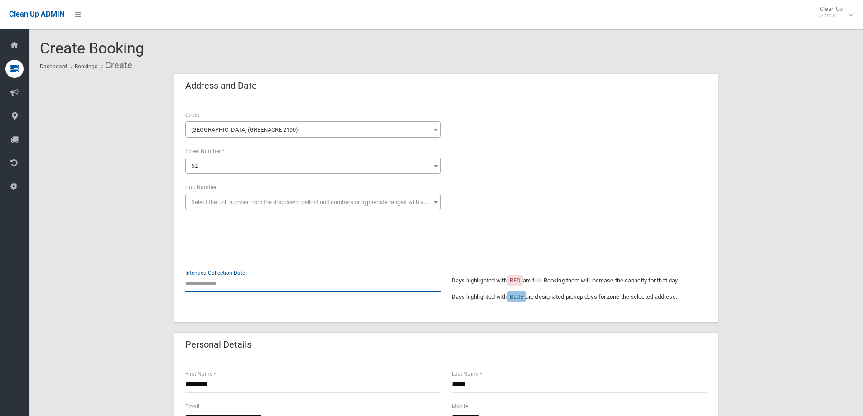
click at [195, 282] on input "text" at bounding box center [313, 283] width 256 height 17
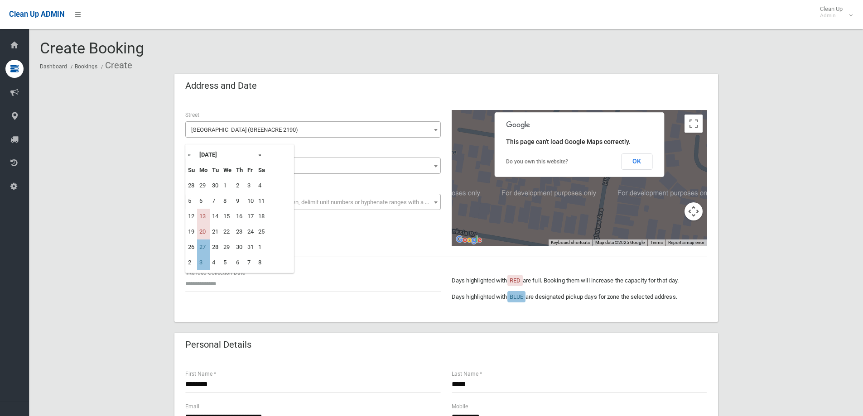
click at [200, 247] on td "27" at bounding box center [203, 247] width 13 height 15
type input "**********"
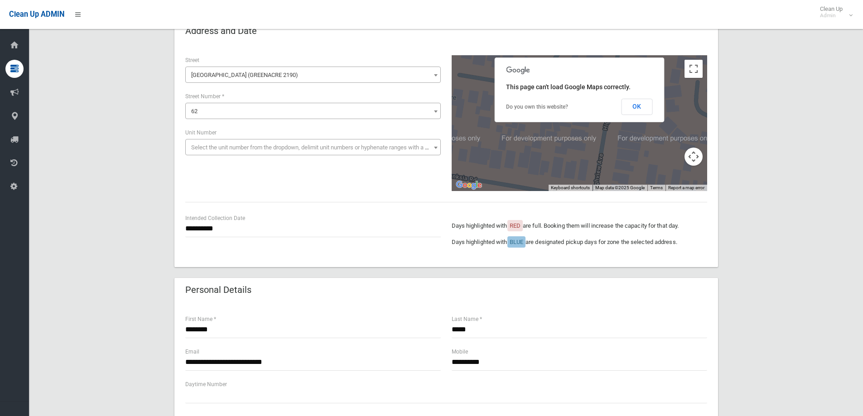
scroll to position [136, 0]
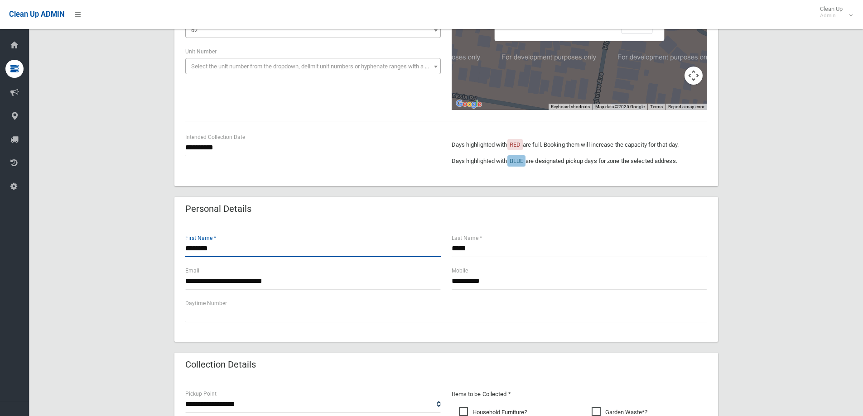
drag, startPoint x: 240, startPoint y: 248, endPoint x: 241, endPoint y: 230, distance: 18.1
click at [240, 241] on input "********" at bounding box center [313, 249] width 256 height 17
type input "*"
type input "*****"
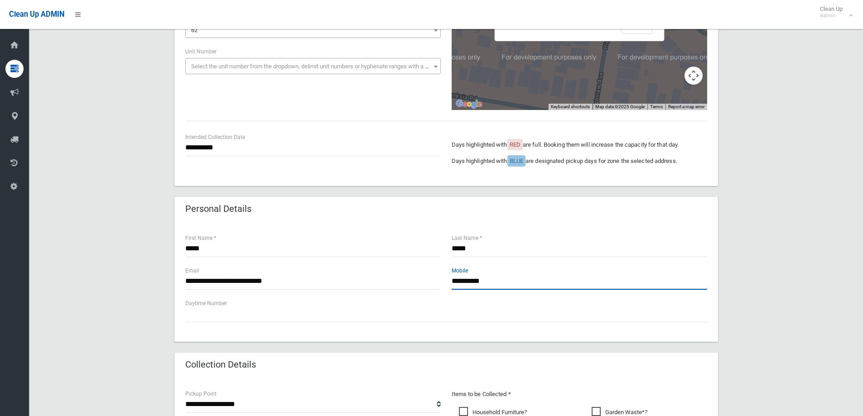
click at [498, 284] on input "**********" at bounding box center [580, 281] width 256 height 17
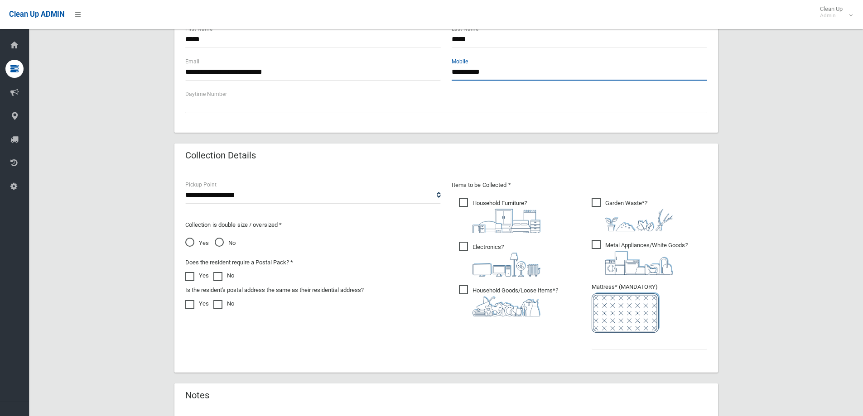
scroll to position [362, 0]
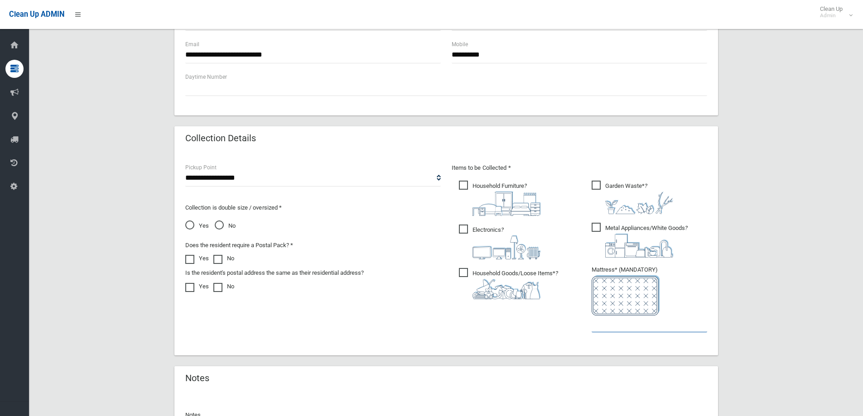
click at [617, 327] on input "text" at bounding box center [650, 324] width 116 height 17
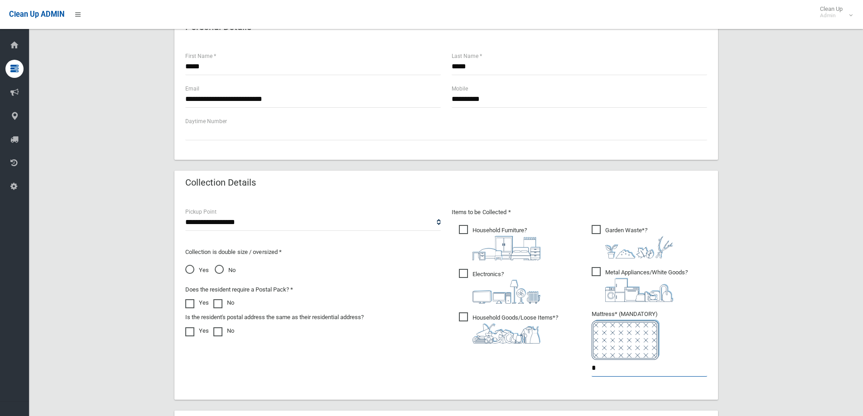
scroll to position [476, 0]
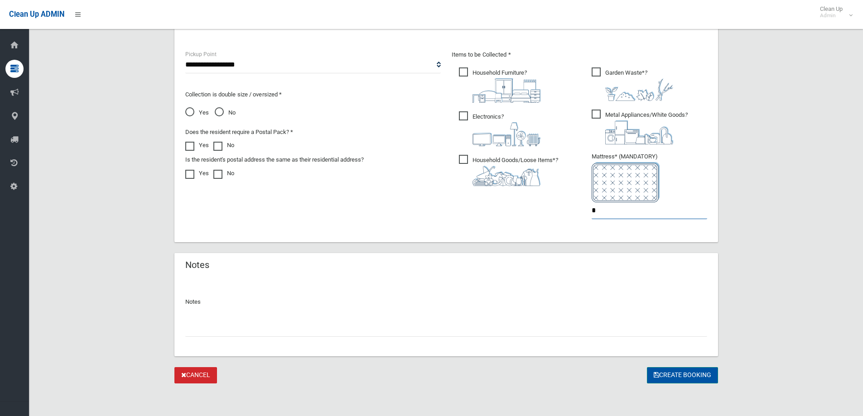
type input "*"
click at [669, 374] on button "Create Booking" at bounding box center [682, 375] width 71 height 17
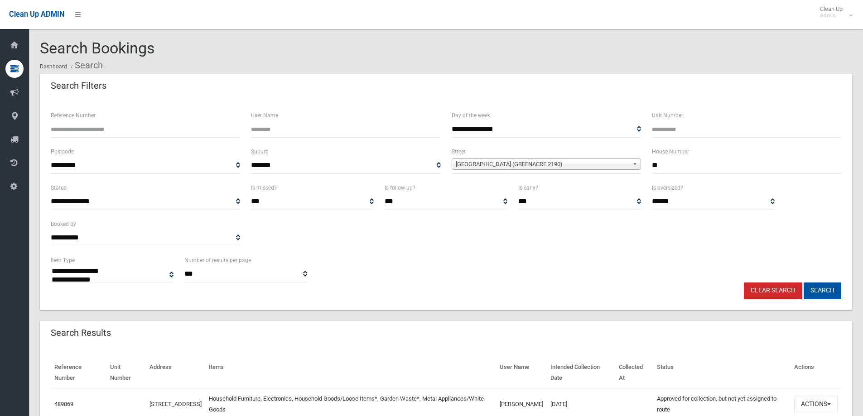
select select
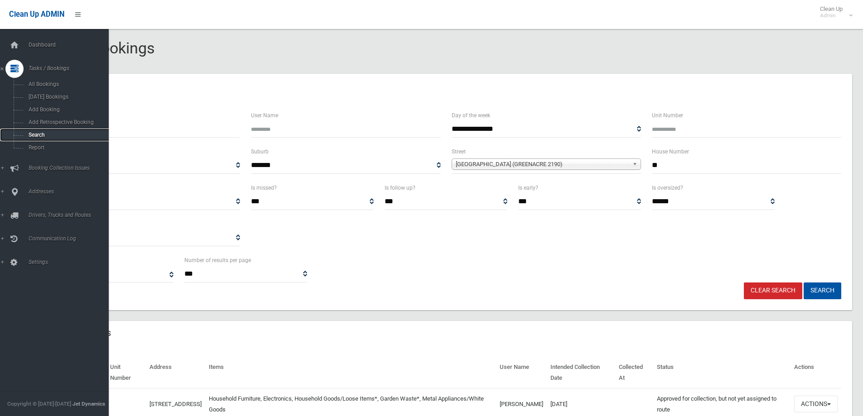
click at [34, 136] on span "Search" at bounding box center [67, 135] width 82 height 6
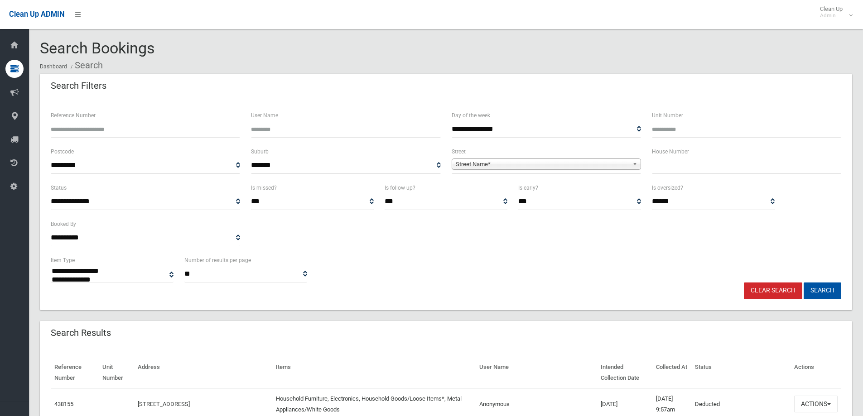
select select
click at [659, 162] on input "text" at bounding box center [746, 165] width 189 height 17
type input "**"
click at [477, 163] on span "Street Name*" at bounding box center [542, 164] width 173 height 11
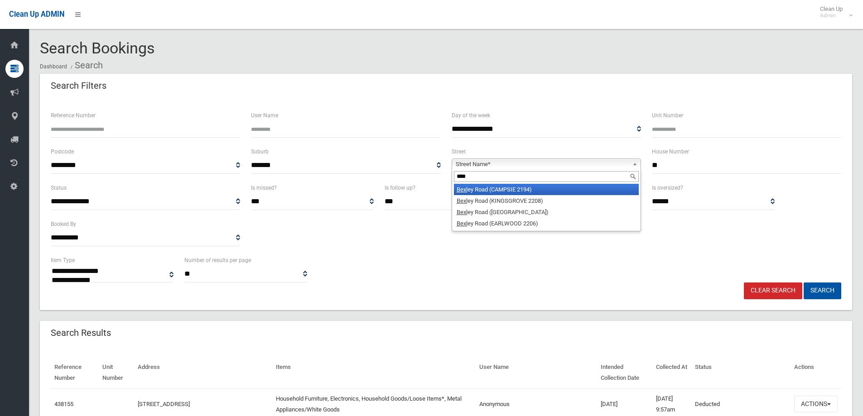
type input "****"
click at [495, 186] on li "[GEOGRAPHIC_DATA] (CAMPSIE 2194)" at bounding box center [546, 189] width 185 height 11
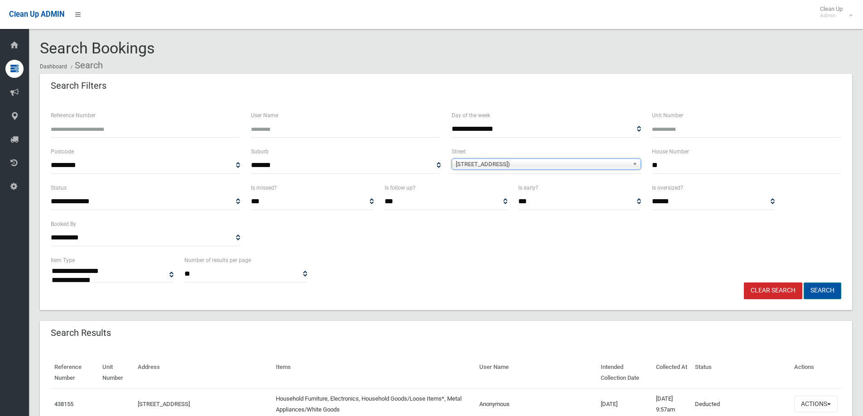
click at [819, 289] on button "Search" at bounding box center [823, 291] width 38 height 17
click at [819, 285] on button "Search" at bounding box center [823, 291] width 38 height 17
click at [818, 290] on button "Search" at bounding box center [823, 291] width 38 height 17
click at [819, 290] on button "Search" at bounding box center [823, 291] width 38 height 17
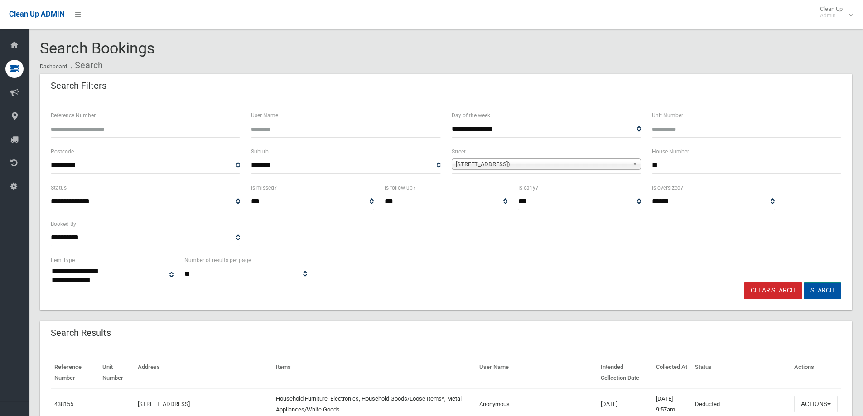
click at [821, 290] on button "Search" at bounding box center [823, 291] width 38 height 17
click at [822, 291] on button "Search" at bounding box center [823, 291] width 38 height 17
click at [819, 291] on button "Search" at bounding box center [823, 291] width 38 height 17
click at [821, 290] on button "Search" at bounding box center [823, 291] width 38 height 17
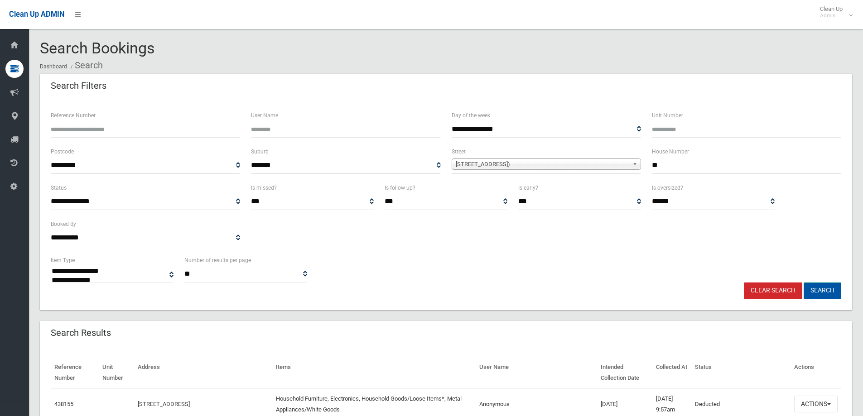
click at [821, 290] on button "Search" at bounding box center [823, 291] width 38 height 17
click at [820, 289] on button "Search" at bounding box center [823, 291] width 38 height 17
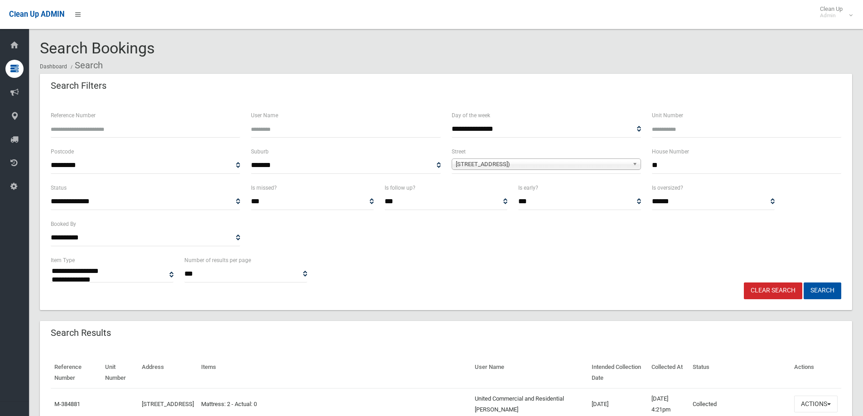
select select
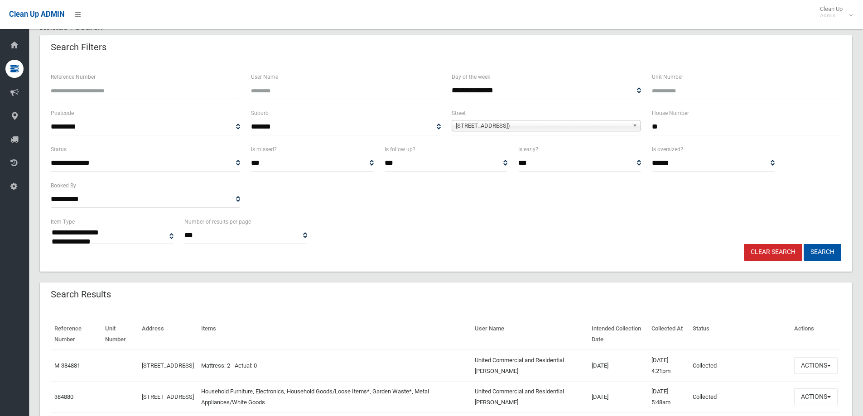
scroll to position [136, 0]
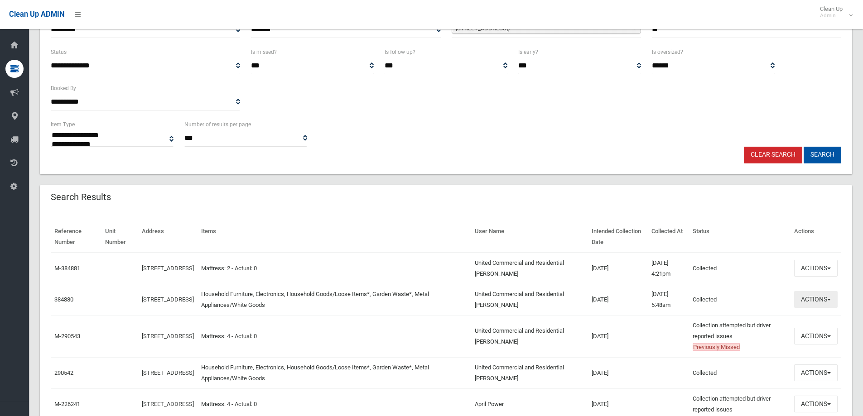
click at [815, 300] on button "Actions" at bounding box center [815, 299] width 43 height 17
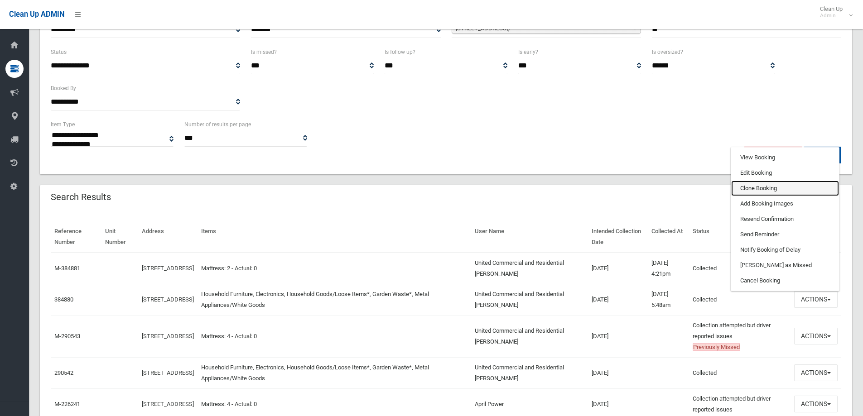
click at [748, 188] on link "Clone Booking" at bounding box center [785, 188] width 108 height 15
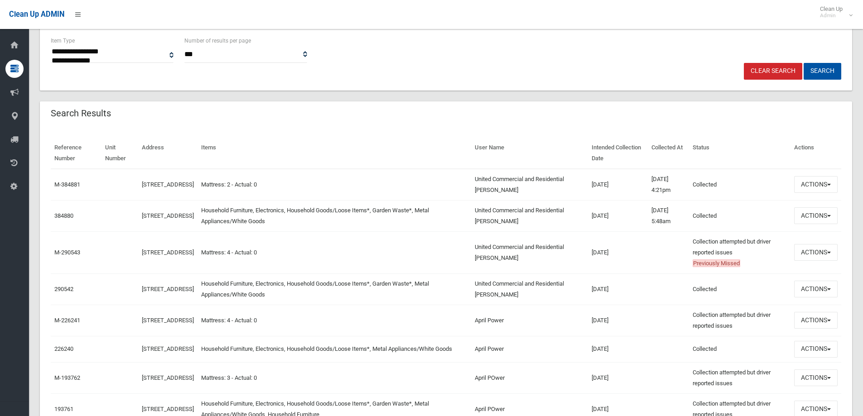
scroll to position [227, 0]
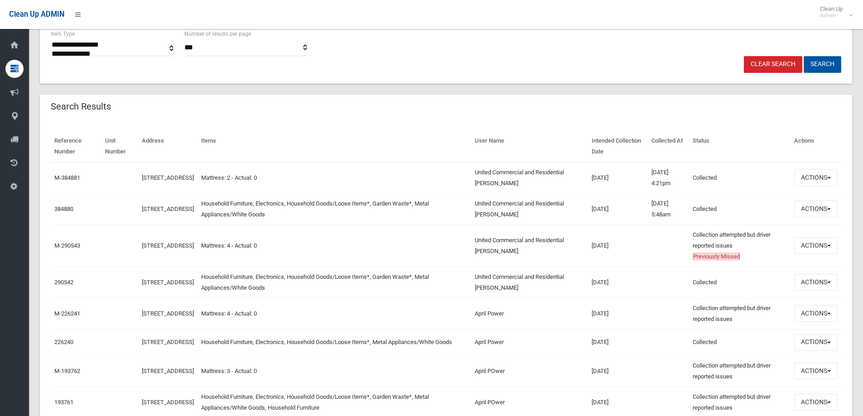
click at [821, 65] on button "Search" at bounding box center [823, 64] width 38 height 17
click at [820, 65] on button "Search" at bounding box center [823, 64] width 38 height 17
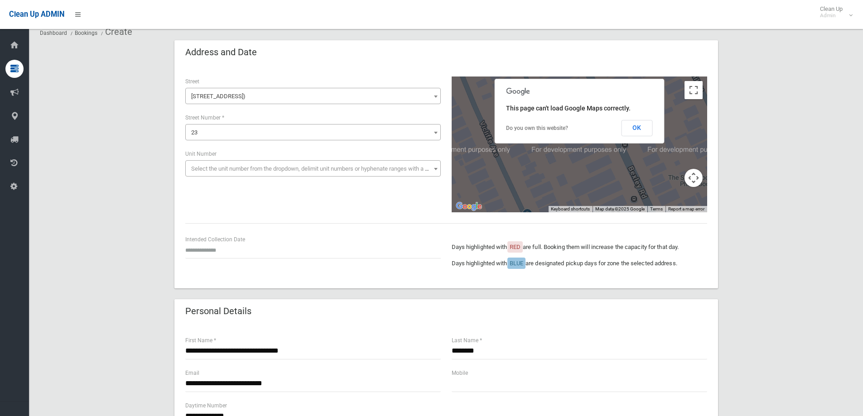
scroll to position [91, 0]
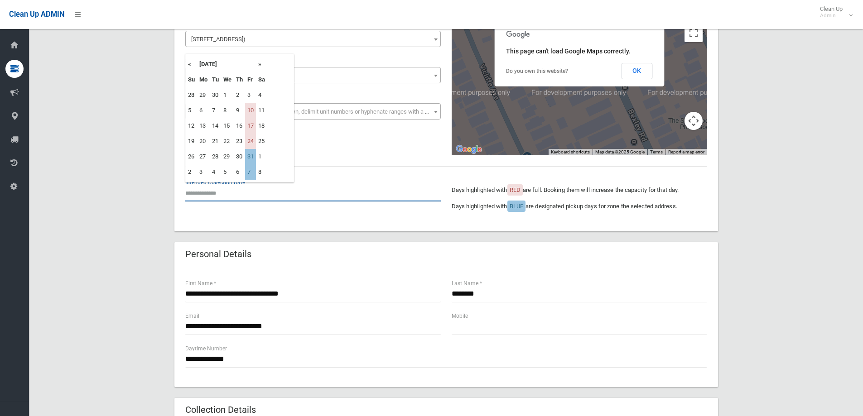
click at [192, 188] on input "text" at bounding box center [313, 193] width 256 height 17
click at [247, 157] on td "31" at bounding box center [250, 156] width 11 height 15
type input "**********"
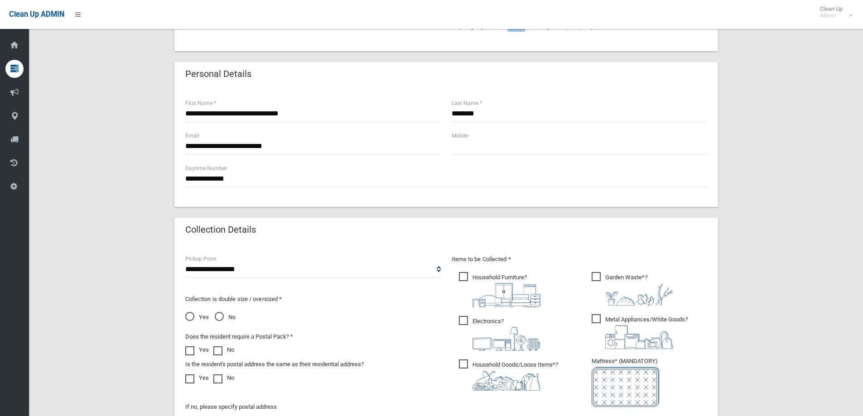
scroll to position [272, 0]
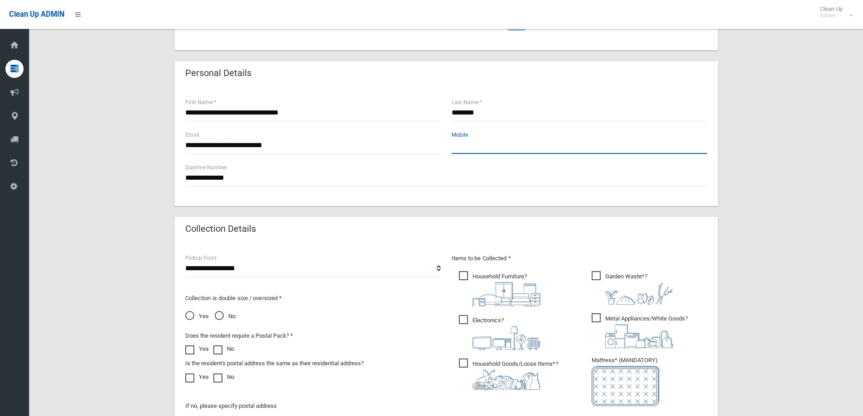
click at [471, 150] on input "text" at bounding box center [580, 145] width 256 height 17
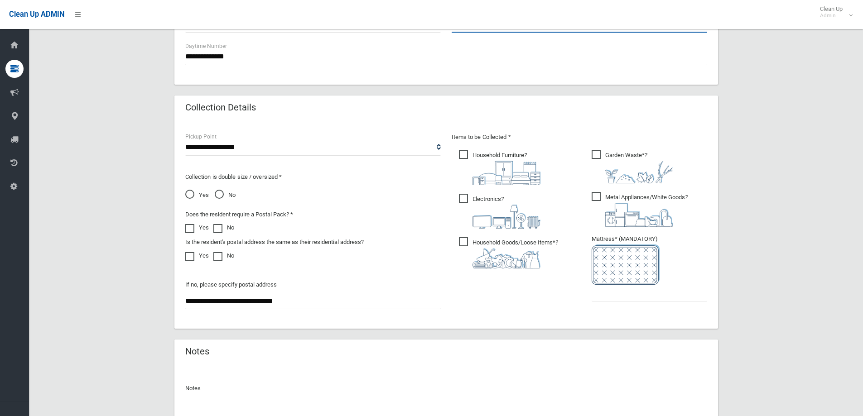
scroll to position [408, 0]
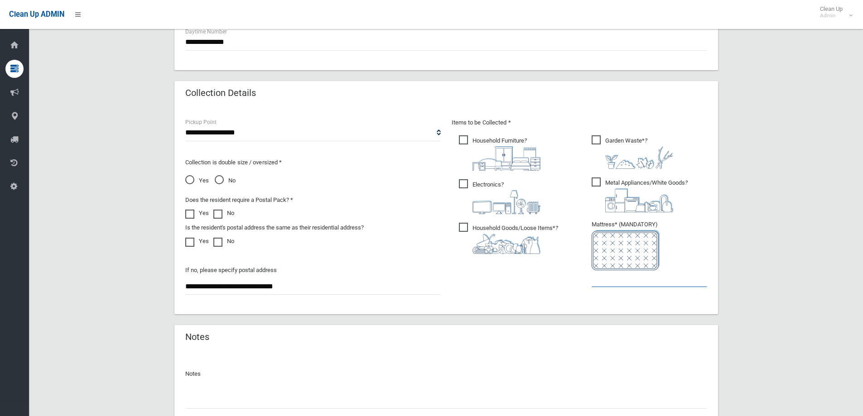
click at [611, 280] on input "text" at bounding box center [650, 278] width 116 height 17
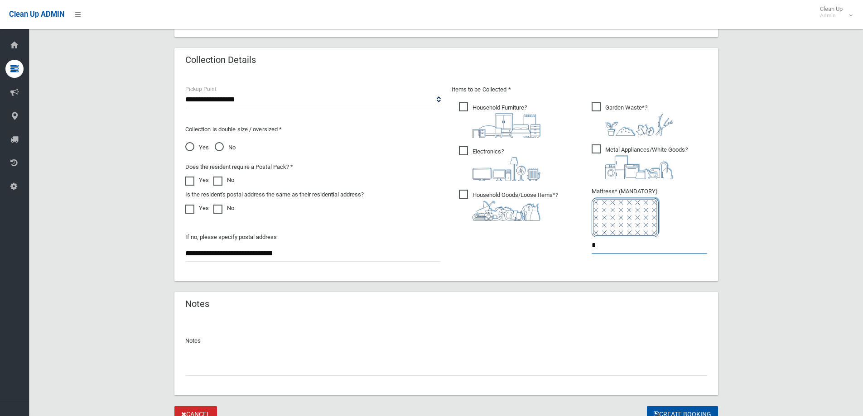
scroll to position [480, 0]
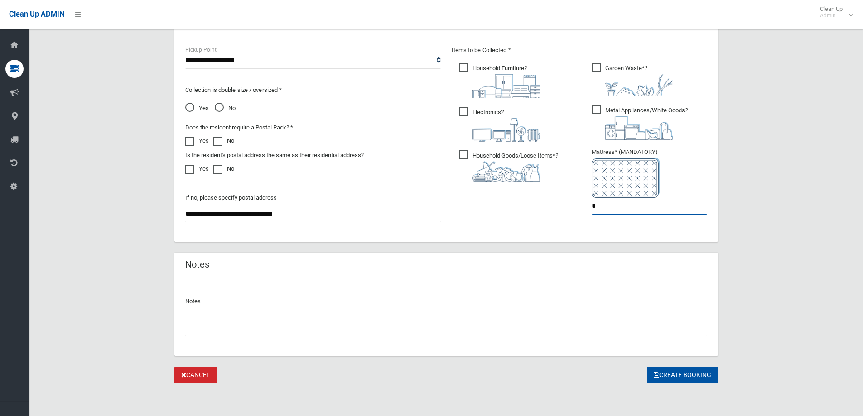
type input "*"
click at [188, 330] on input "text" at bounding box center [446, 328] width 522 height 17
type input "**********"
click at [666, 374] on button "Create Booking" at bounding box center [682, 375] width 71 height 17
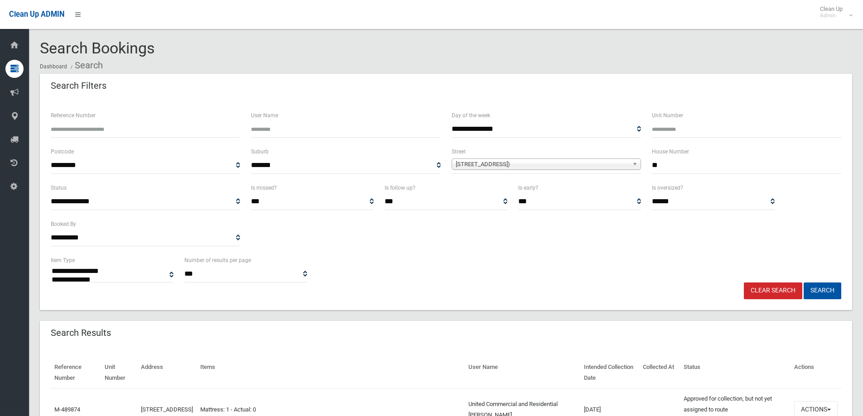
select select
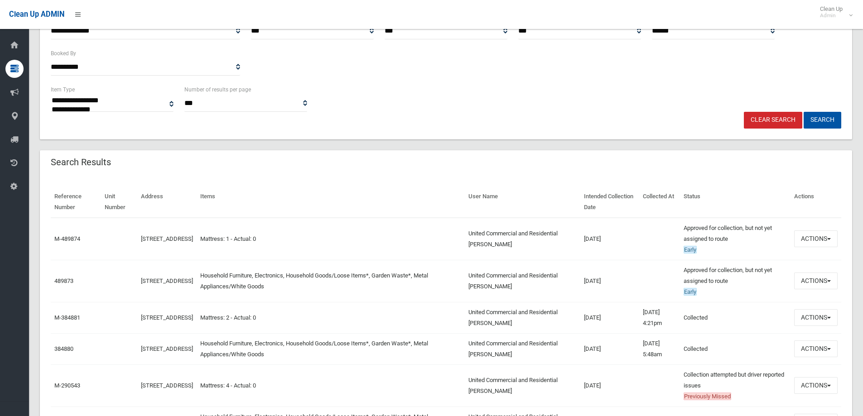
scroll to position [227, 0]
